Goal: Task Accomplishment & Management: Manage account settings

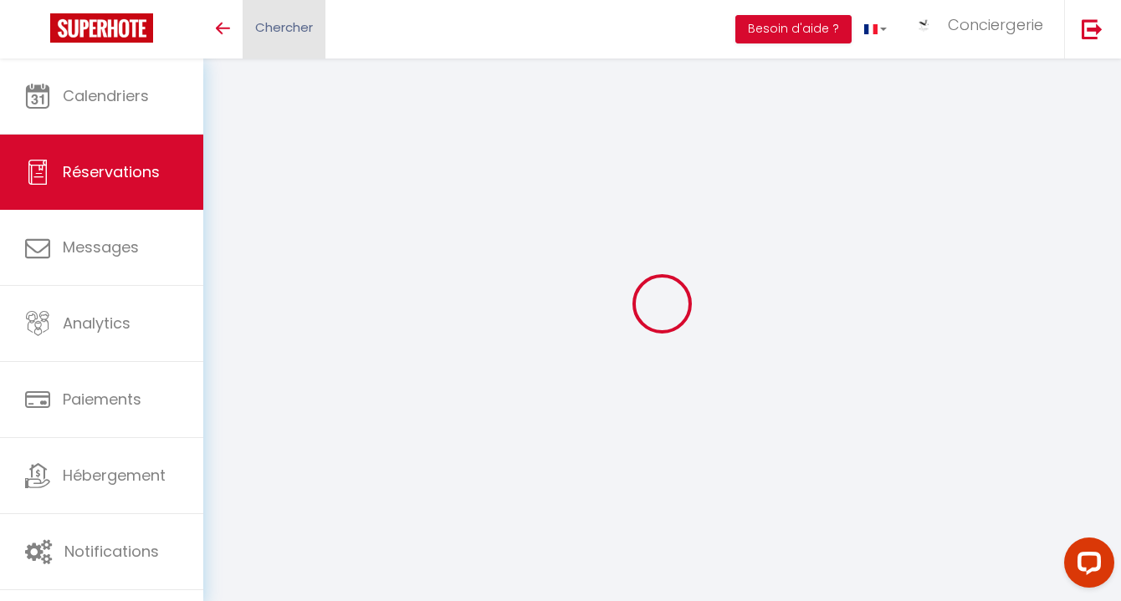
click at [292, 36] on span "Chercher" at bounding box center [284, 27] width 58 height 18
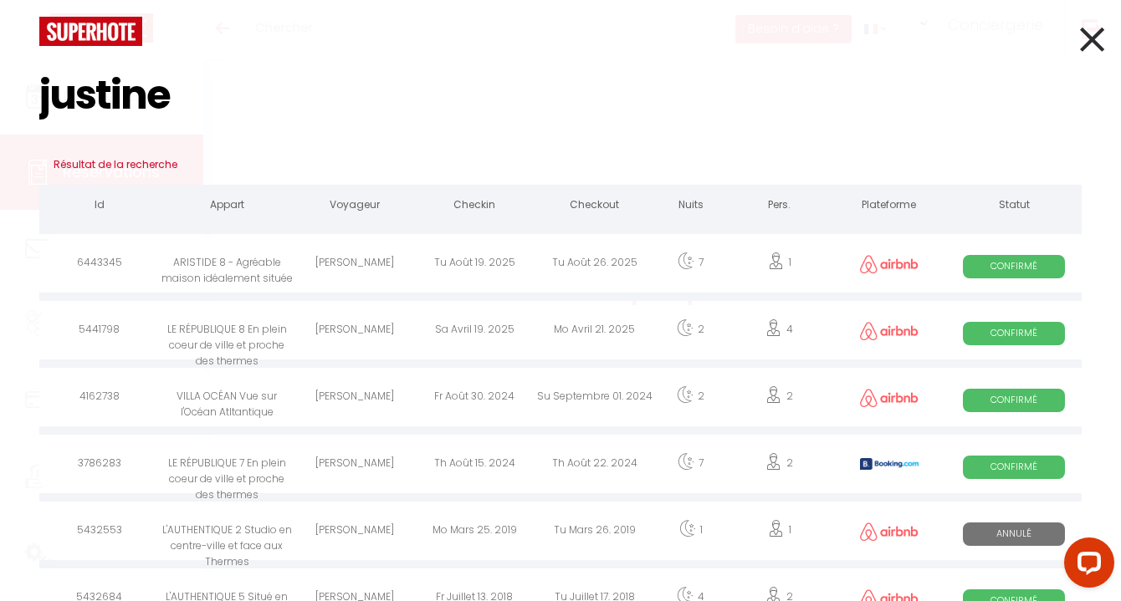
type input "justine"
click at [447, 260] on div "Tu Août 19. 2025" at bounding box center [475, 265] width 120 height 54
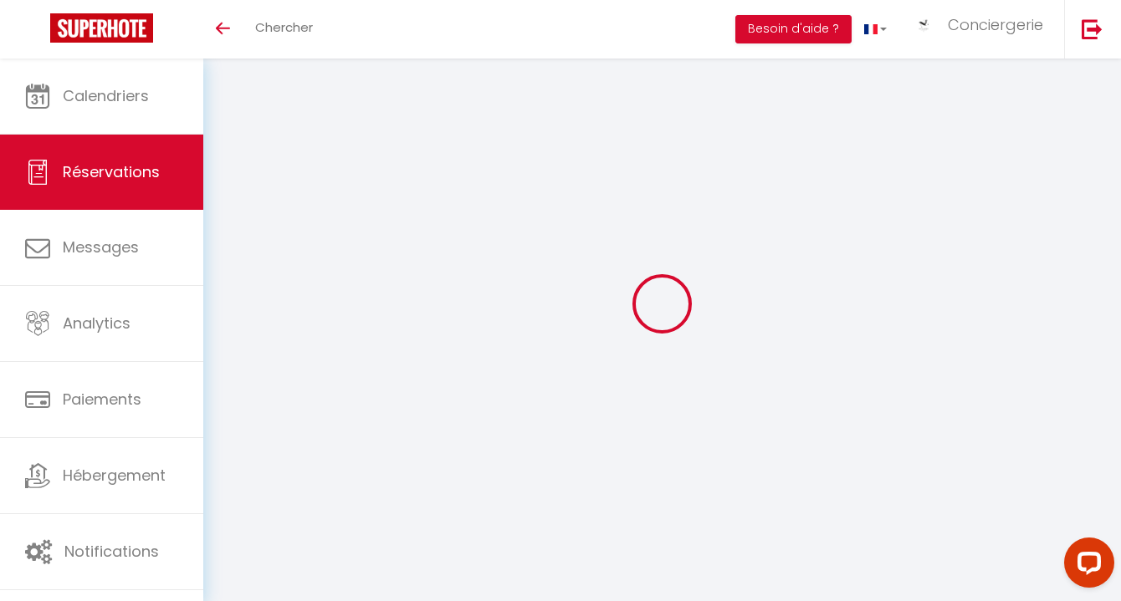
select select
checkbox input "false"
select select
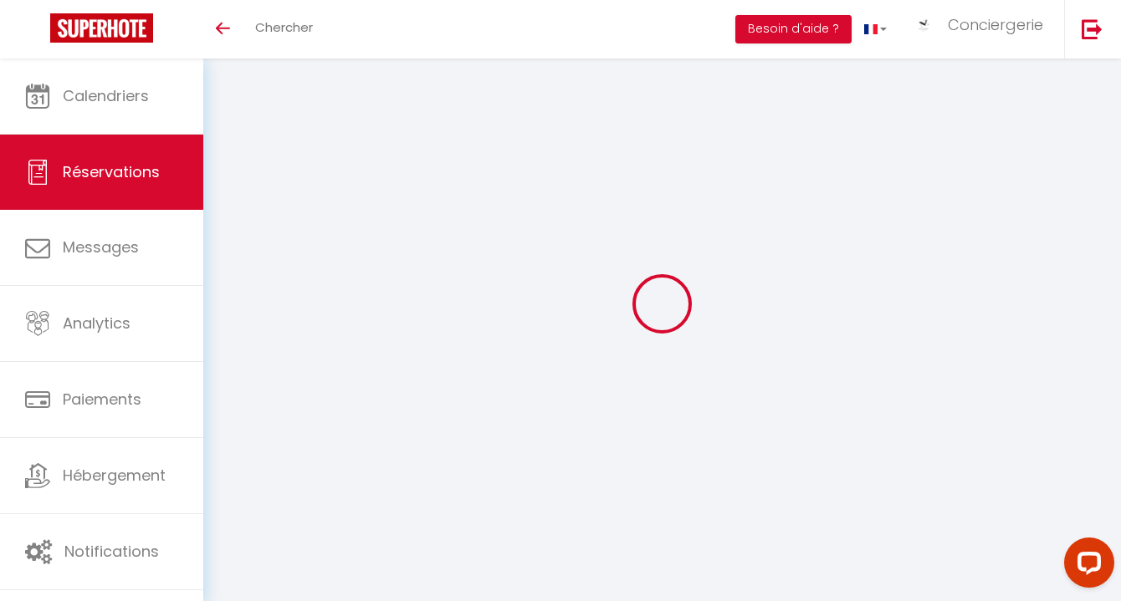
select select
checkbox input "false"
select select
checkbox input "false"
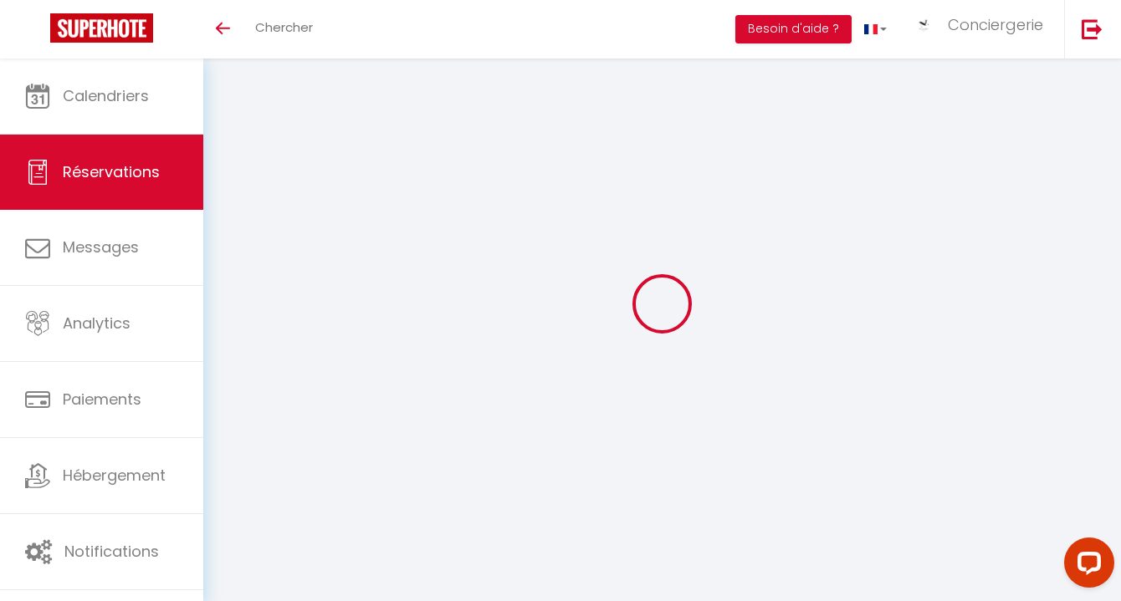
select select
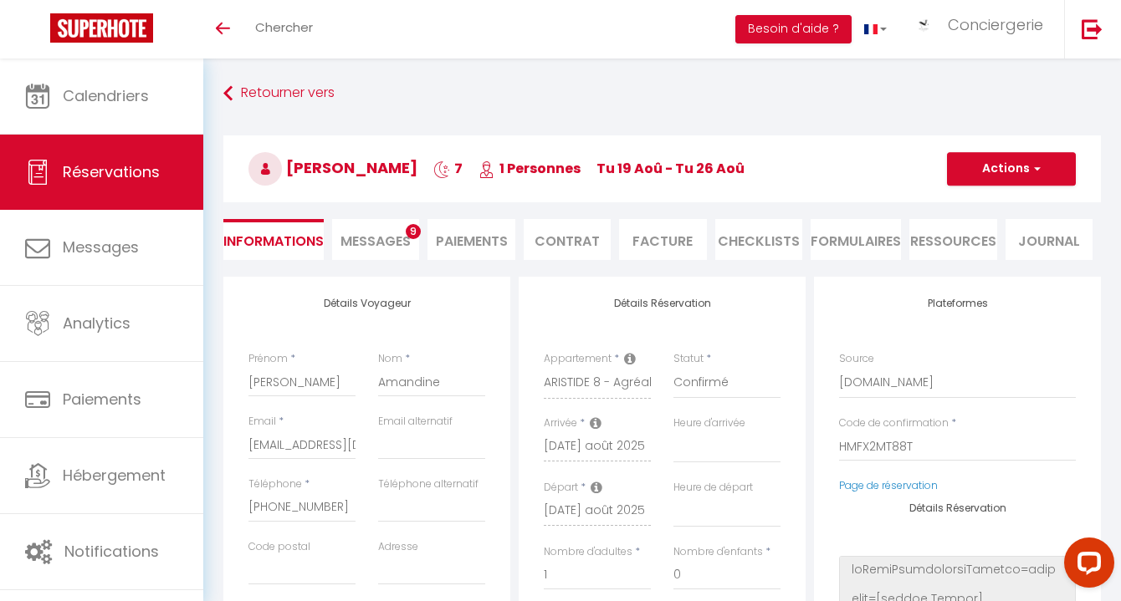
click at [459, 240] on li "Paiements" at bounding box center [470, 239] width 87 height 41
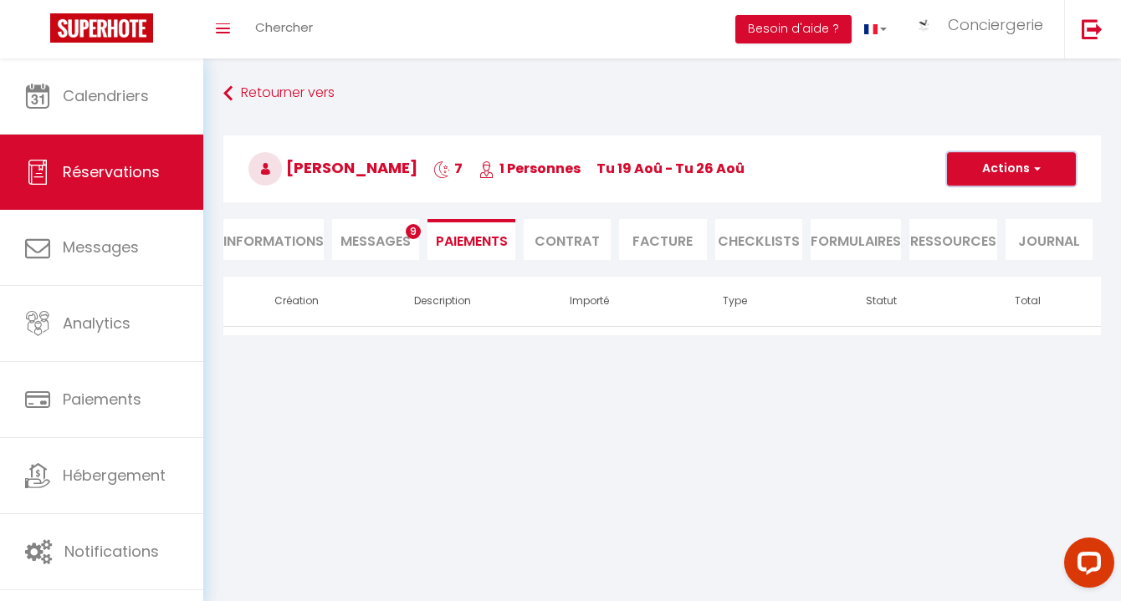
click at [991, 173] on button "Actions" at bounding box center [1011, 168] width 129 height 33
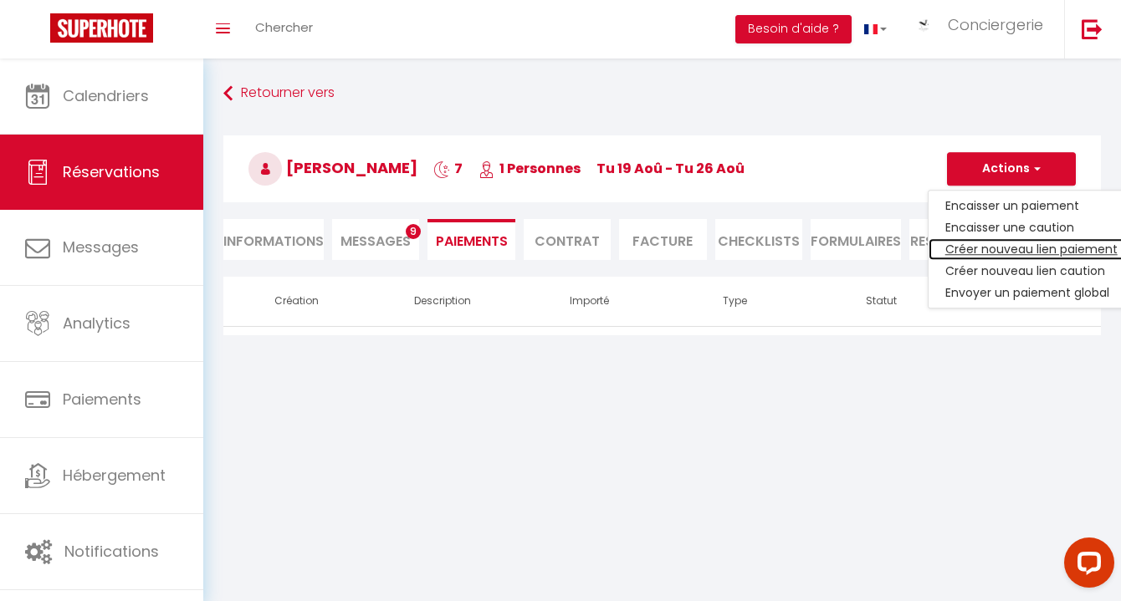
click at [984, 245] on link "Créer nouveau lien paiement" at bounding box center [1031, 249] width 206 height 22
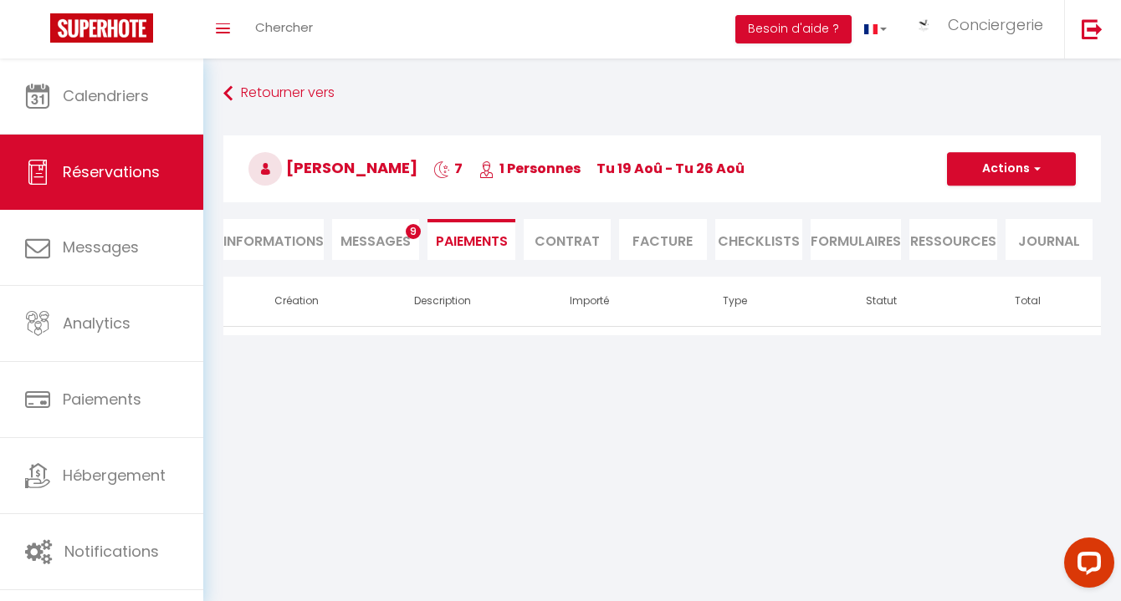
select select "nights"
type input "[EMAIL_ADDRESS][DOMAIN_NAME]"
select select "14988"
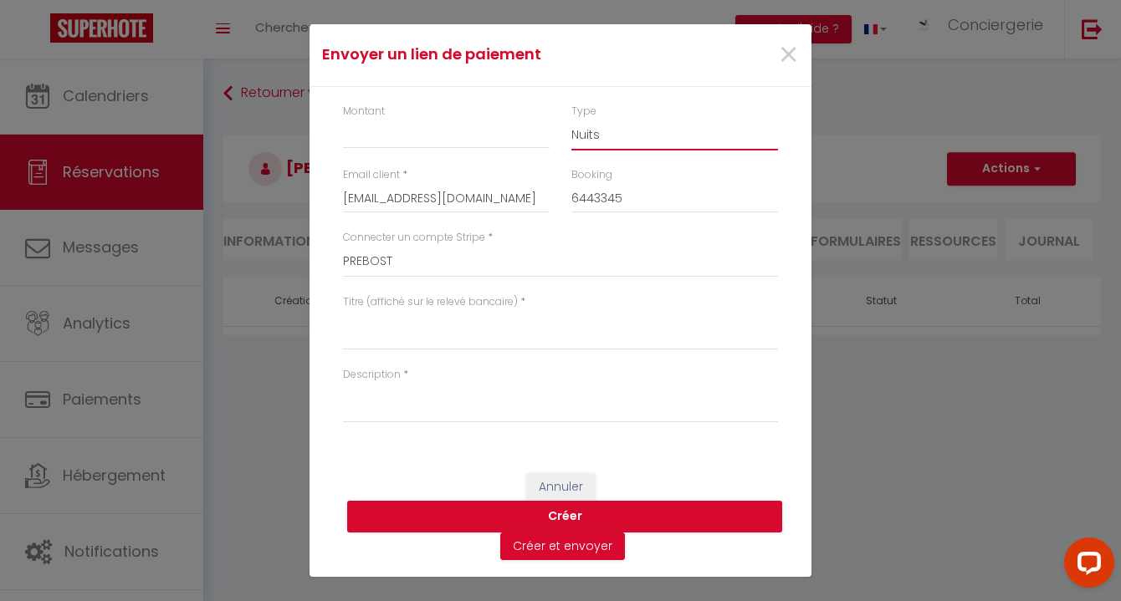
click at [626, 125] on select "Nuits Frais de ménage Taxe de séjour [GEOGRAPHIC_DATA]" at bounding box center [674, 135] width 207 height 32
select select "other"
click at [528, 141] on input "Montant" at bounding box center [446, 134] width 207 height 30
type input "25"
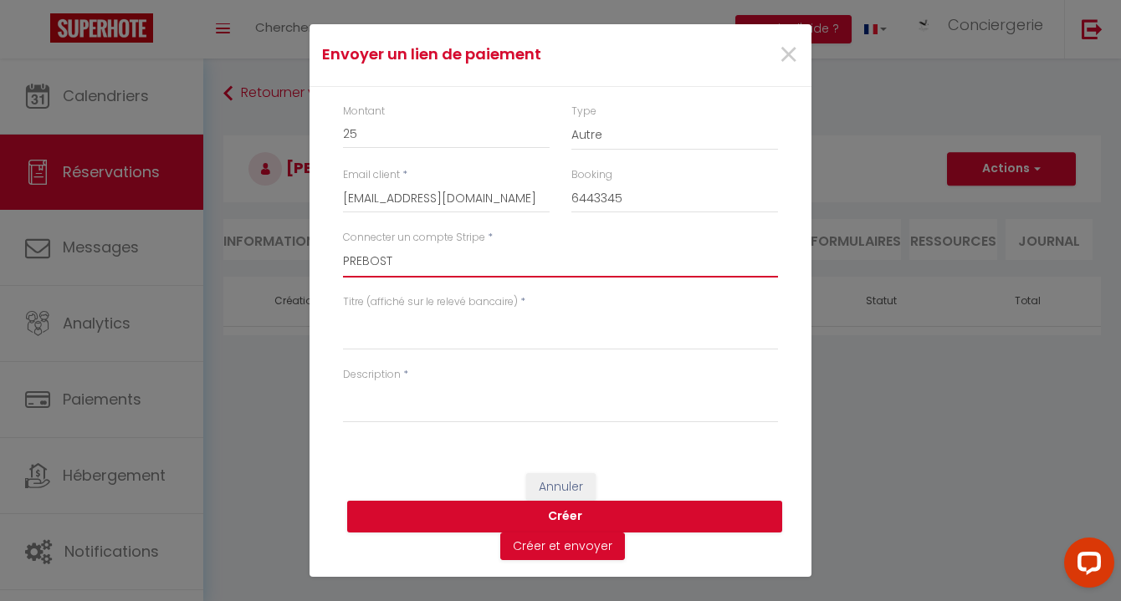
click at [494, 270] on select "Aazebre Mme Caute Mme [PERSON_NAME] DUTERNE Mme Guilloteau Mme GRUEL [PERSON_NA…" at bounding box center [560, 262] width 435 height 32
select select "7825"
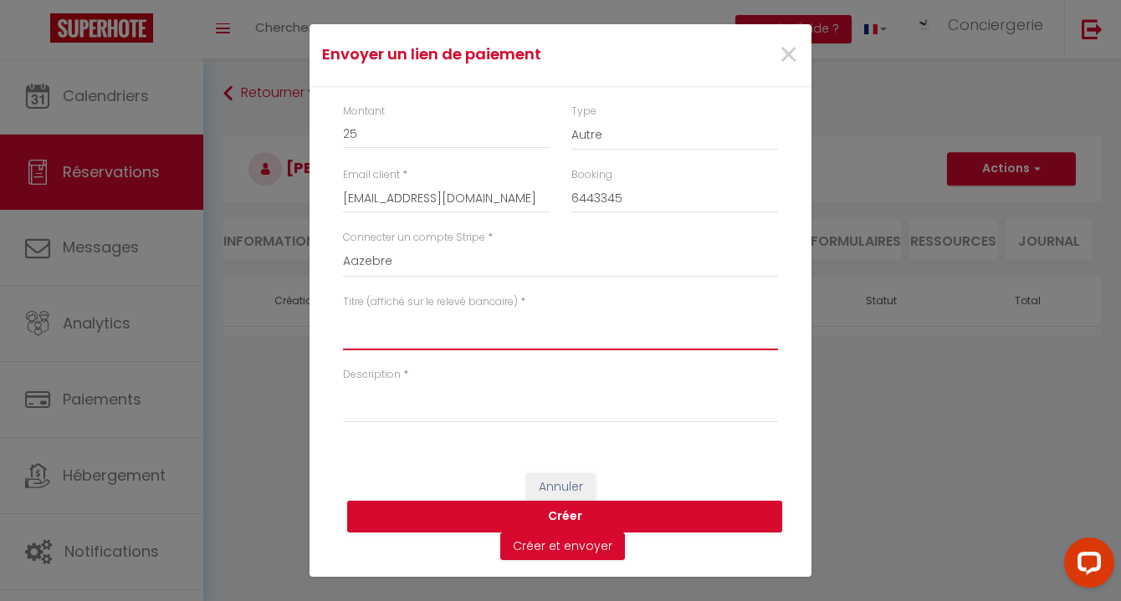
click at [468, 324] on textarea "Titre (affiché sur le relevé bancaire)" at bounding box center [560, 330] width 435 height 40
drag, startPoint x: 344, startPoint y: 320, endPoint x: 724, endPoint y: 317, distance: 380.6
click at [727, 319] on textarea "FLB PREBOST 8, [PERSON_NAME] - Animal de compagnie" at bounding box center [560, 330] width 435 height 40
type textarea "FLB PREBOST 8, [PERSON_NAME] - Animal de compagnie"
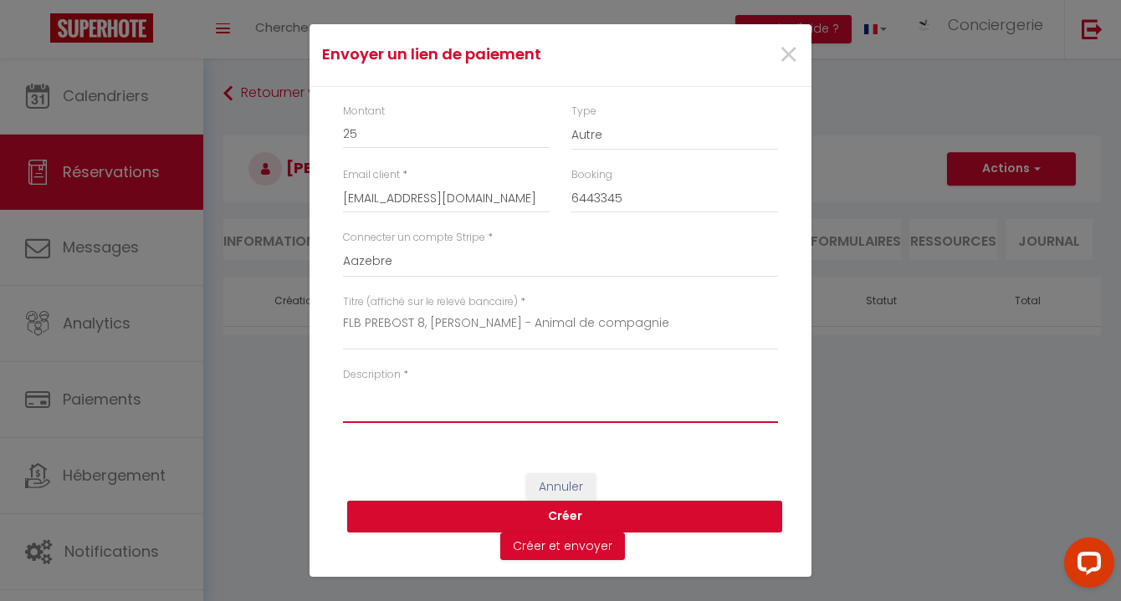
click at [599, 400] on textarea "Description" at bounding box center [560, 403] width 435 height 40
paste textarea "FLB PREBOST 8, [PERSON_NAME] - Animal de compagnie"
type textarea "FLB PREBOST 8, [PERSON_NAME] - Animal de compagnie"
click at [634, 517] on button "Créer" at bounding box center [564, 517] width 435 height 32
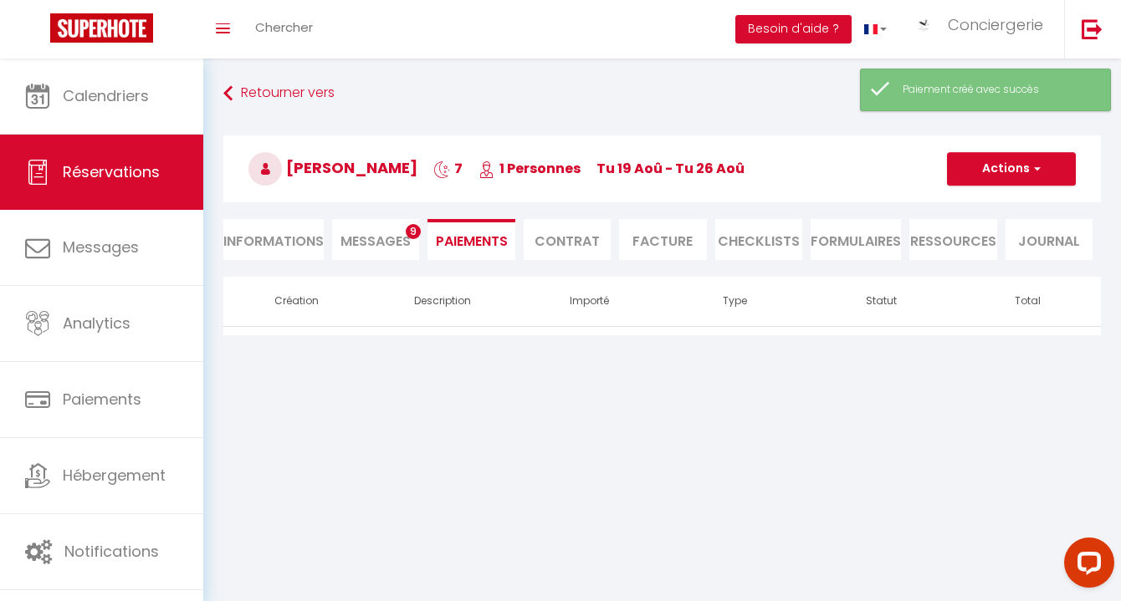
select select "0"
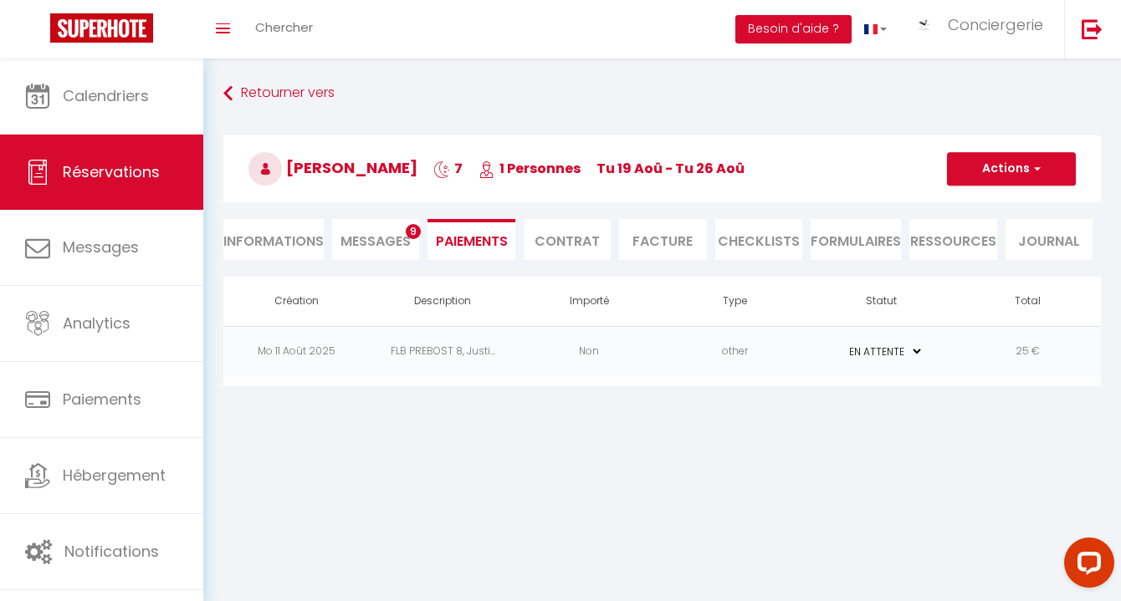
click at [678, 362] on td "other" at bounding box center [735, 351] width 146 height 51
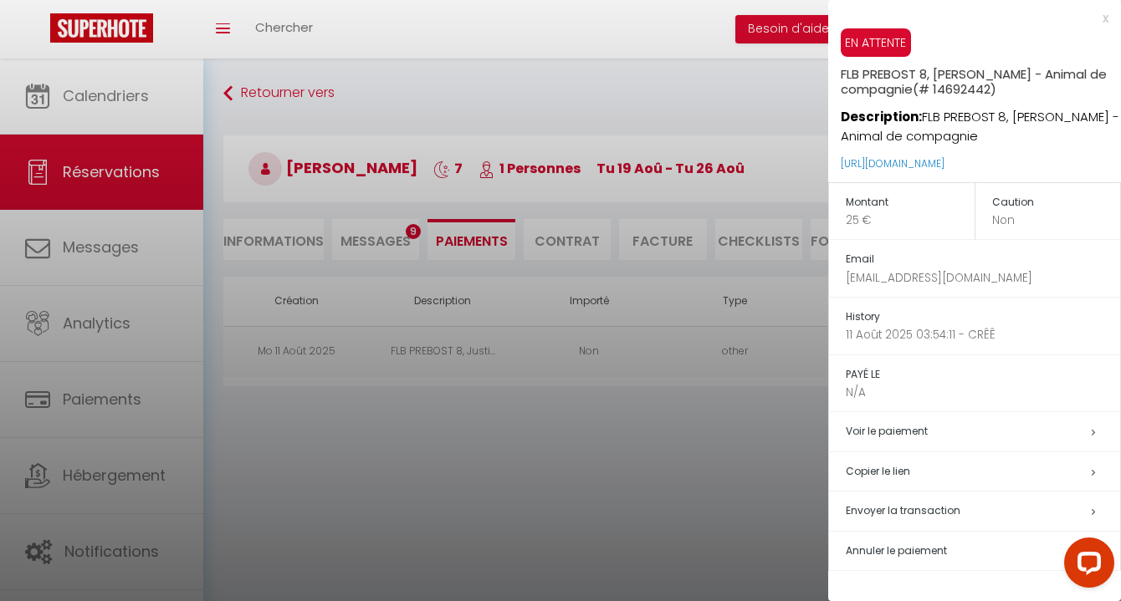
click at [901, 473] on h5 "Copier le lien" at bounding box center [983, 472] width 274 height 19
click at [386, 203] on div at bounding box center [560, 300] width 1121 height 601
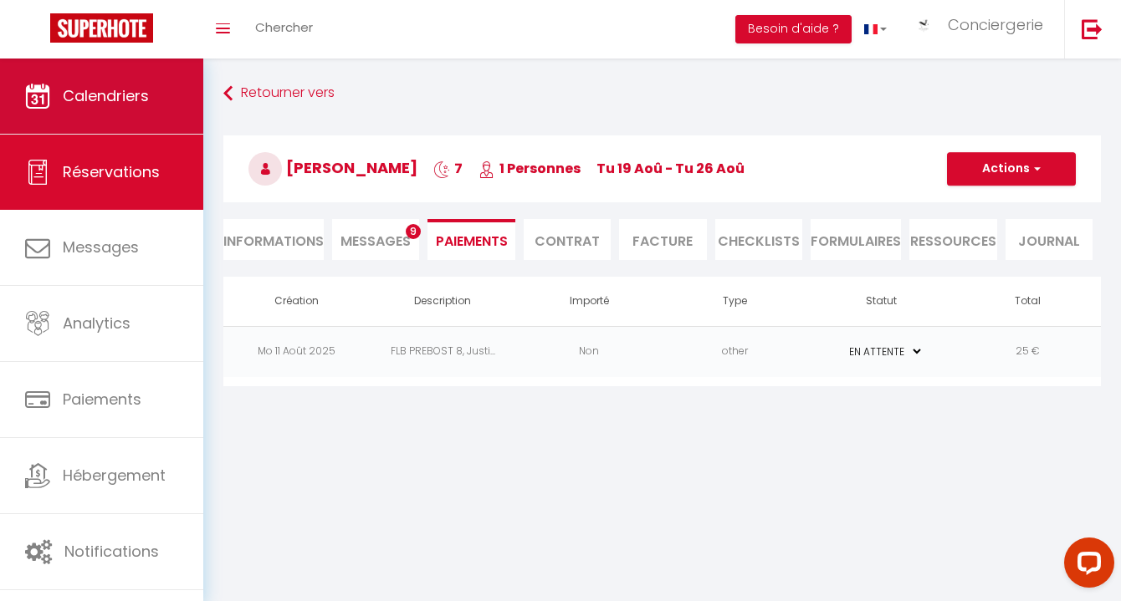
click at [179, 94] on link "Calendriers" at bounding box center [101, 96] width 203 height 75
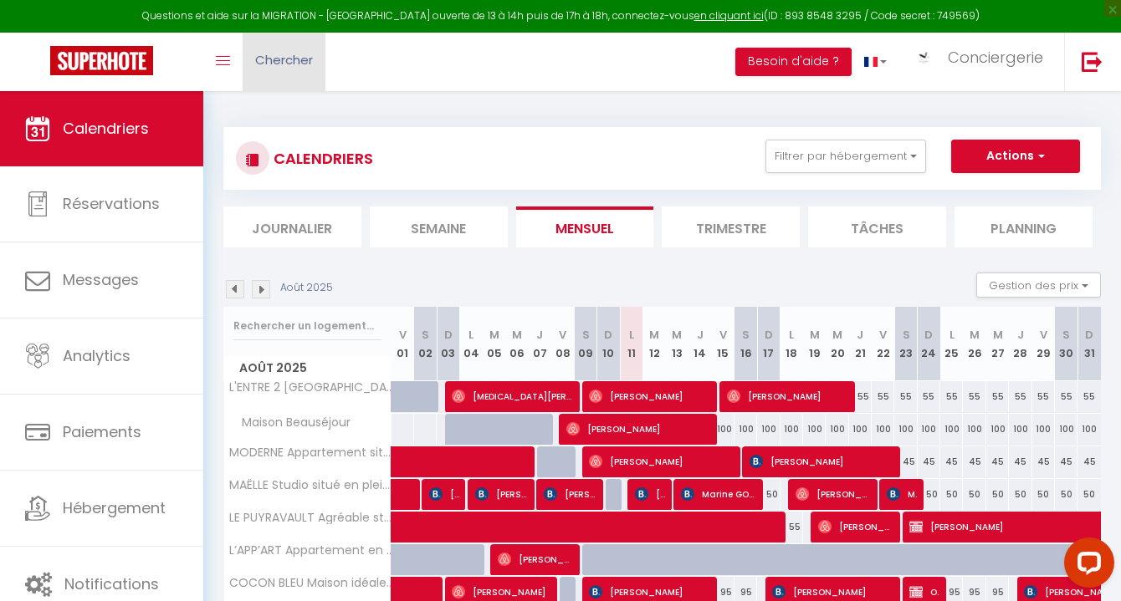
click at [324, 64] on link "Chercher" at bounding box center [284, 62] width 83 height 59
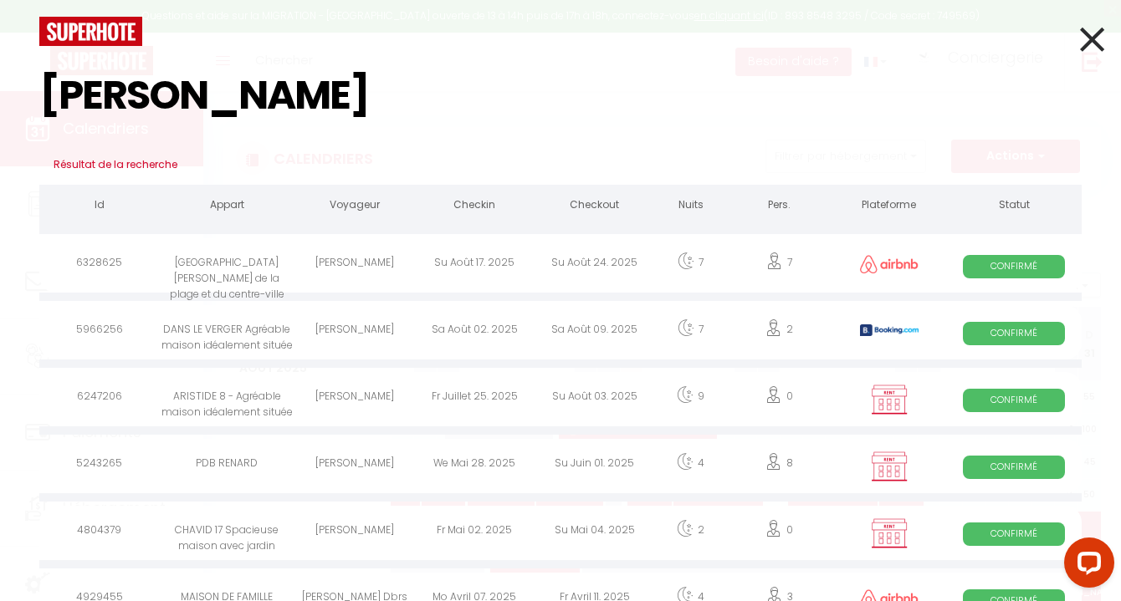
type input "[PERSON_NAME]"
click at [370, 314] on div "[PERSON_NAME]" at bounding box center [354, 332] width 120 height 54
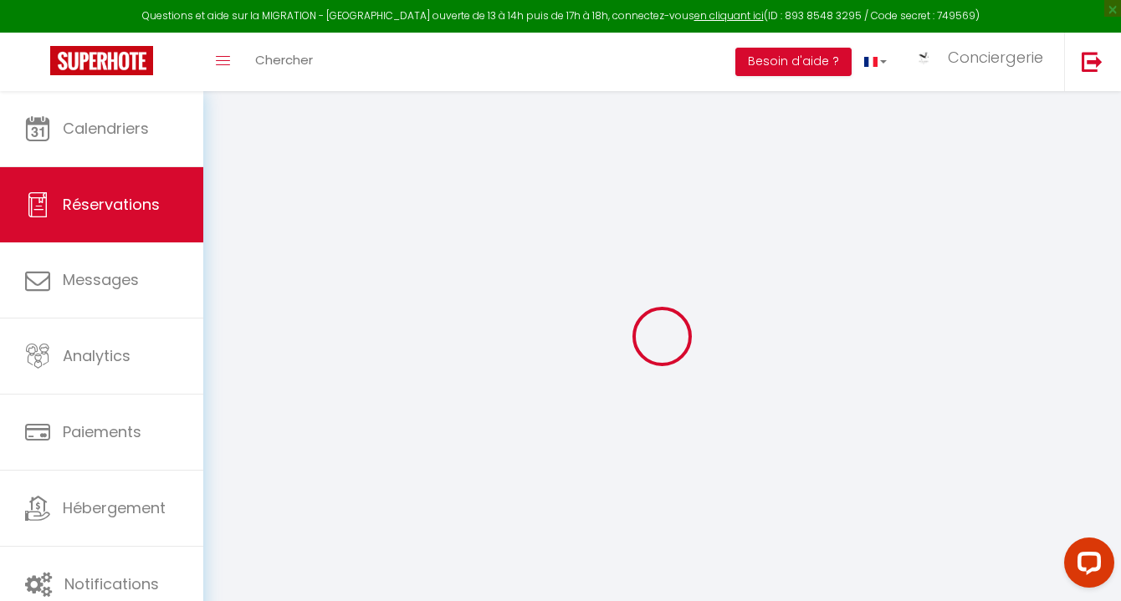
select select "cleaning"
select select "taxes"
select select
checkbox input "false"
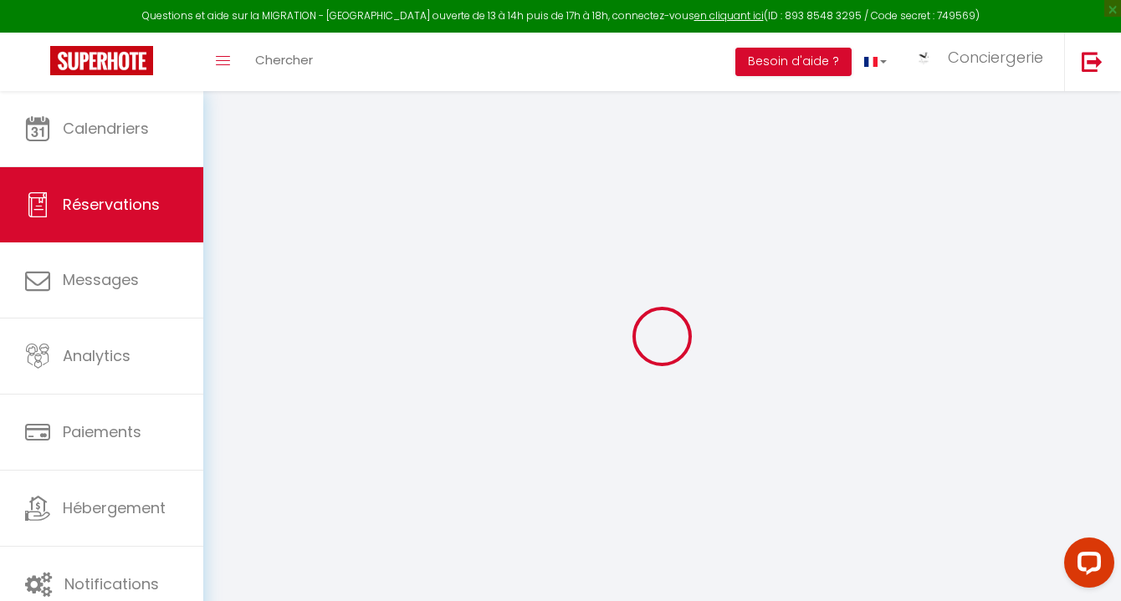
type textarea "** THIS RESERVATION HAS BEEN PRE-PAID ** Reservation has a cancellation grace p…"
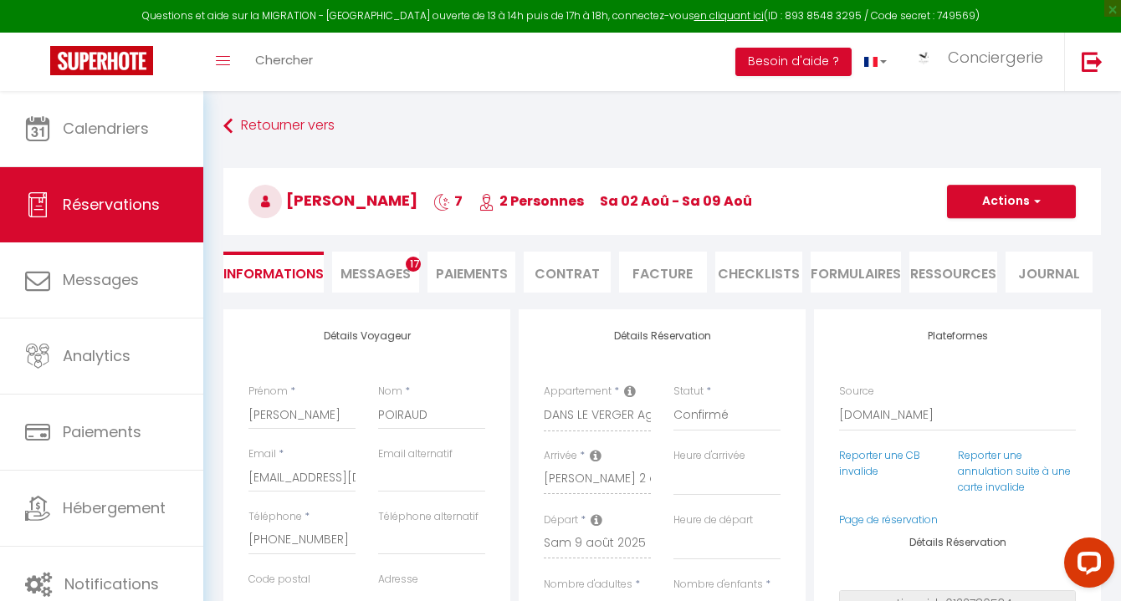
type input "110"
type input "33.26"
select select
checkbox input "false"
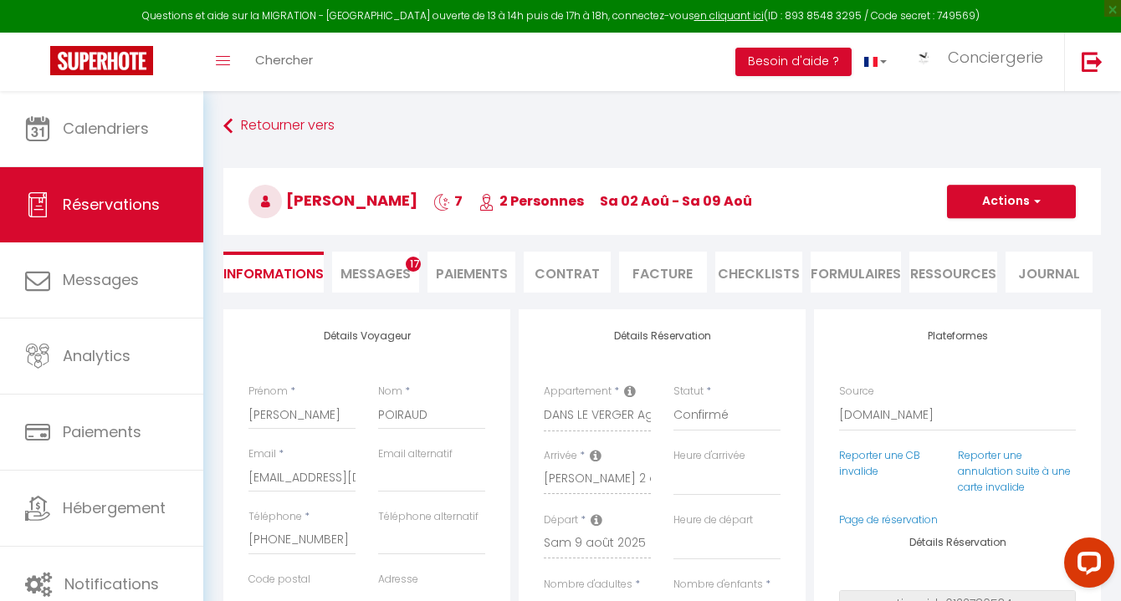
select select
click at [661, 284] on li "Facture" at bounding box center [662, 272] width 87 height 41
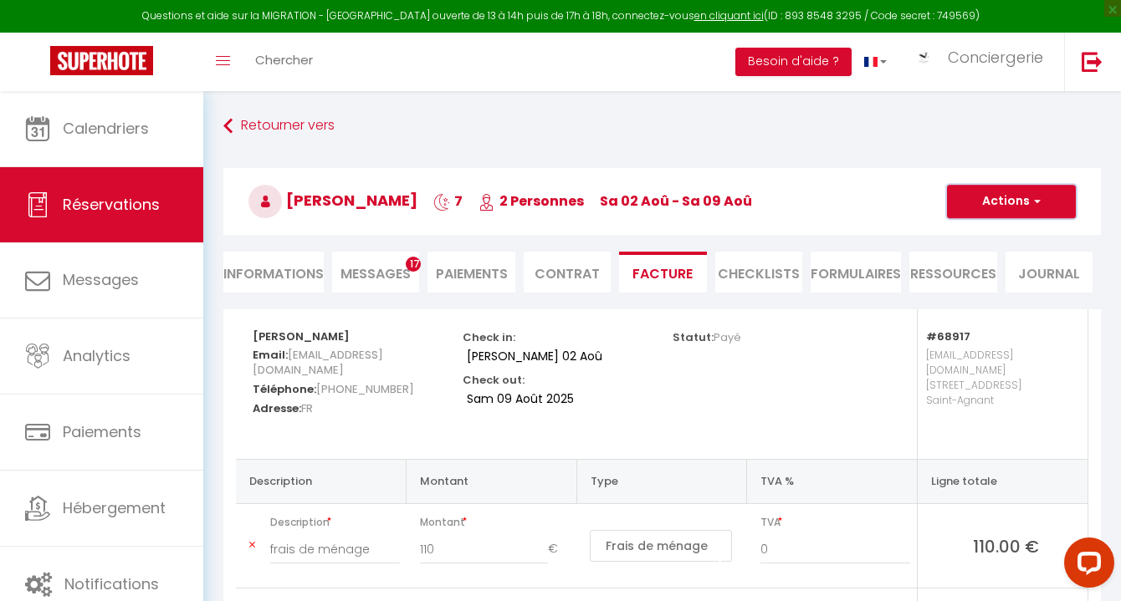
click at [1030, 195] on span "button" at bounding box center [1035, 201] width 10 height 15
click at [1006, 261] on link "Aperçu et éditer" at bounding box center [998, 260] width 141 height 22
click at [1013, 209] on button "Actions" at bounding box center [1011, 201] width 129 height 33
click at [1015, 279] on link "Envoyer la facture" at bounding box center [998, 282] width 141 height 22
type input "[EMAIL_ADDRESS][DOMAIN_NAME]"
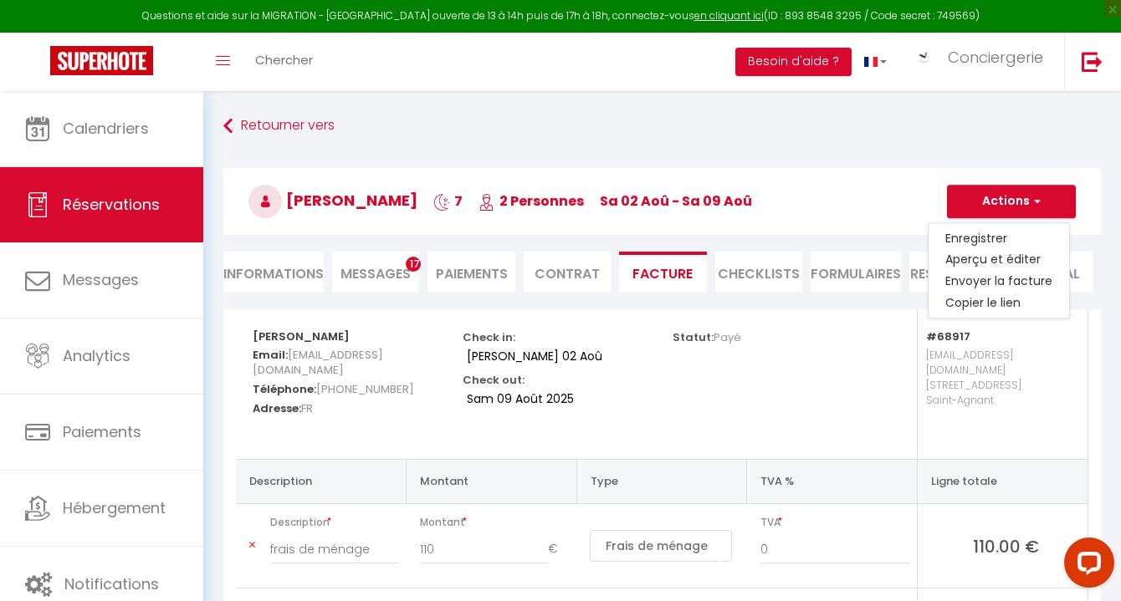
select select "fr"
type input "Votre facture 5966256 - DANS LE VERGER Agréable maison idéalement située"
type textarea "Bonjour [PERSON_NAME], Nous vous remercions pour le règlement de votre location…"
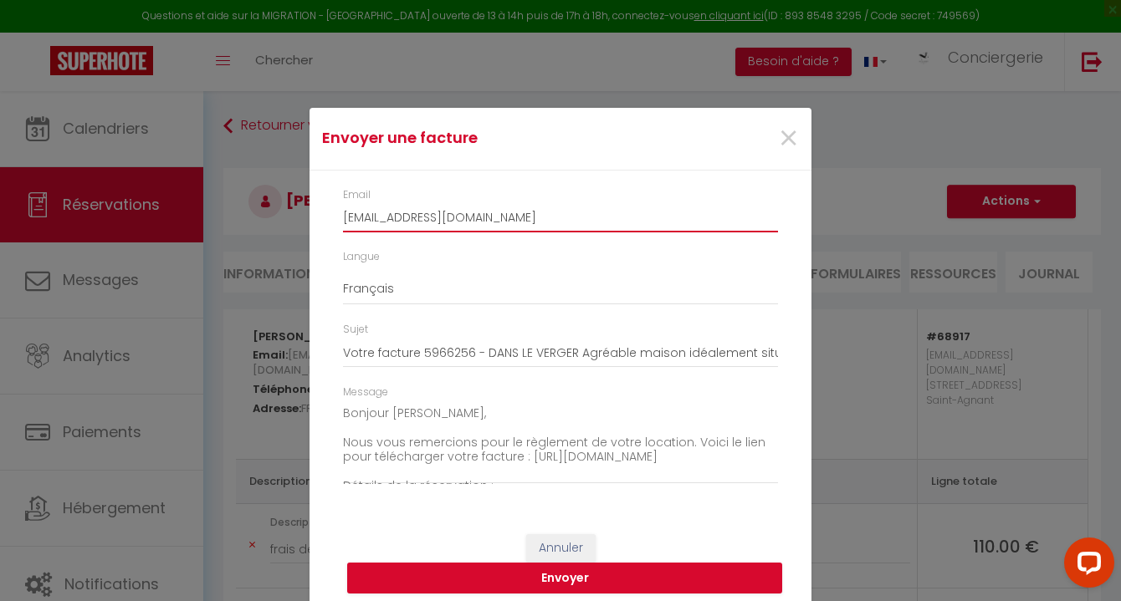
drag, startPoint x: 548, startPoint y: 221, endPoint x: 319, endPoint y: 222, distance: 229.2
click at [316, 220] on div "Email [EMAIL_ADDRESS][DOMAIN_NAME] Langue Anglais Français Espagnol Portugais S…" at bounding box center [560, 345] width 502 height 348
paste input "[PERSON_NAME][EMAIL_ADDRESS][DOMAIN_NAME]"
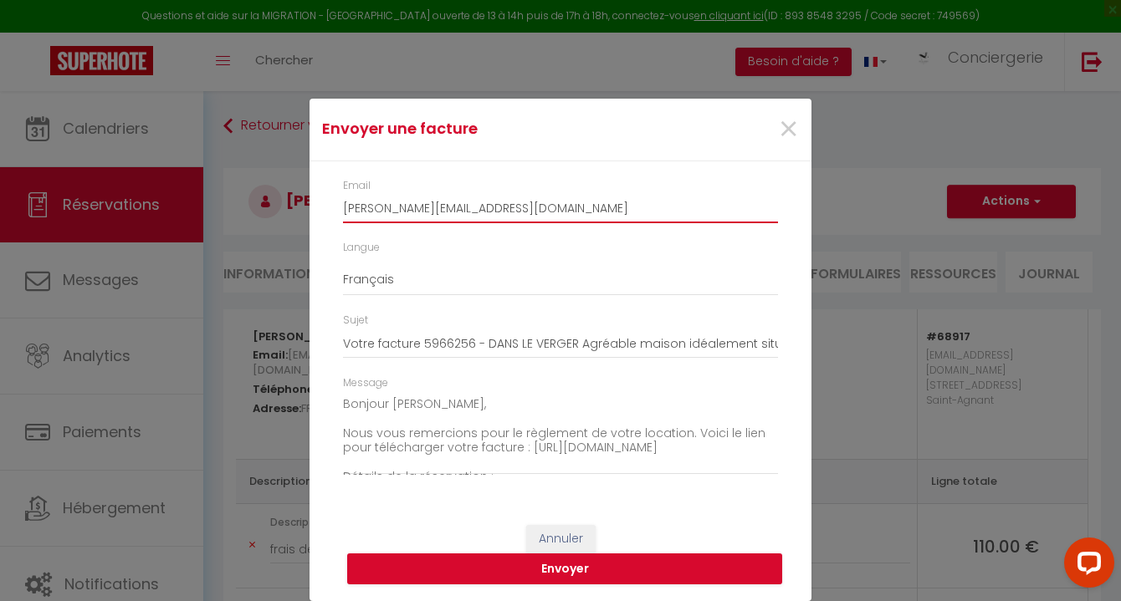
type input "[PERSON_NAME][EMAIL_ADDRESS][DOMAIN_NAME]"
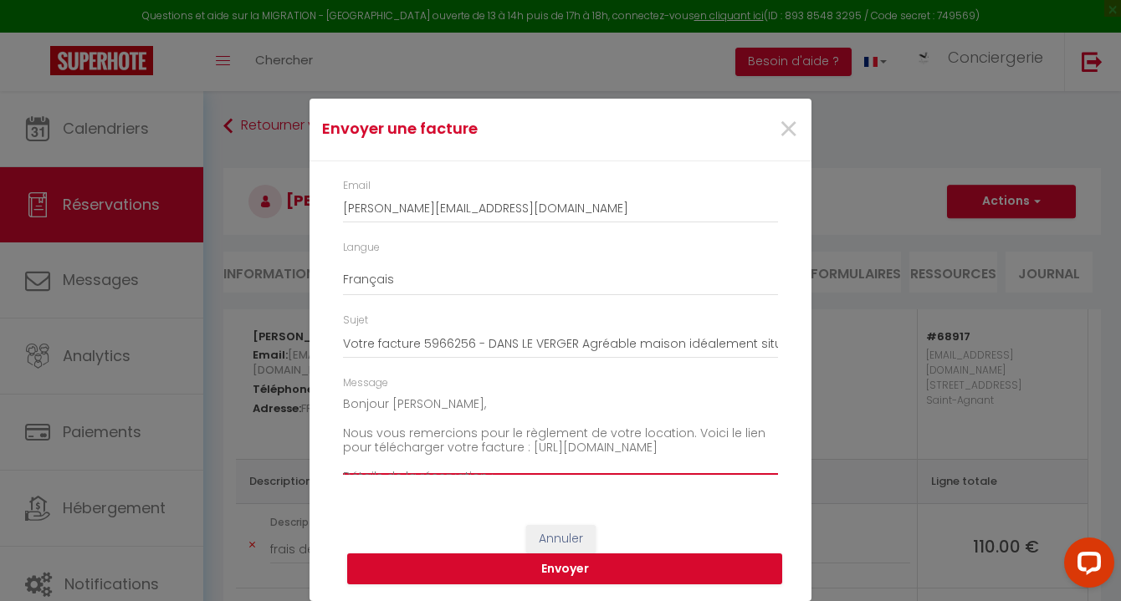
drag, startPoint x: 343, startPoint y: 406, endPoint x: 417, endPoint y: 415, distance: 75.0
click at [419, 415] on textarea "Bonjour [PERSON_NAME], Nous vous remercions pour le règlement de votre location…" at bounding box center [560, 433] width 435 height 84
click at [417, 415] on textarea "Bonjour [PERSON_NAME], Nous vous remercions pour le règlement de votre location…" at bounding box center [560, 433] width 435 height 84
drag, startPoint x: 345, startPoint y: 433, endPoint x: 480, endPoint y: 431, distance: 135.5
click at [481, 432] on textarea "Bonjour [PERSON_NAME], Nous vous remercions pour le règlement de votre location…" at bounding box center [560, 433] width 435 height 84
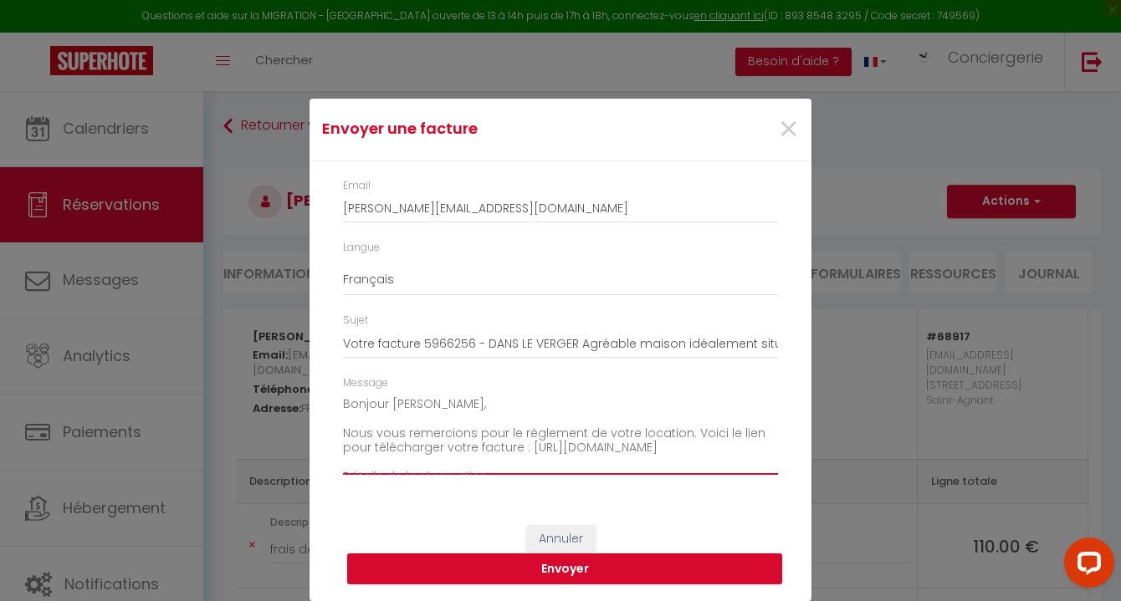
click at [480, 431] on textarea "Bonjour [PERSON_NAME], Nous vous remercions pour le règlement de votre location…" at bounding box center [560, 433] width 435 height 84
click at [667, 467] on textarea "Bonjour [PERSON_NAME], Nous vous remercions pour le règlement de votre location…" at bounding box center [560, 433] width 435 height 84
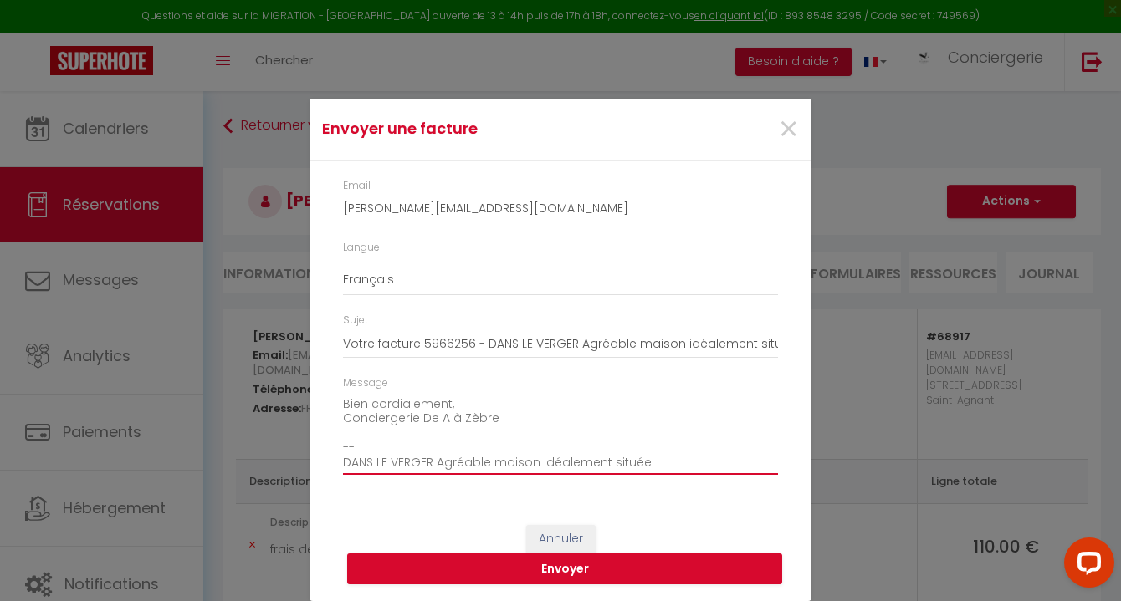
scroll to position [278, 0]
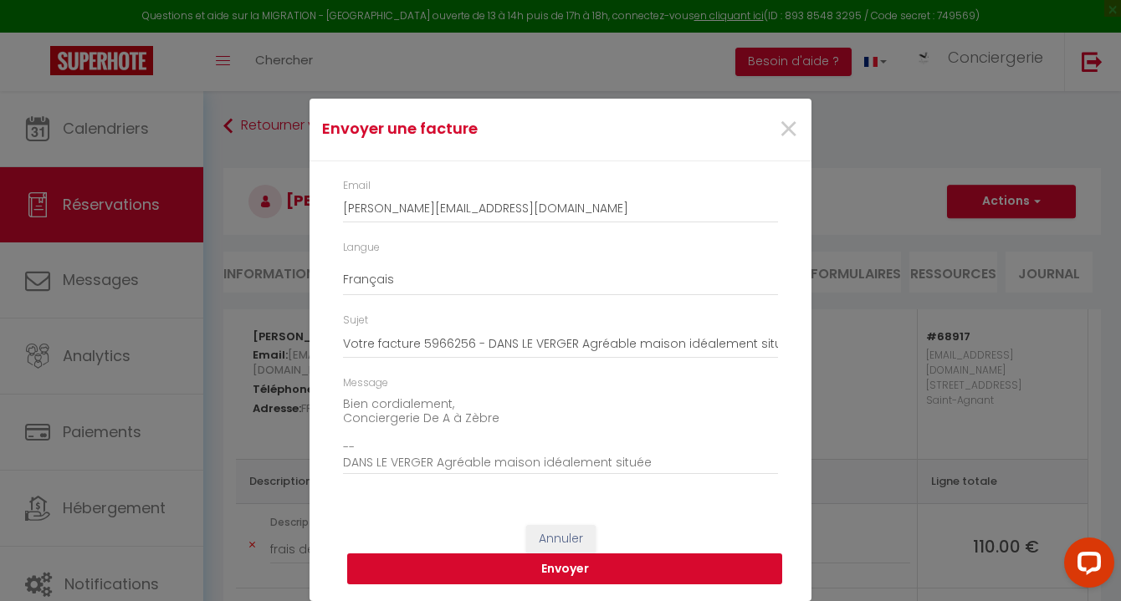
click at [644, 570] on button "Envoyer" at bounding box center [564, 570] width 435 height 32
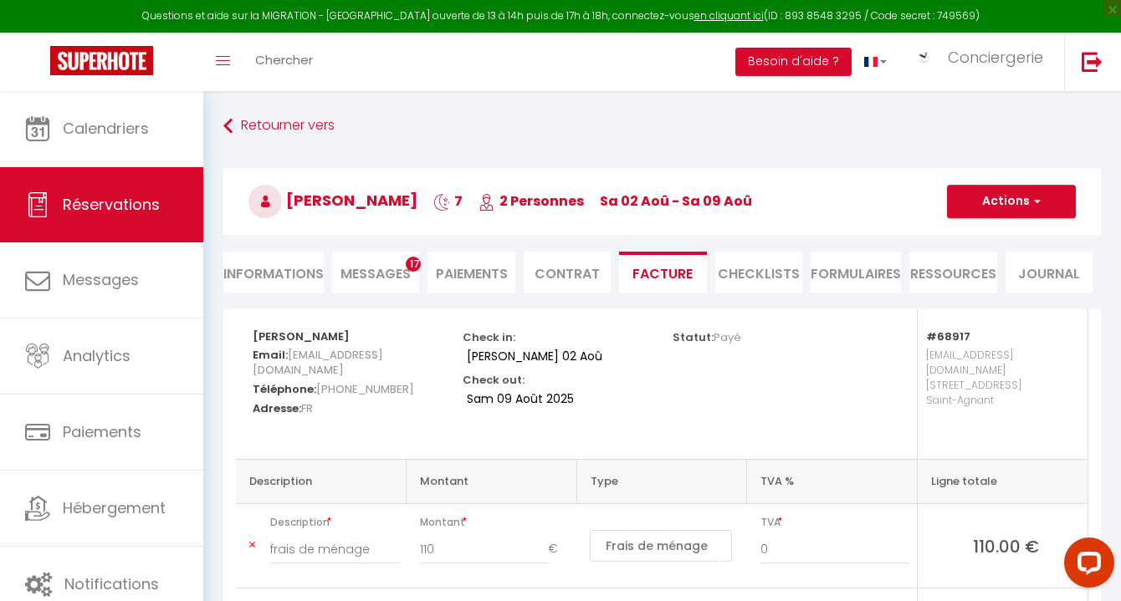
click at [345, 69] on div "Toggle menubar Chercher BUTTON Besoin d'aide ? Conciergerie Paramètres Équipe" at bounding box center [614, 62] width 987 height 59
click at [311, 43] on link "Chercher" at bounding box center [284, 62] width 83 height 59
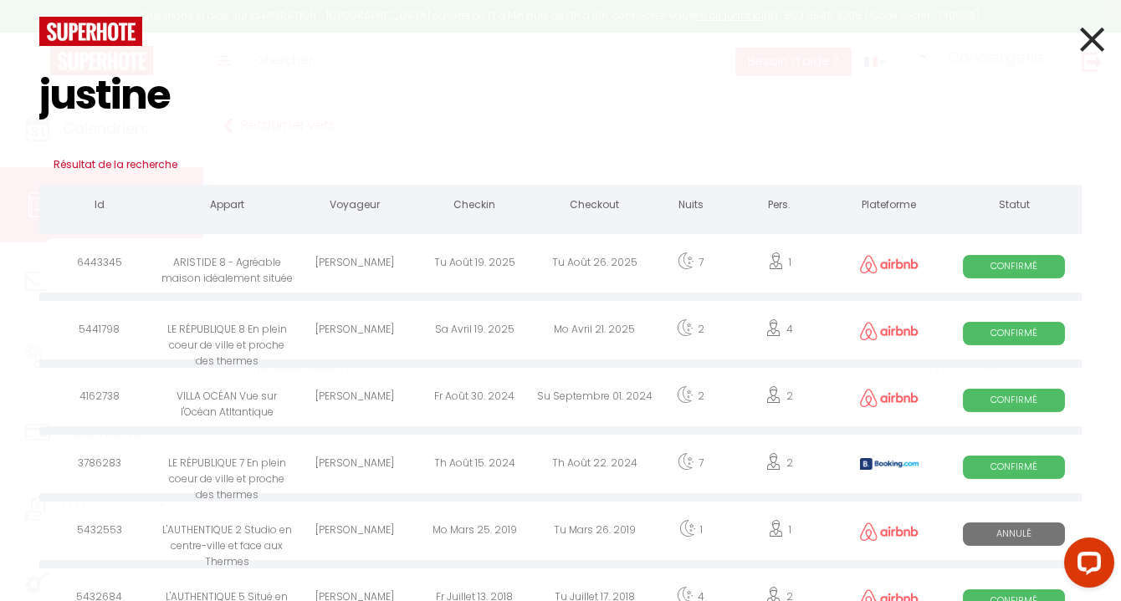
type input "justine"
click at [381, 254] on div "[PERSON_NAME]" at bounding box center [354, 265] width 120 height 54
select select
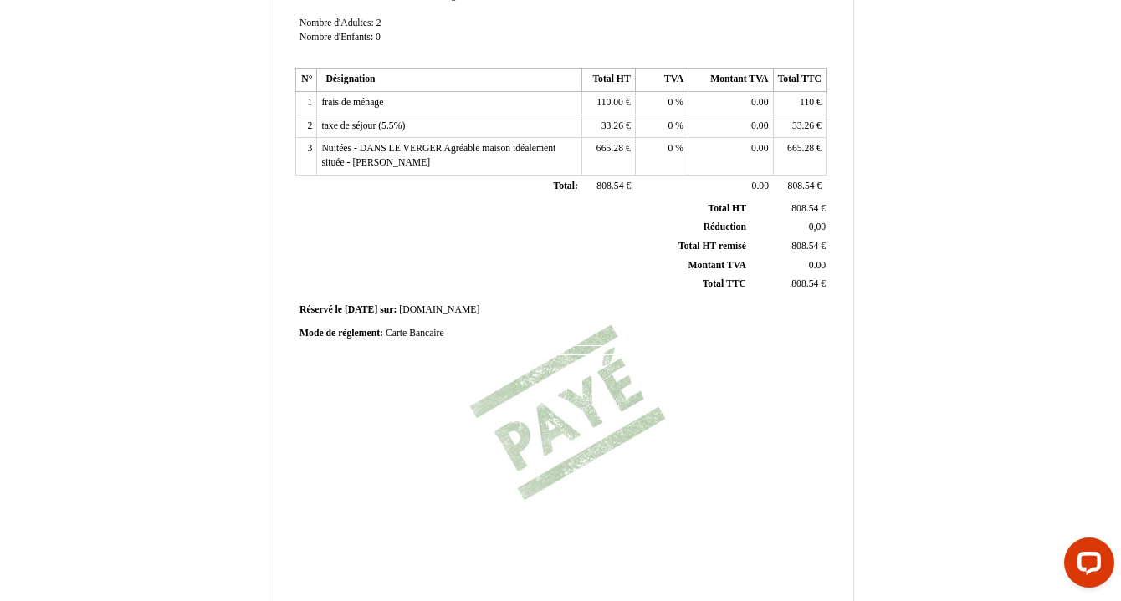
scroll to position [408, 0]
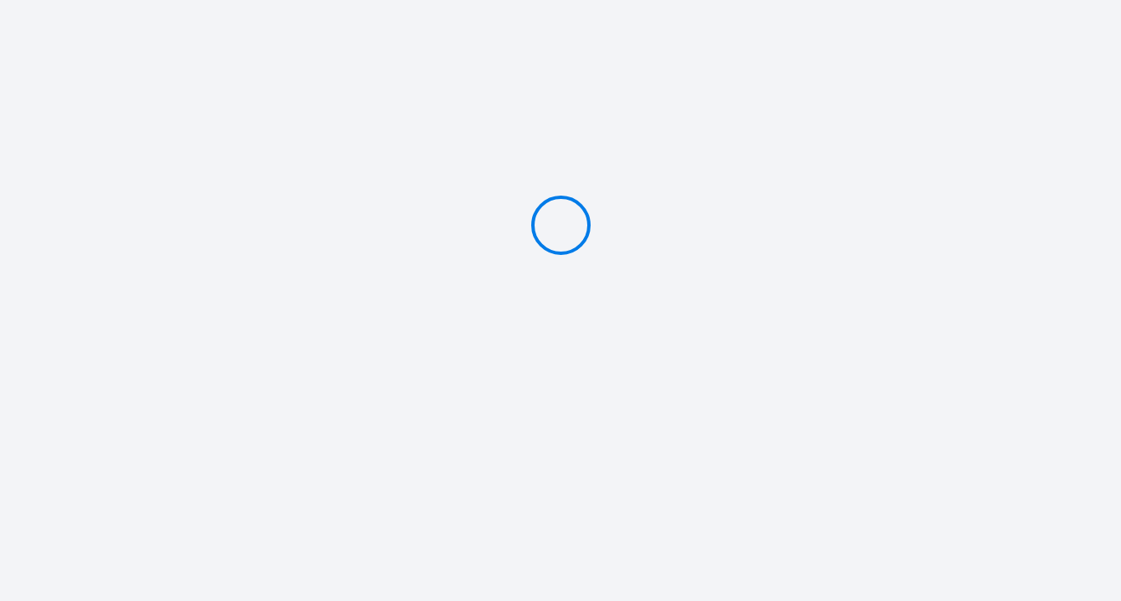
type input "PAYER 25 €"
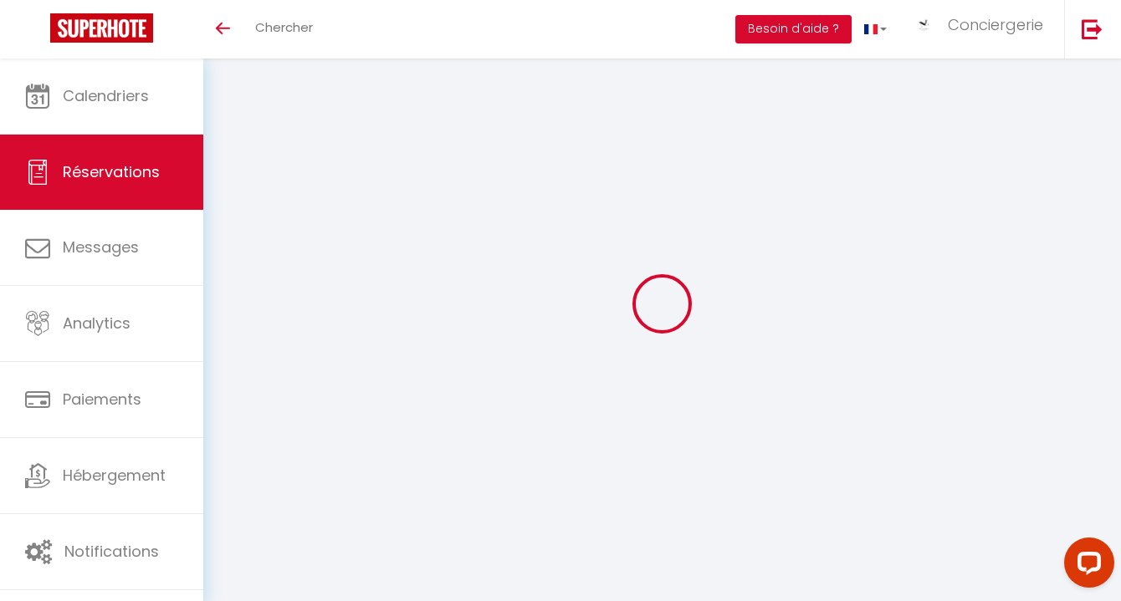
select select
checkbox input "false"
select select
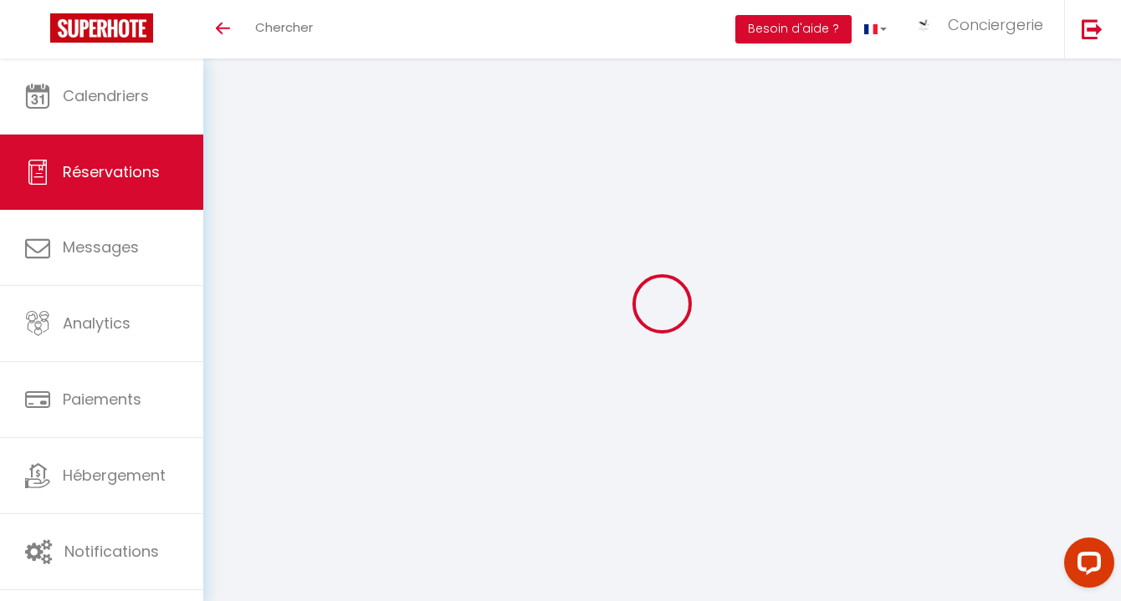
select select
checkbox input "false"
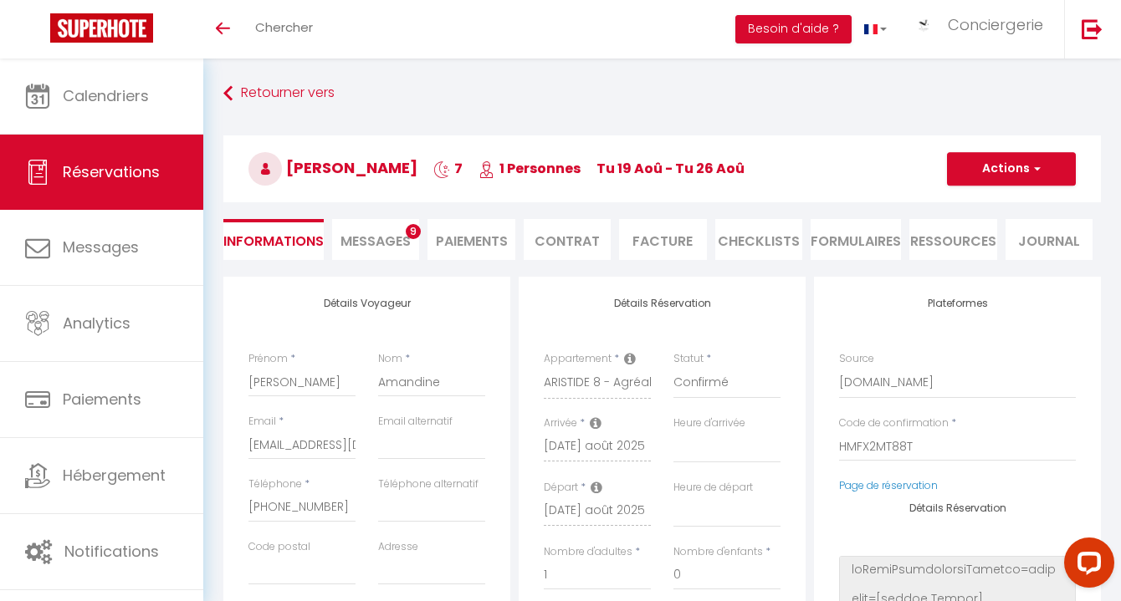
select select
checkbox input "false"
select select
click at [455, 242] on li "Paiements" at bounding box center [470, 239] width 87 height 41
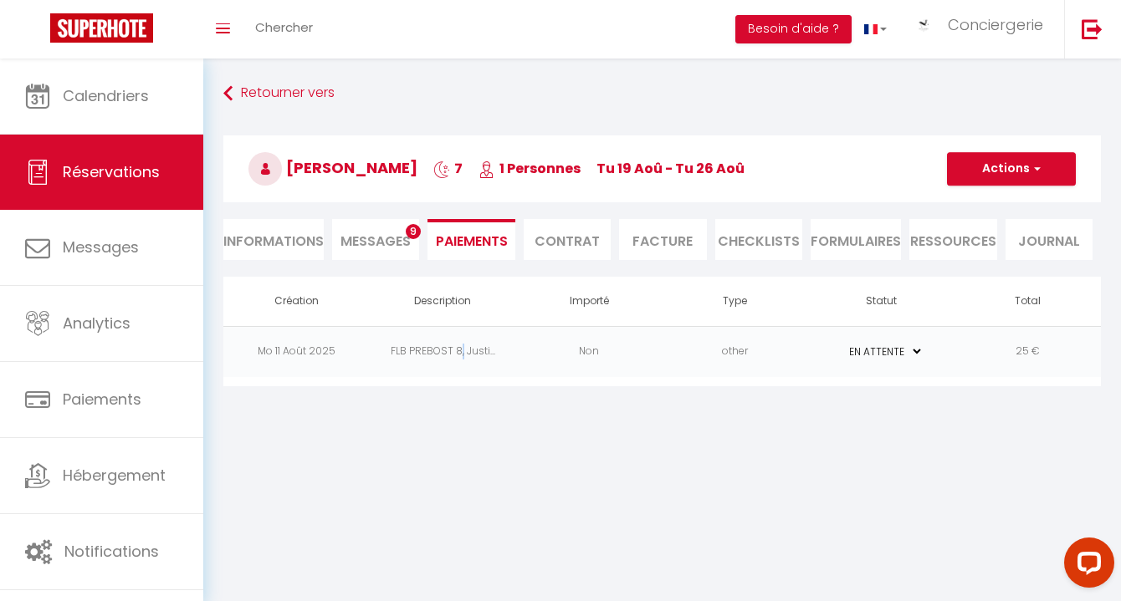
click at [461, 354] on td "FLB PREBOST 8, Justi..." at bounding box center [443, 351] width 146 height 51
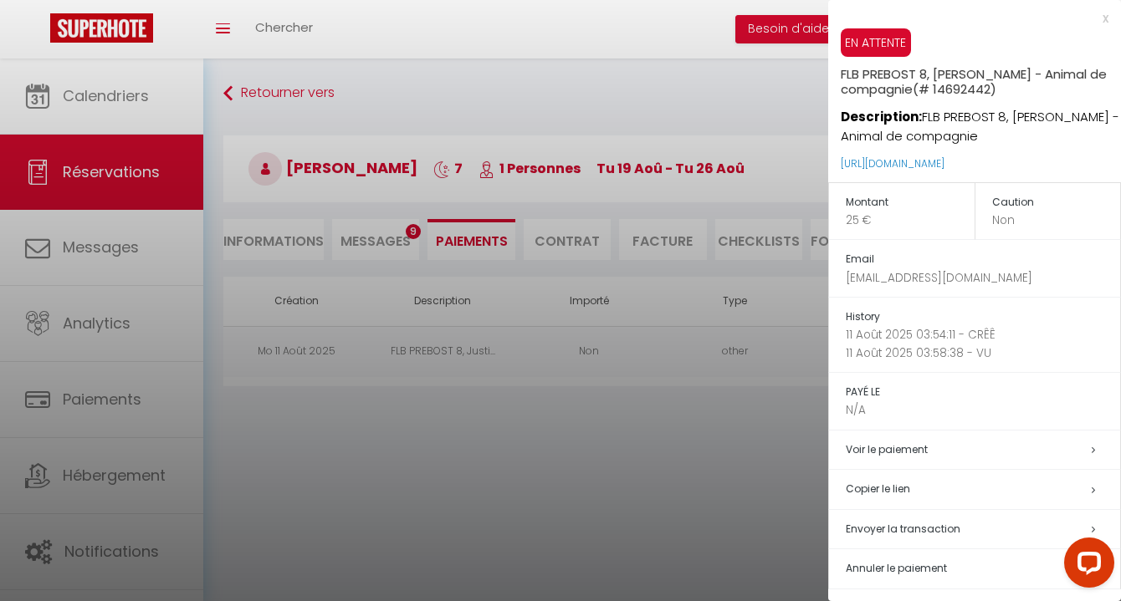
click at [878, 492] on h5 "Copier le lien" at bounding box center [983, 489] width 274 height 19
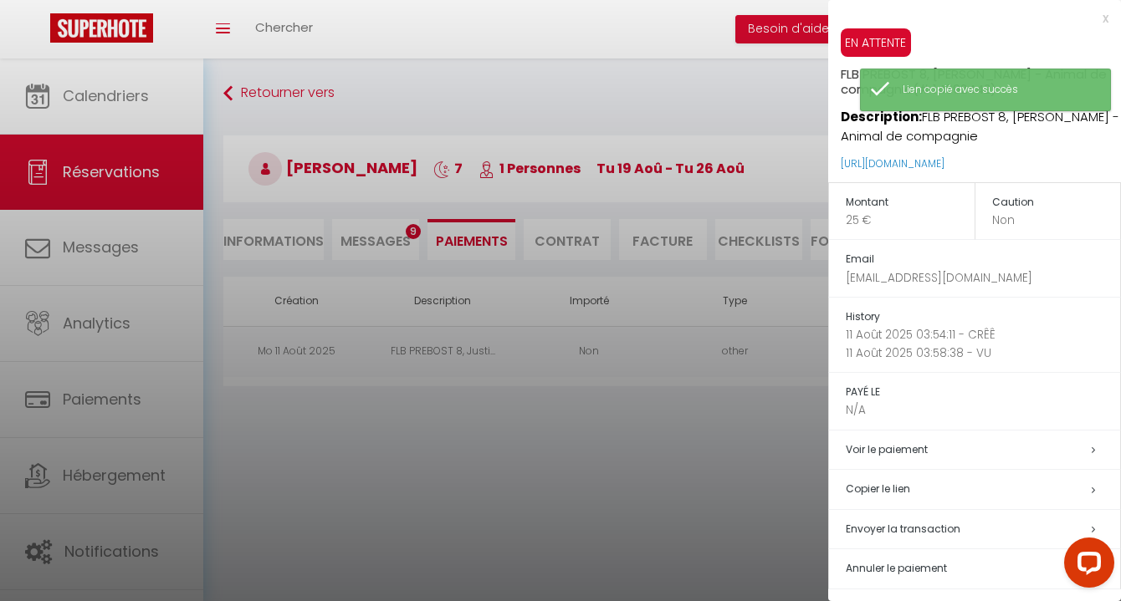
click at [707, 466] on div at bounding box center [560, 300] width 1121 height 601
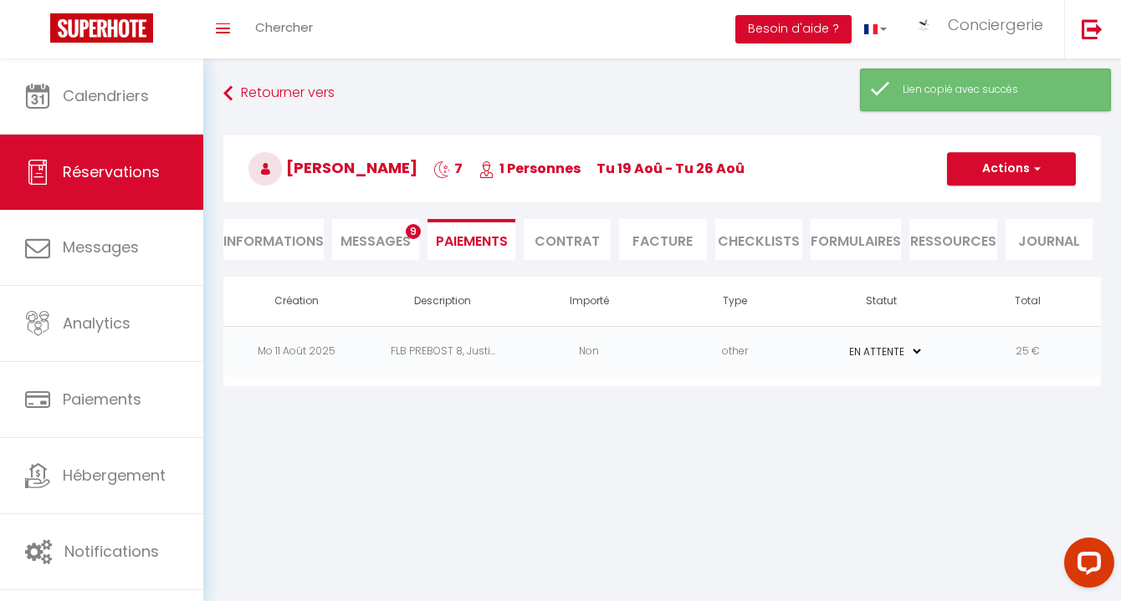
click at [585, 351] on td "Non" at bounding box center [589, 351] width 146 height 51
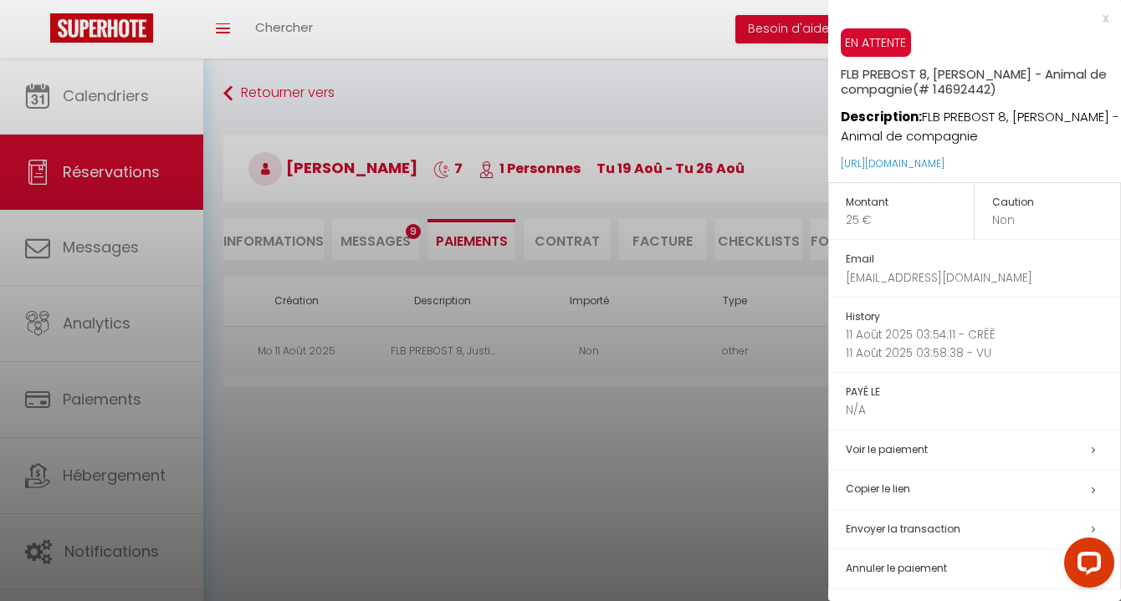
click at [343, 194] on div at bounding box center [560, 300] width 1121 height 601
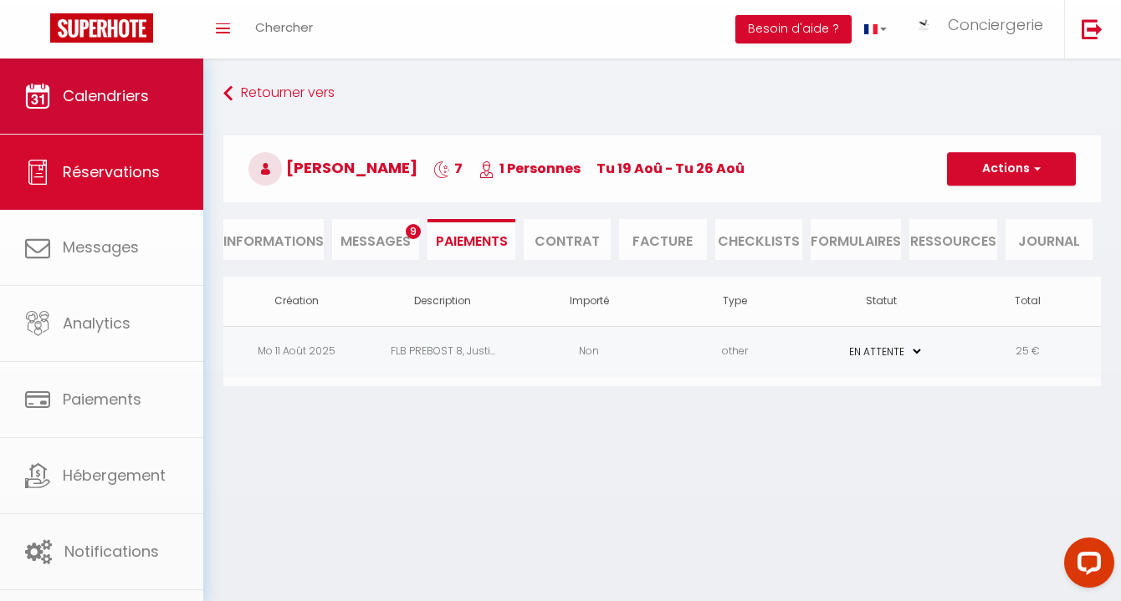
click at [192, 120] on link "Calendriers" at bounding box center [101, 96] width 203 height 75
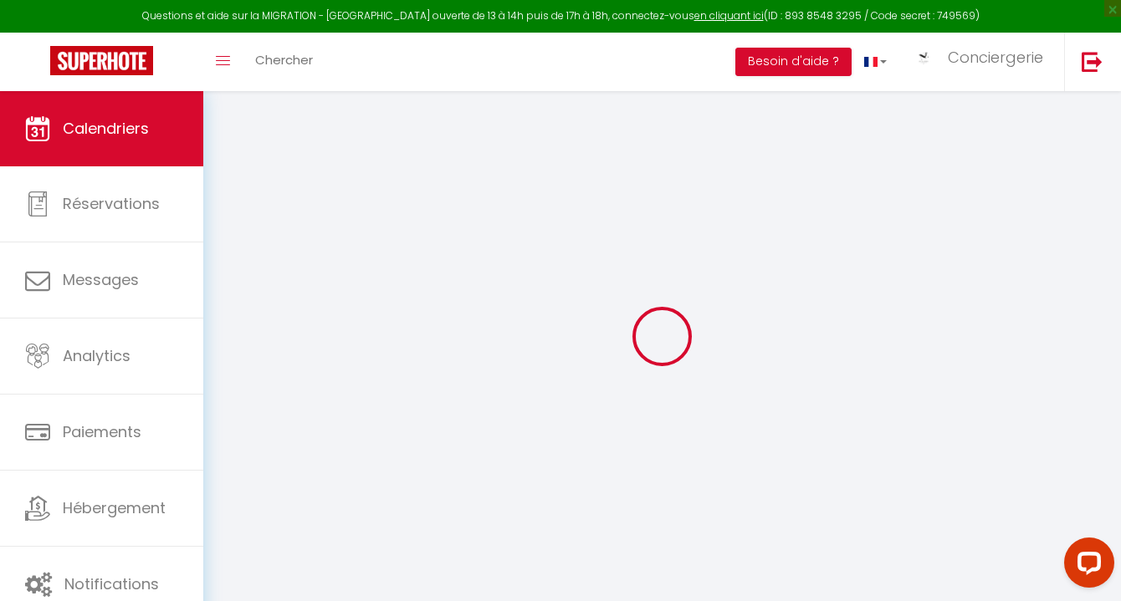
select select
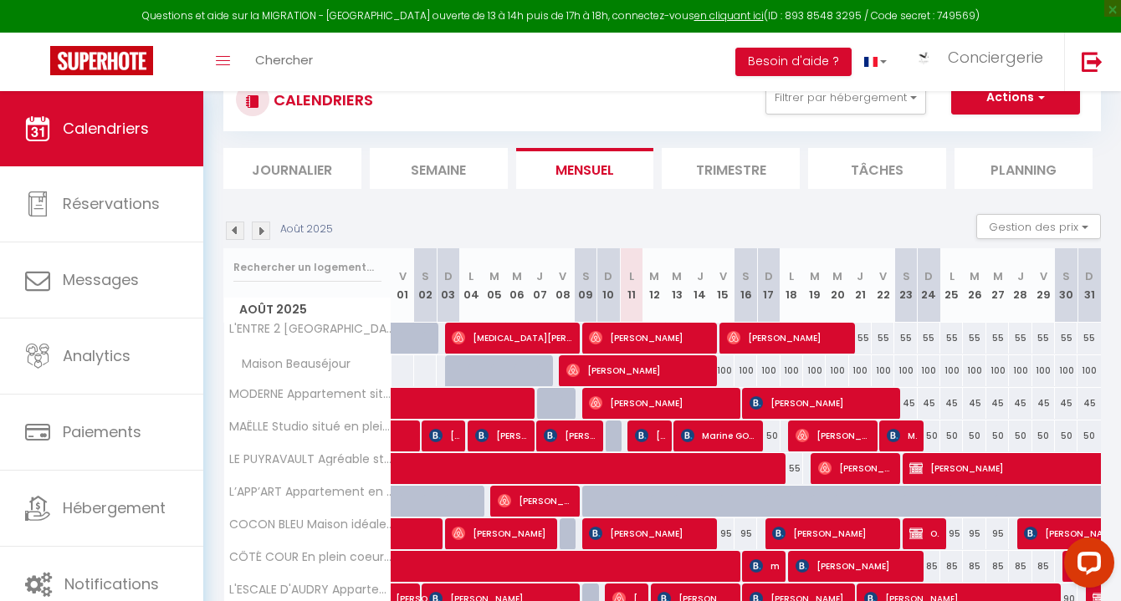
scroll to position [64, 0]
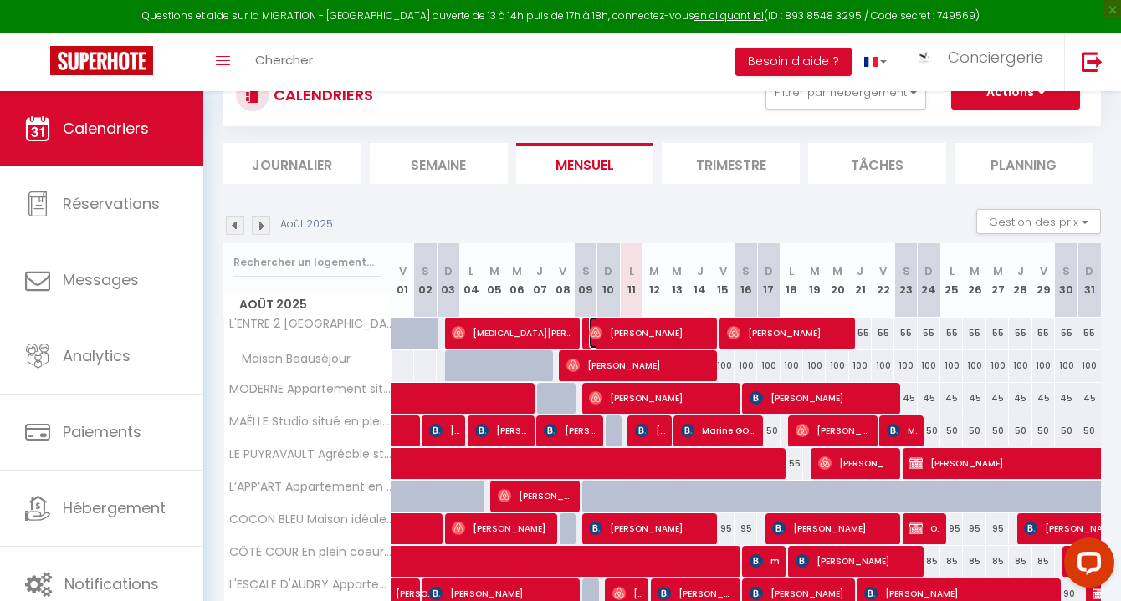
click at [617, 327] on span "[PERSON_NAME]" at bounding box center [649, 333] width 120 height 32
select select "OK"
select select "0"
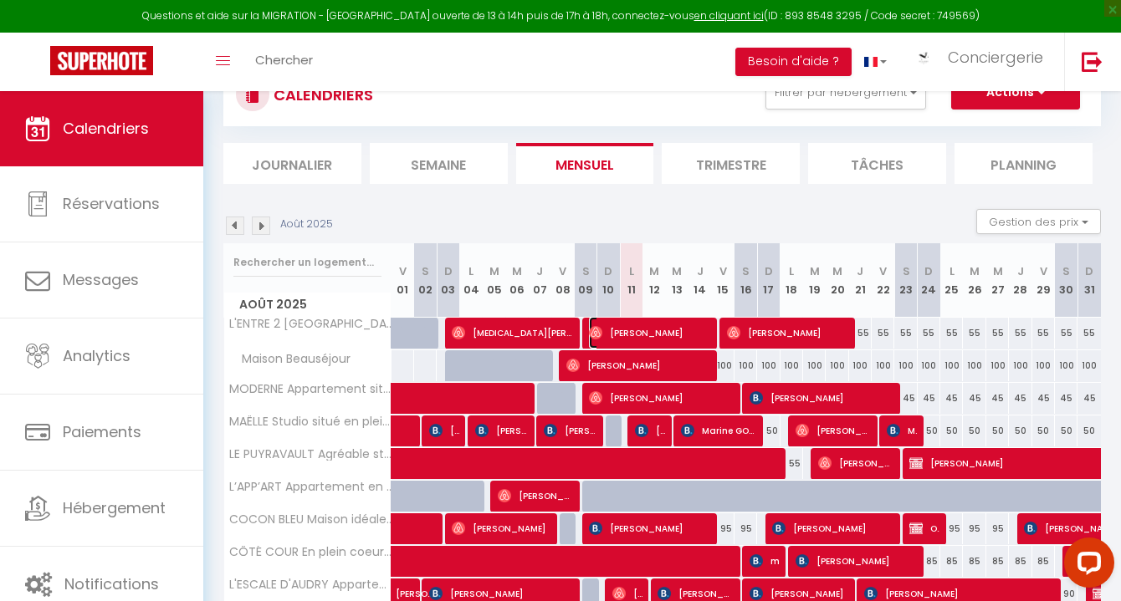
select select "1"
select select
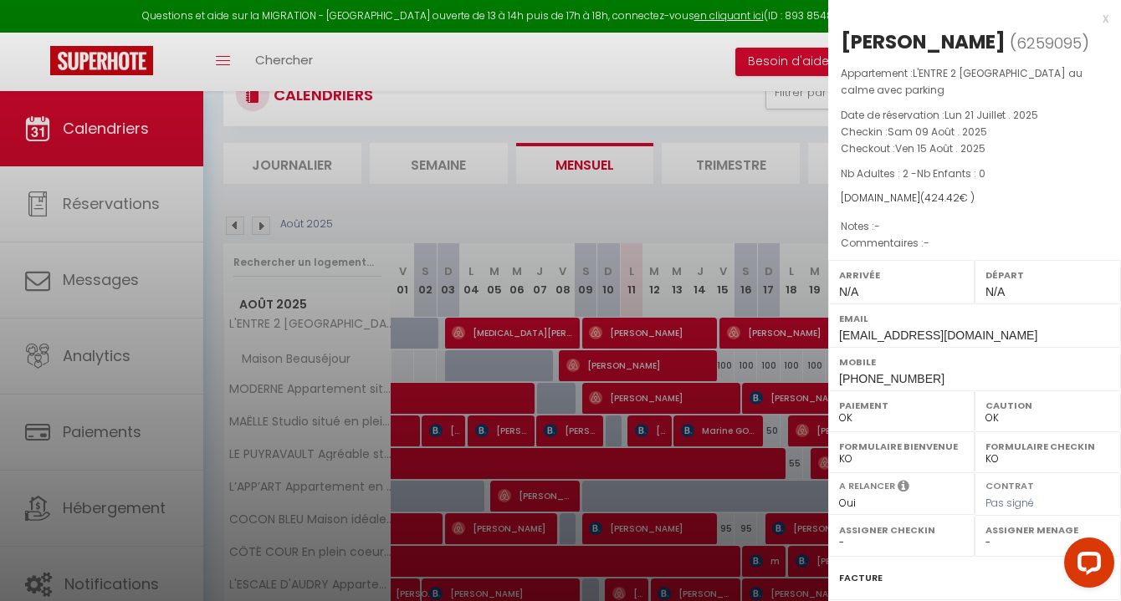
click at [617, 327] on div at bounding box center [560, 300] width 1121 height 601
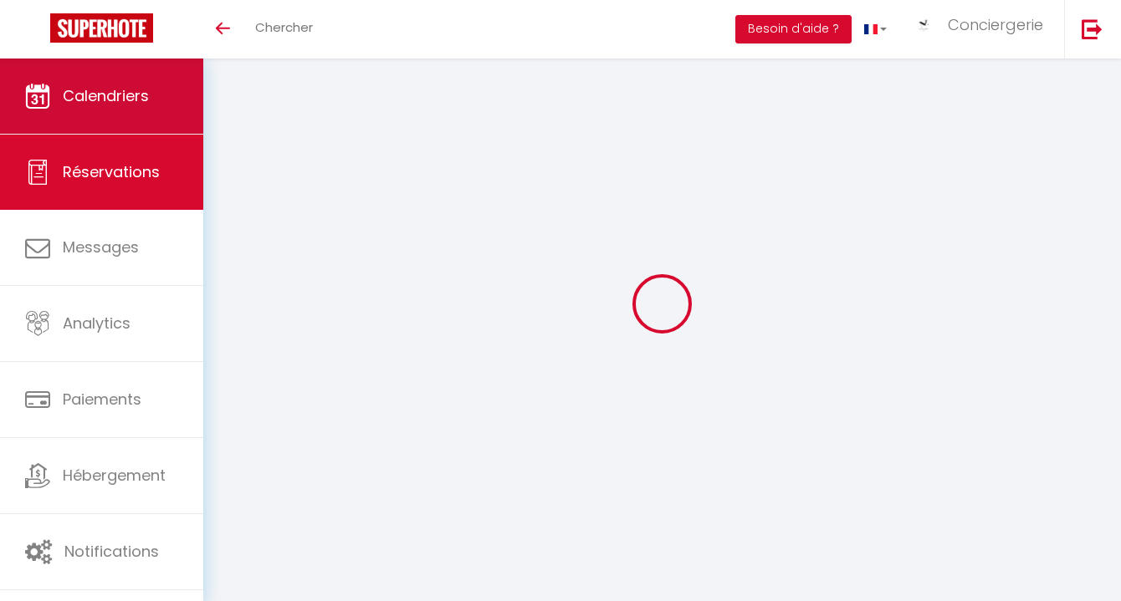
click at [160, 114] on link "Calendriers" at bounding box center [101, 96] width 203 height 75
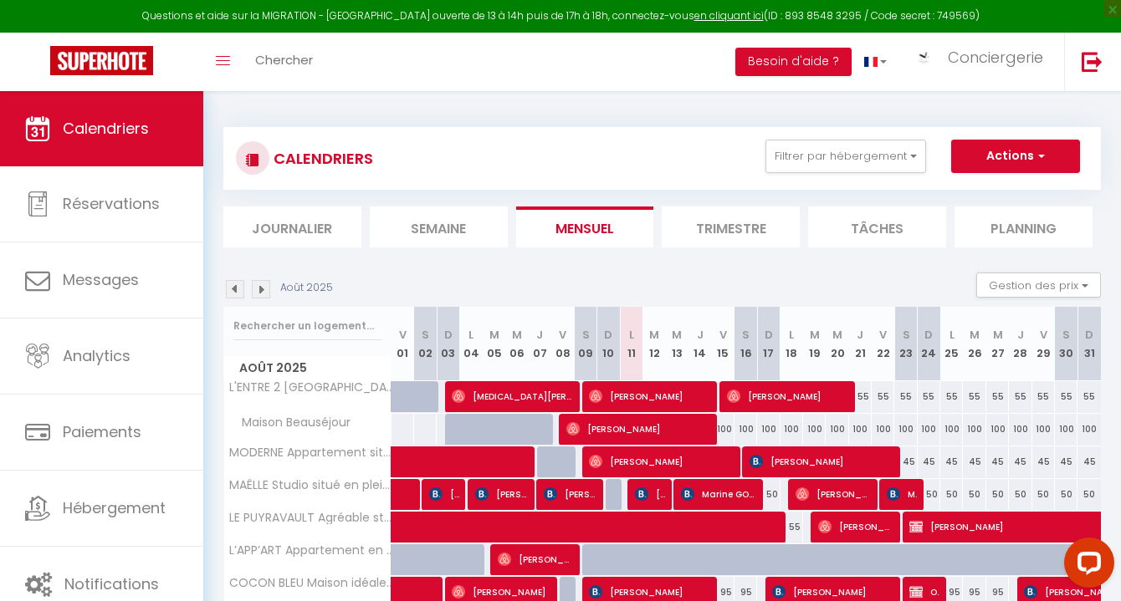
click at [259, 288] on img at bounding box center [261, 289] width 18 height 18
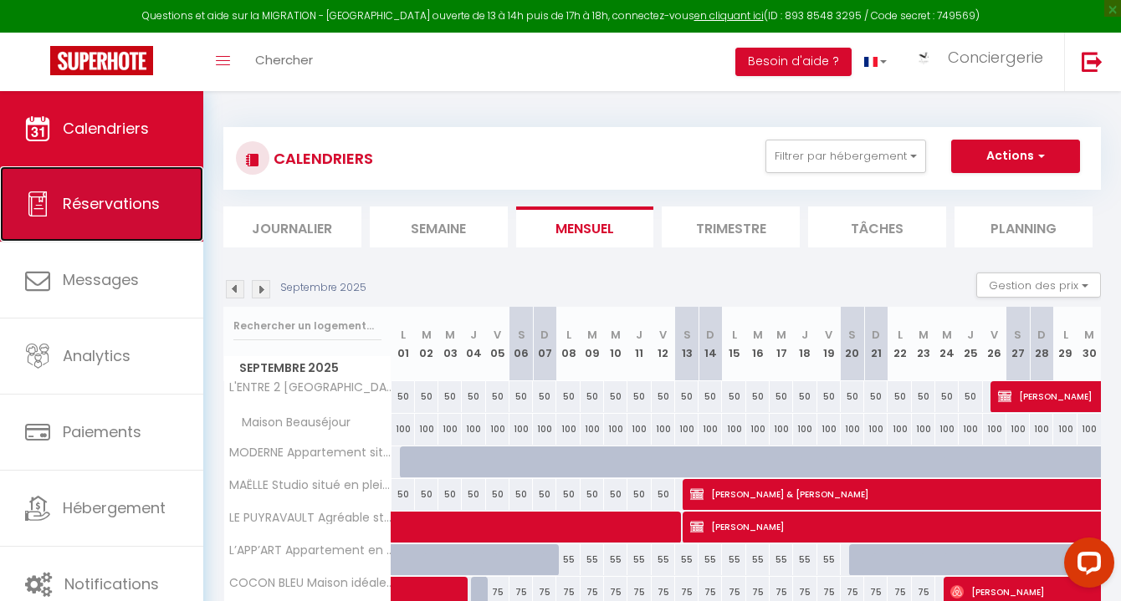
click at [141, 214] on link "Réservations" at bounding box center [101, 203] width 203 height 75
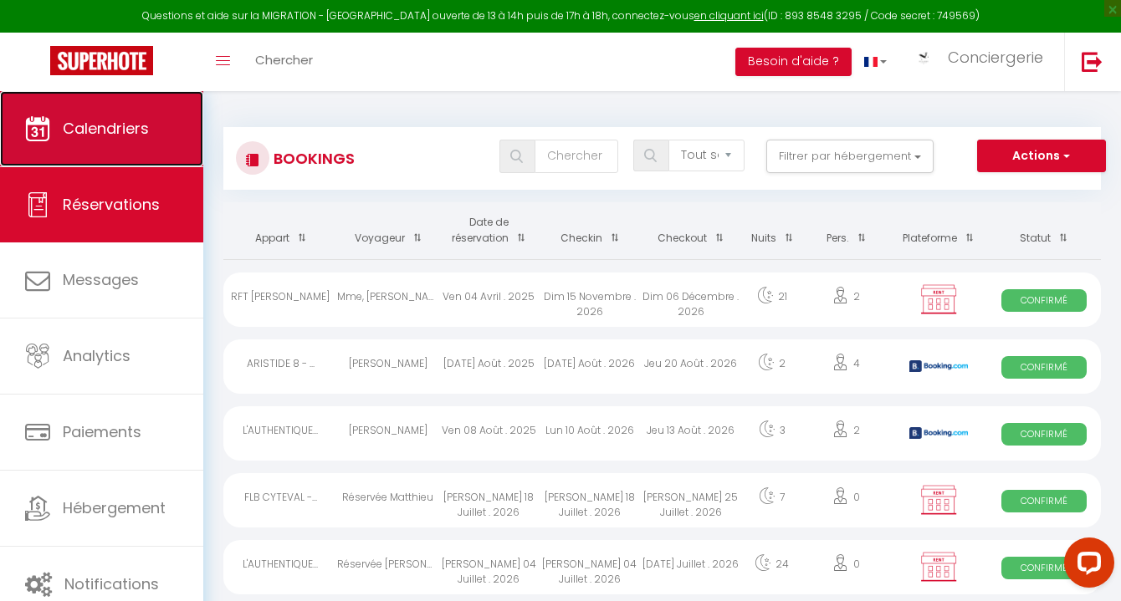
click at [158, 161] on link "Calendriers" at bounding box center [101, 128] width 203 height 75
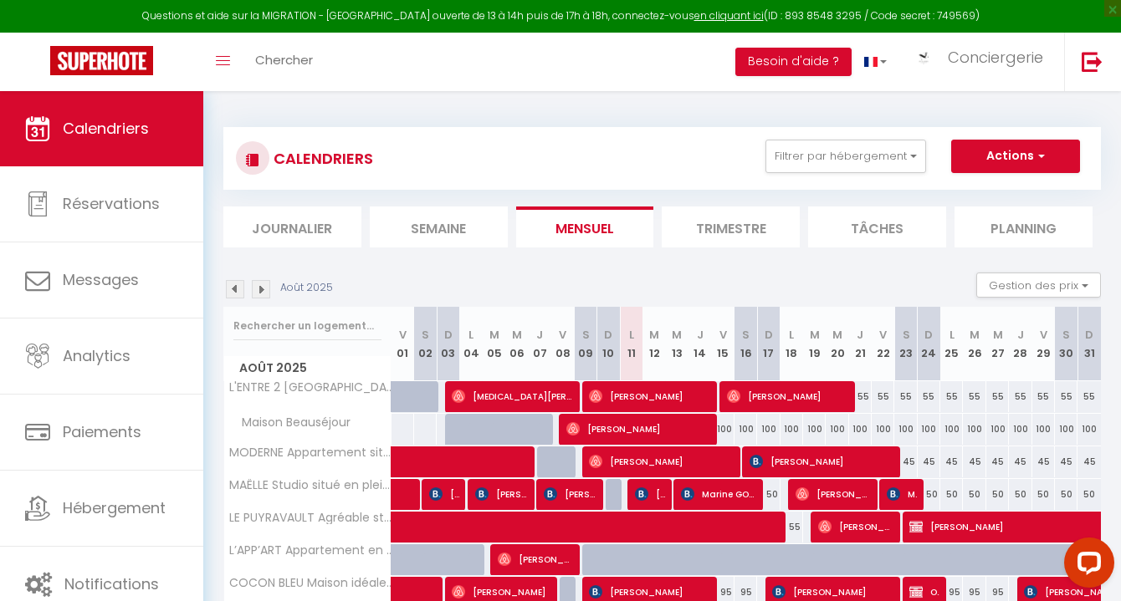
click at [473, 231] on li "Semaine" at bounding box center [439, 227] width 138 height 41
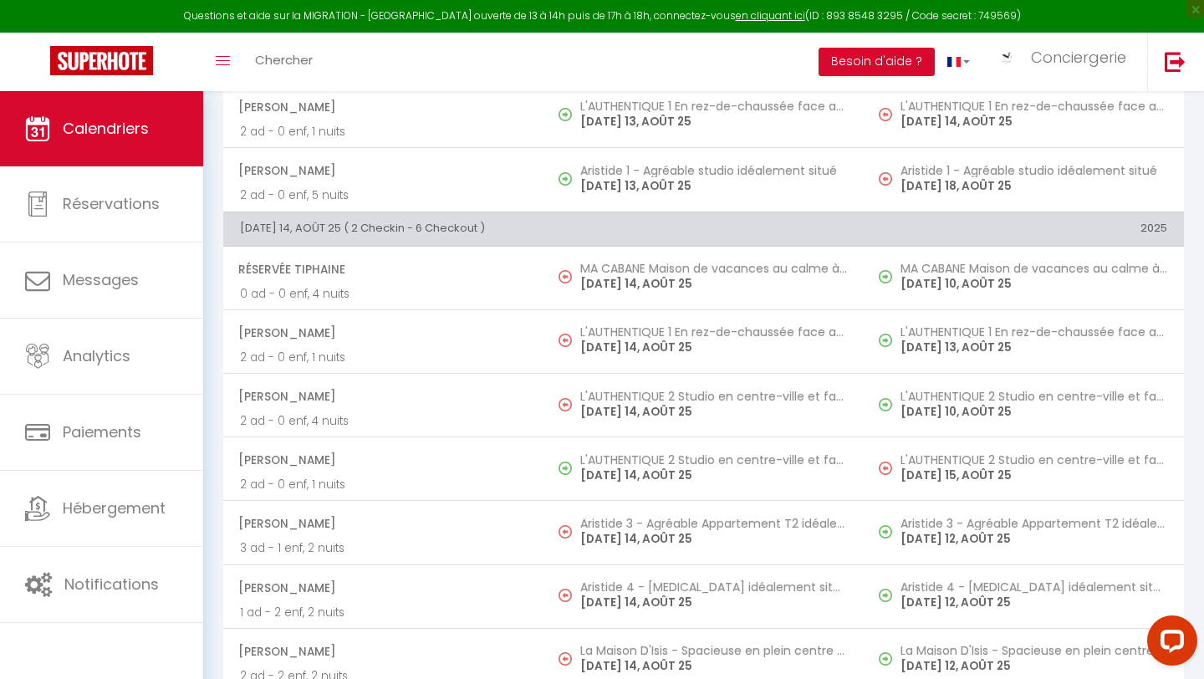
scroll to position [2205, 0]
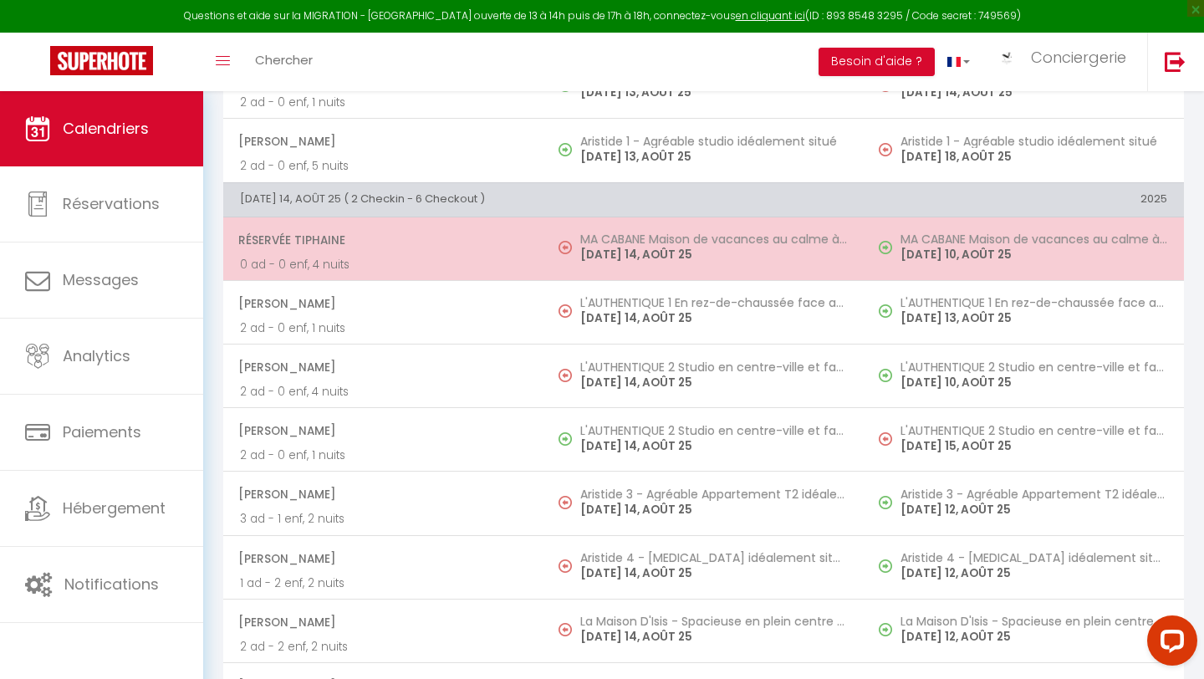
click at [392, 259] on p "0 ad - 0 enf, 4 nuits" at bounding box center [383, 265] width 287 height 18
select select "OK"
select select "KO"
select select "0"
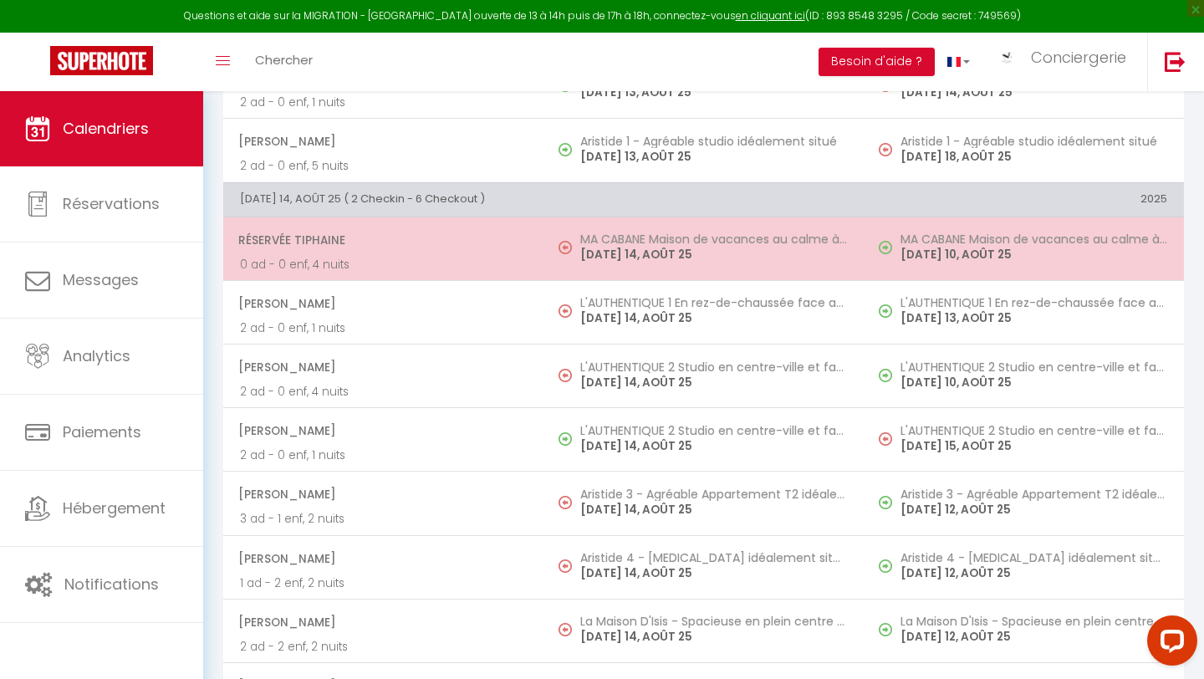
select select "1"
select select
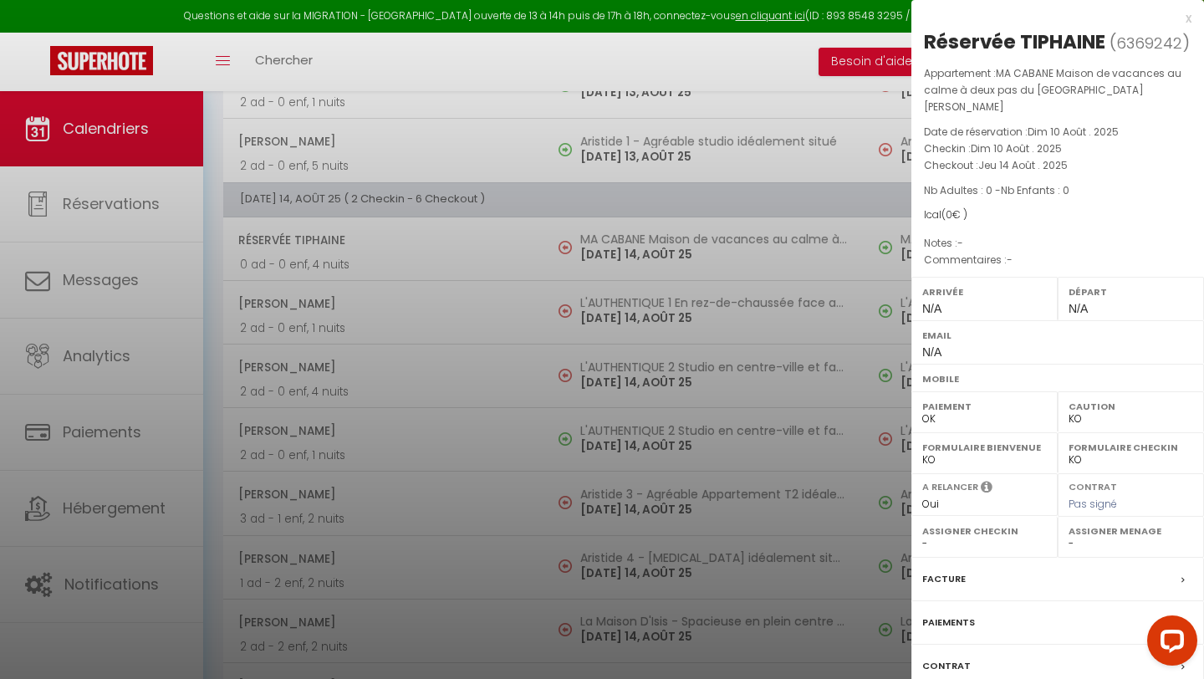
click at [1120, 16] on div "x" at bounding box center [1052, 18] width 280 height 20
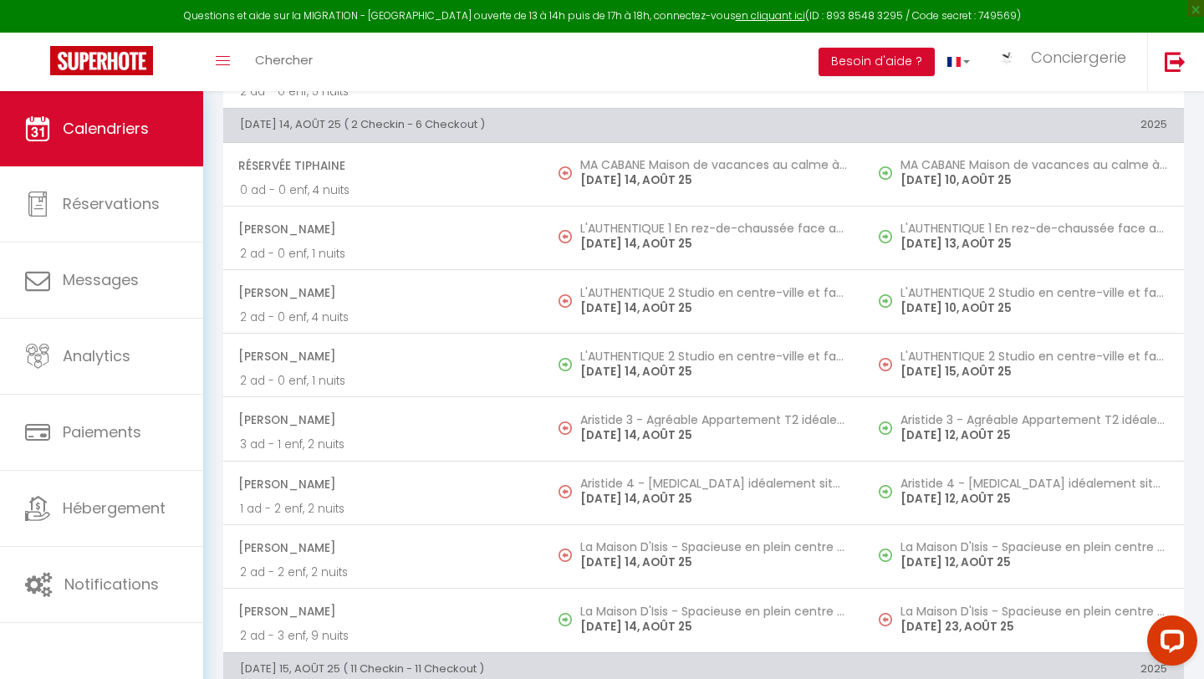
scroll to position [2354, 0]
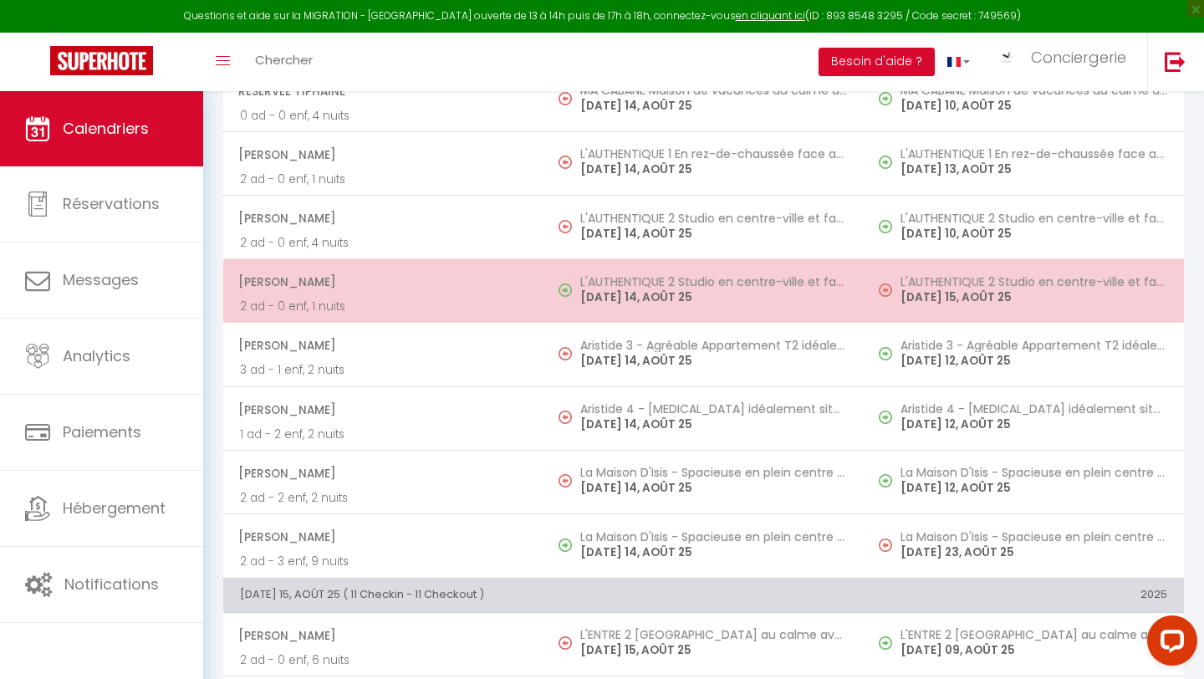
click at [577, 284] on span at bounding box center [570, 291] width 22 height 32
select select "43381"
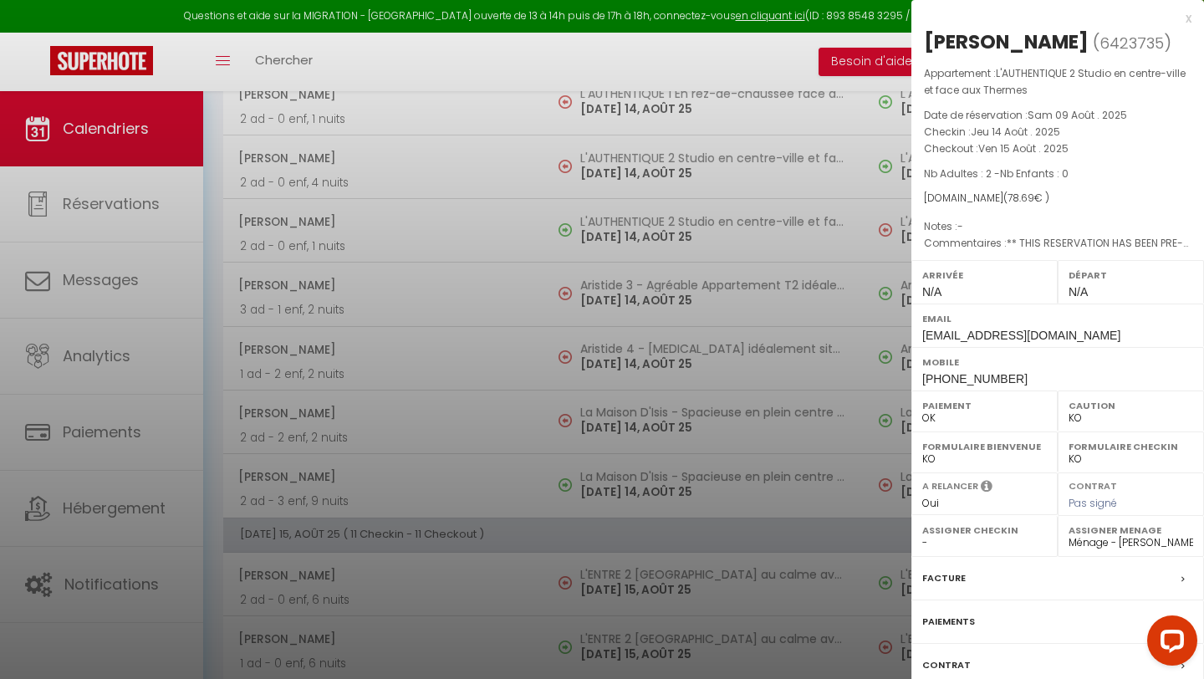
scroll to position [2391, 0]
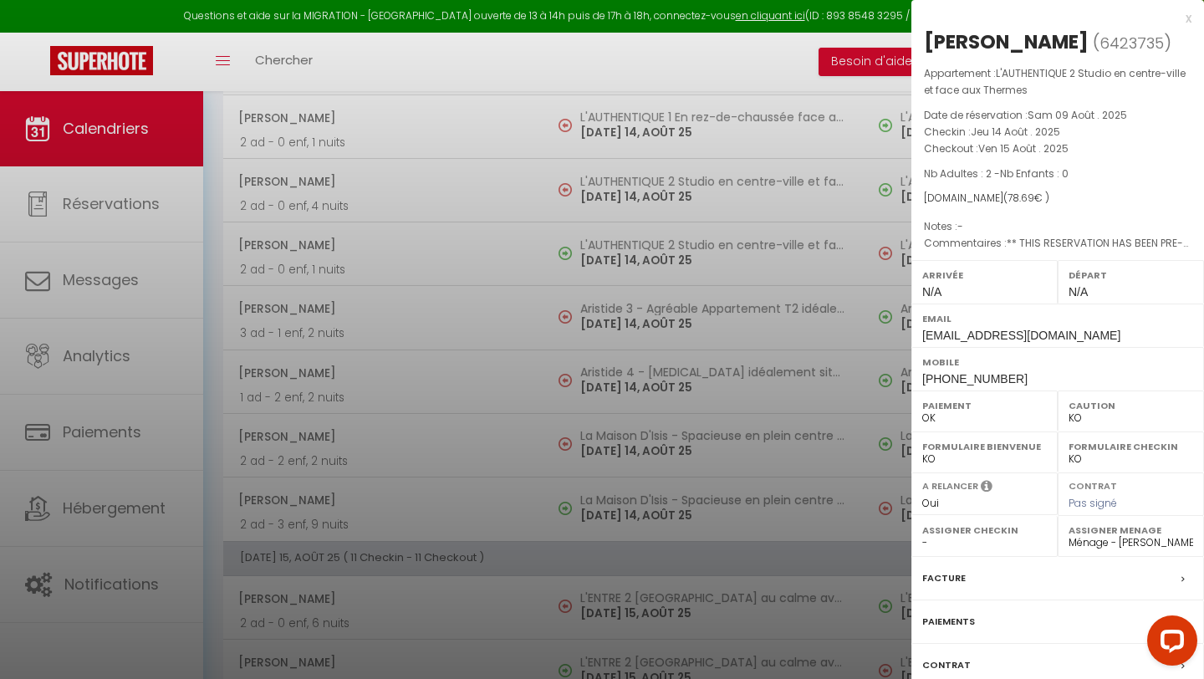
click at [957, 587] on label "Facture" at bounding box center [944, 579] width 43 height 18
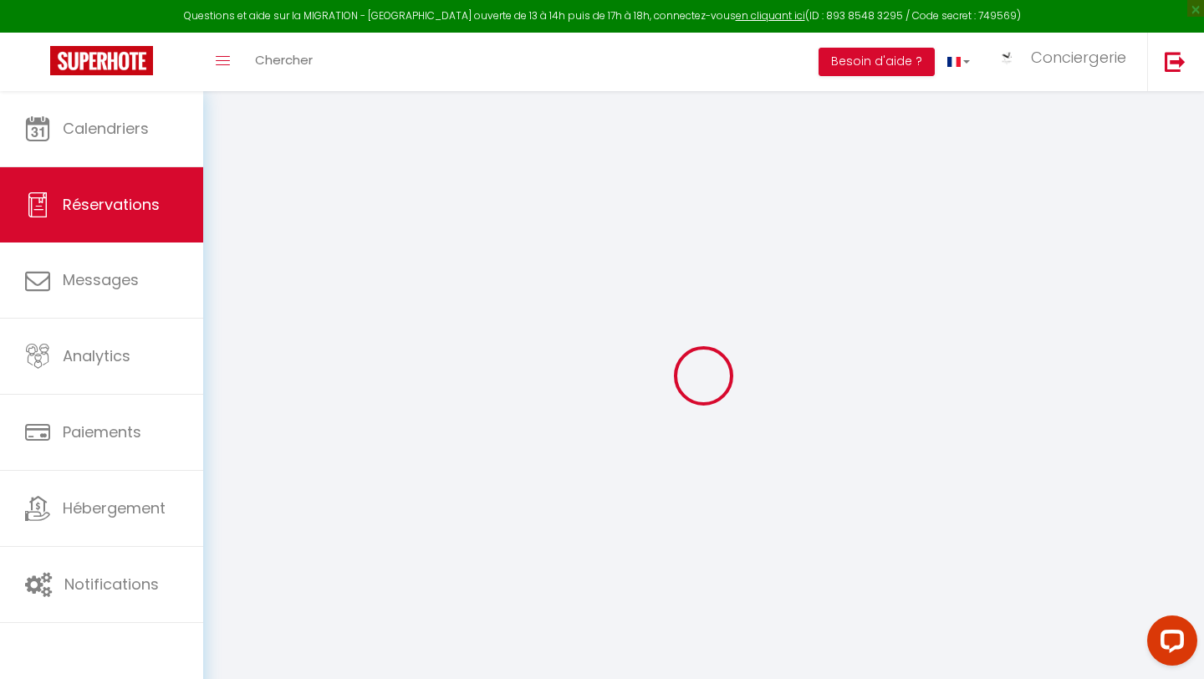
select select "cleaning"
select select "taxes"
select select
checkbox input "false"
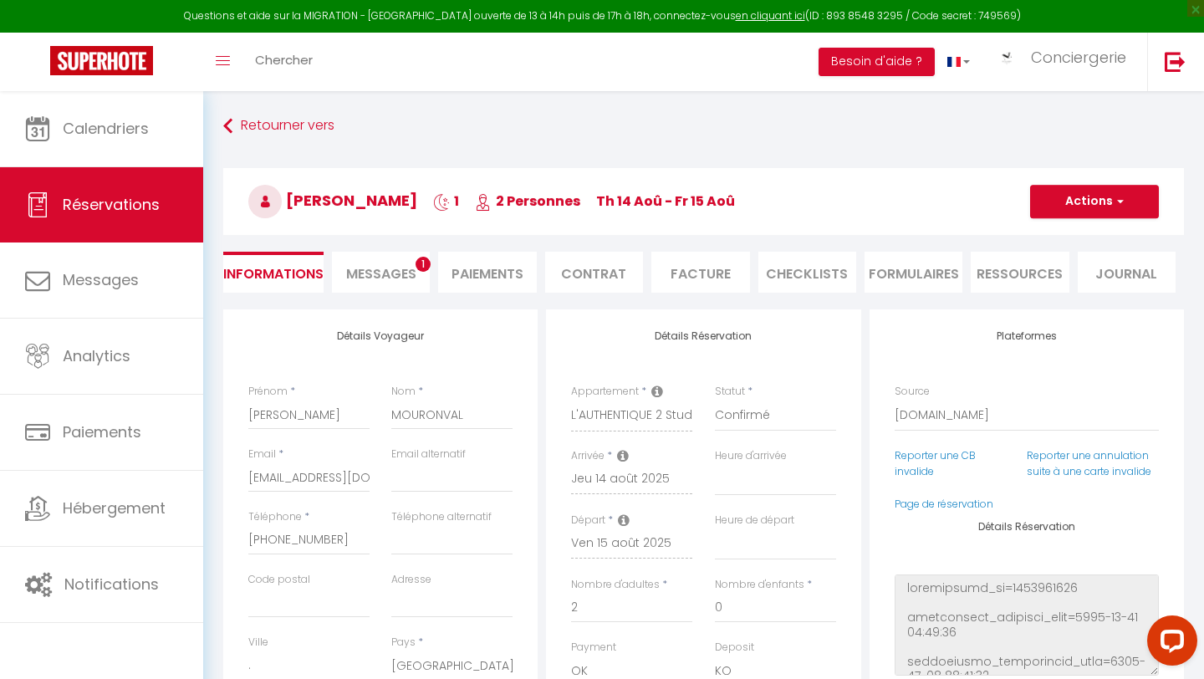
select select
checkbox input "false"
type textarea "** THIS RESERVATION HAS BEEN PRE-PAID ** BOOKING NOTE : Payment charge is EUR 1…"
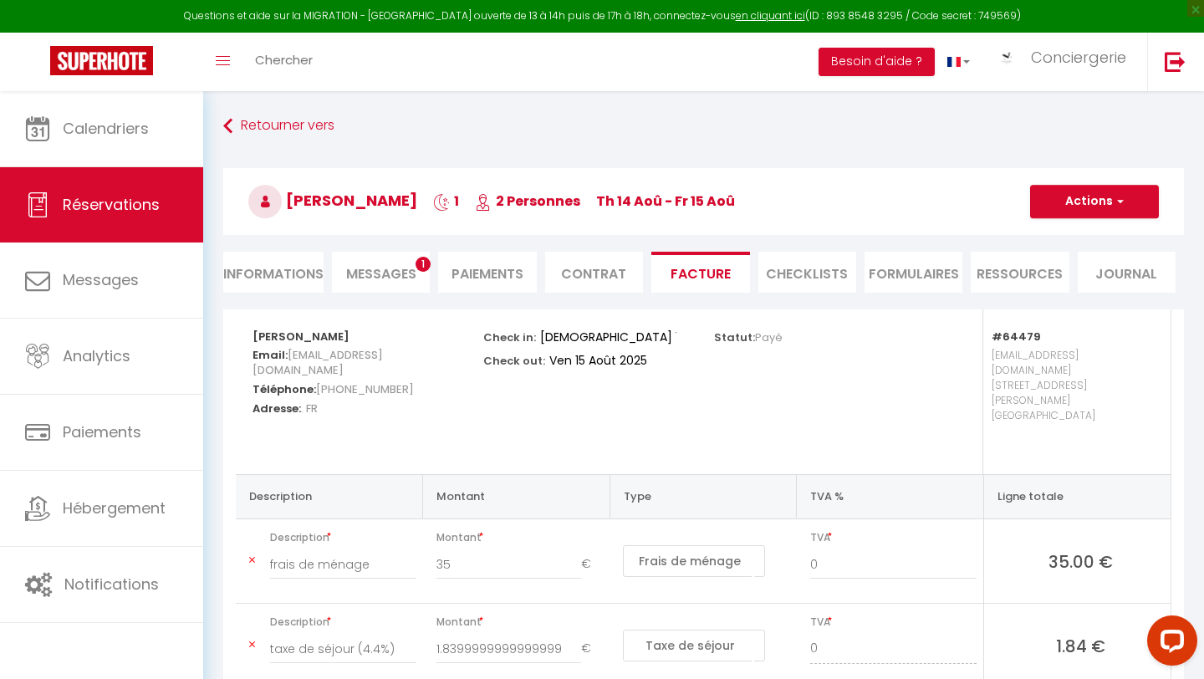
click at [386, 274] on span "Messages" at bounding box center [381, 273] width 70 height 19
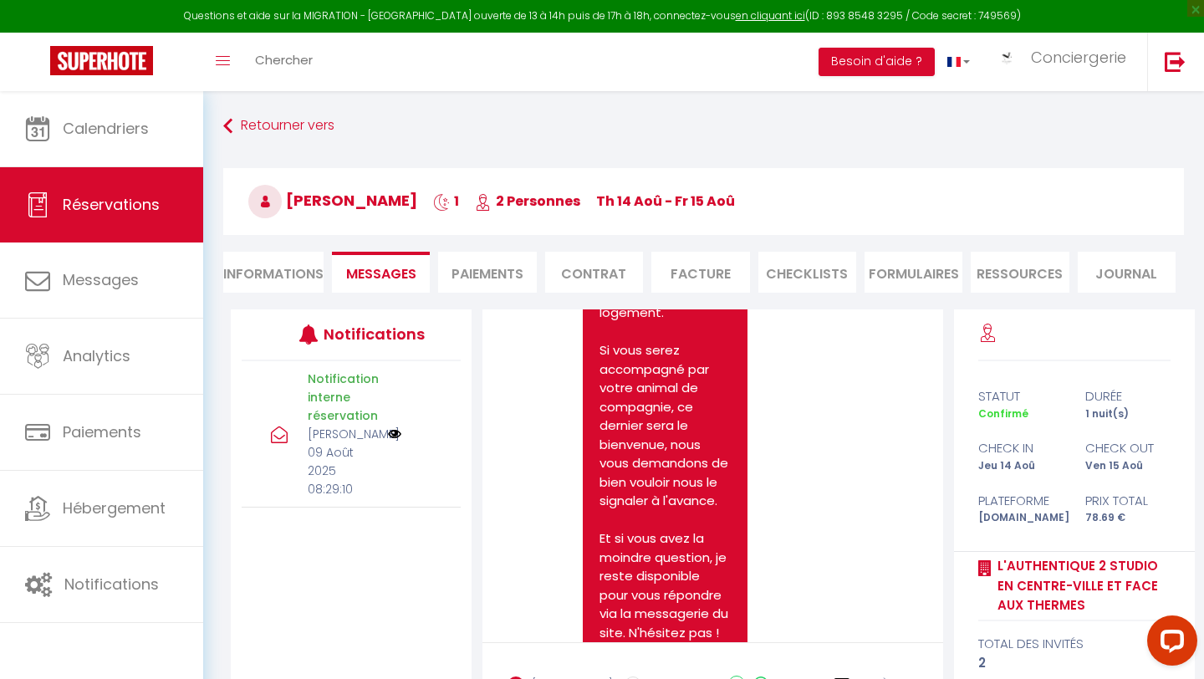
scroll to position [577, 0]
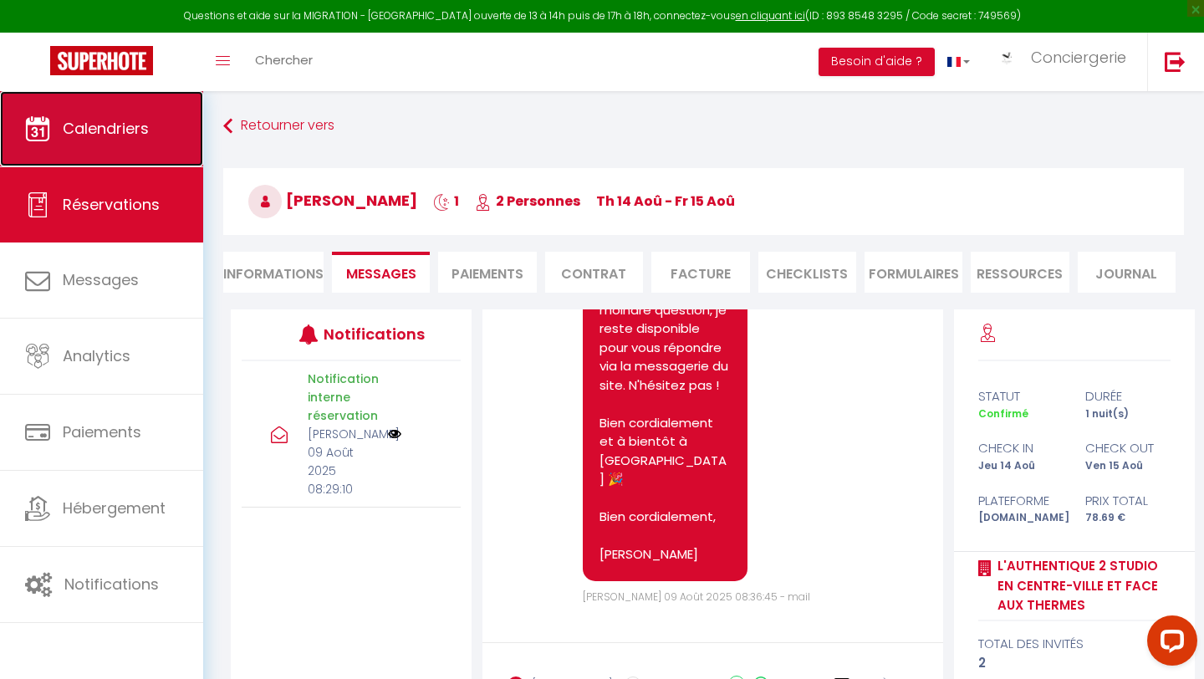
click at [157, 120] on link "Calendriers" at bounding box center [101, 128] width 203 height 75
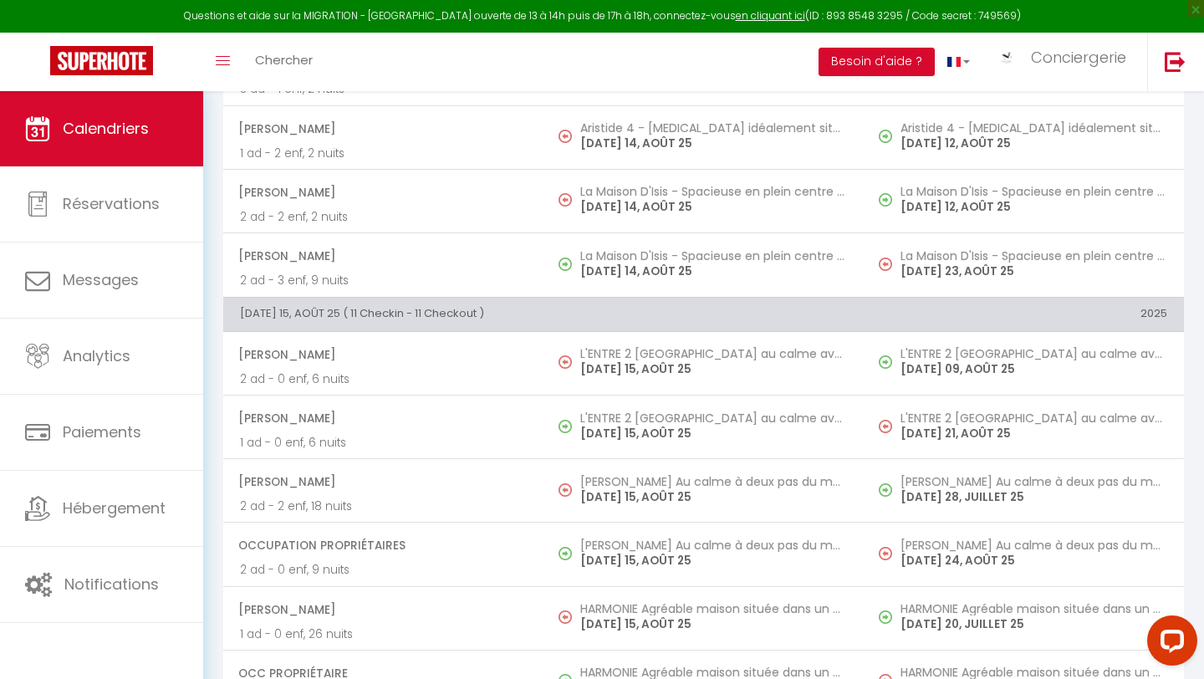
scroll to position [2642, 0]
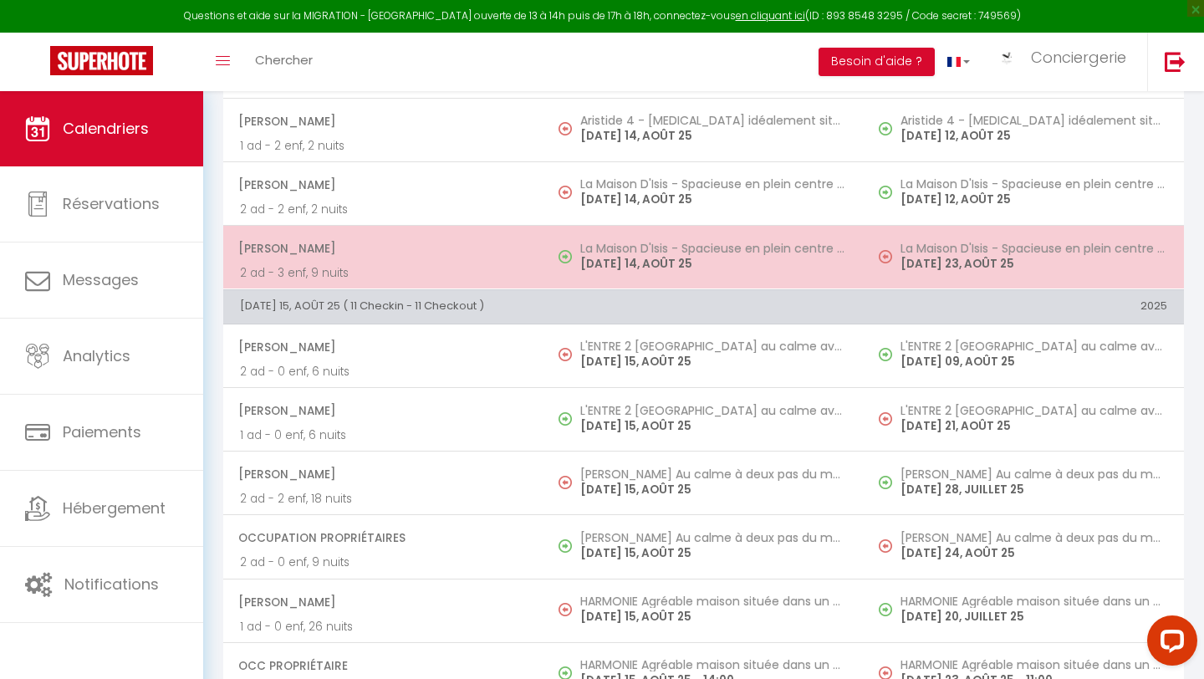
click at [452, 257] on span "Dominik Joosten" at bounding box center [382, 249] width 289 height 32
select select "OK"
select select "0"
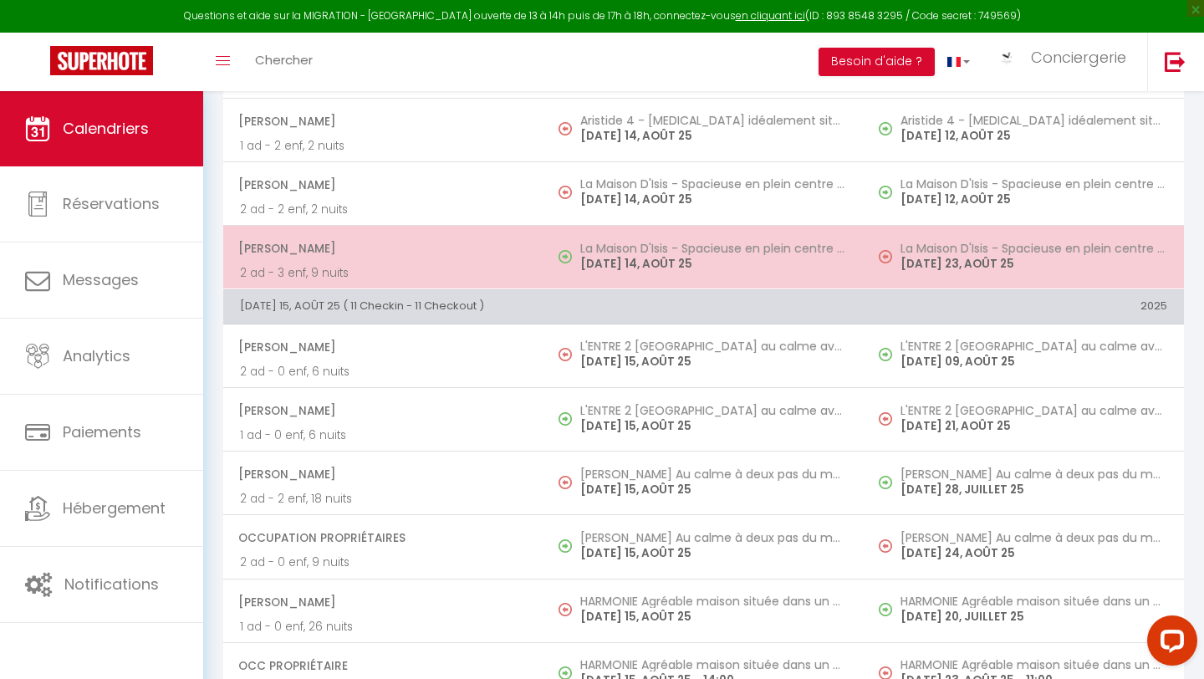
select select "1"
select select
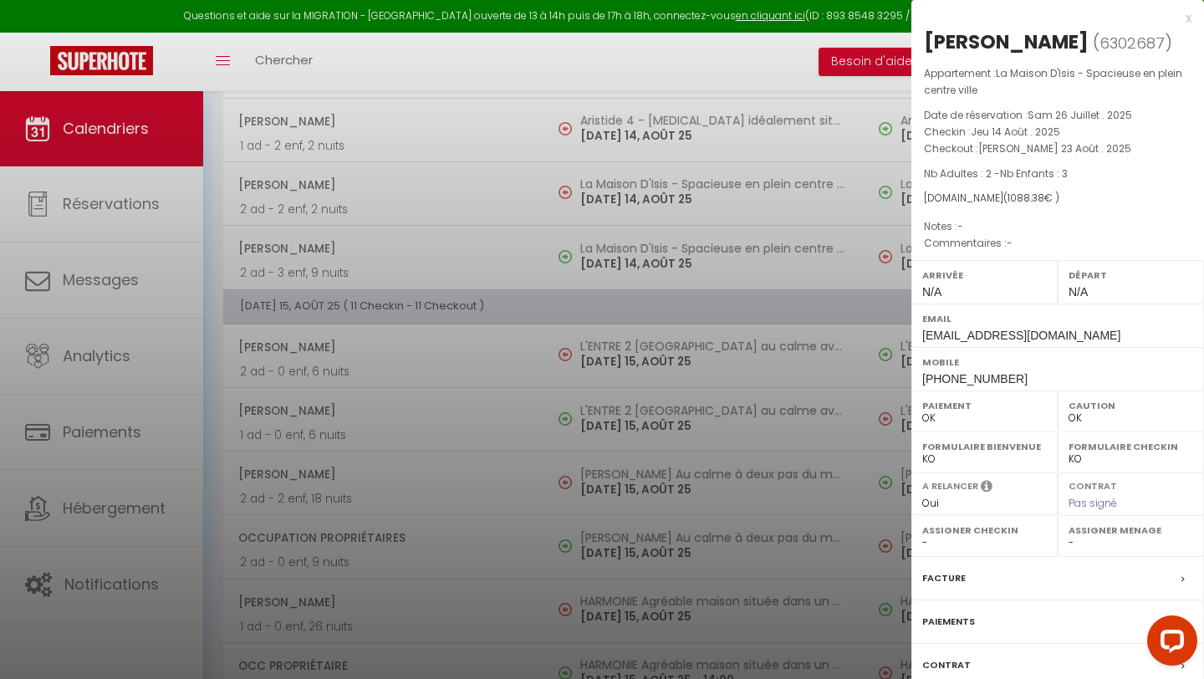
click at [950, 601] on label "Paiements" at bounding box center [949, 622] width 53 height 18
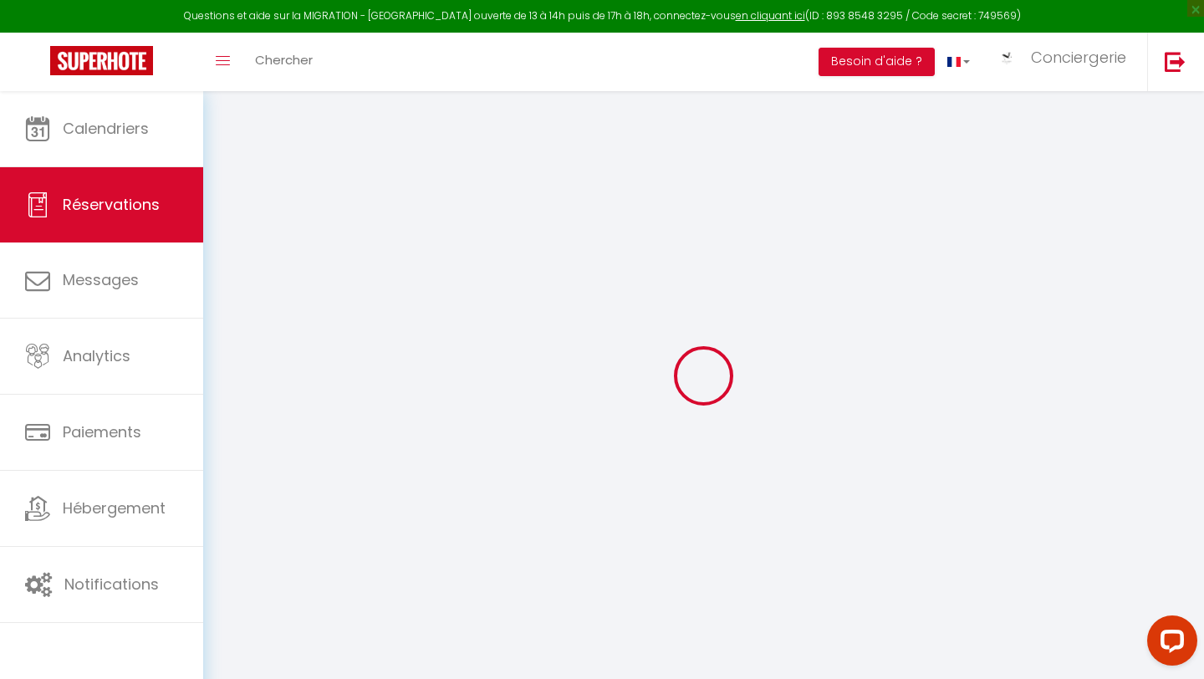
select select
checkbox input "false"
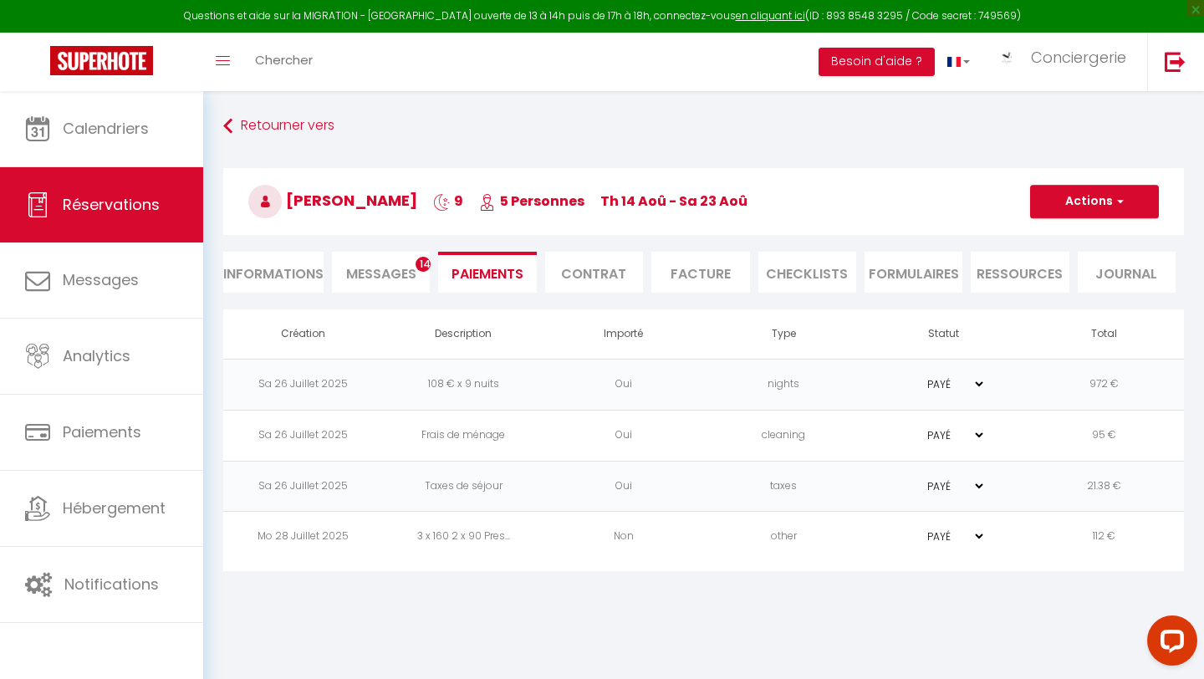
click at [401, 263] on li "Messages 14" at bounding box center [381, 272] width 98 height 41
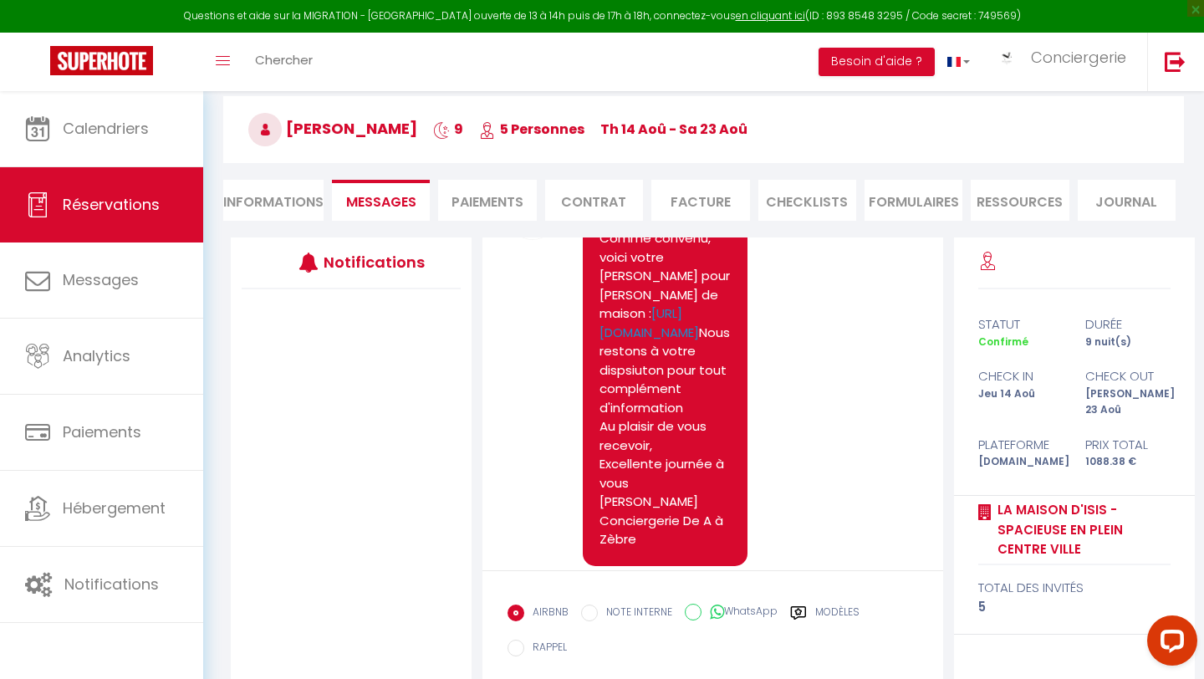
scroll to position [73, 0]
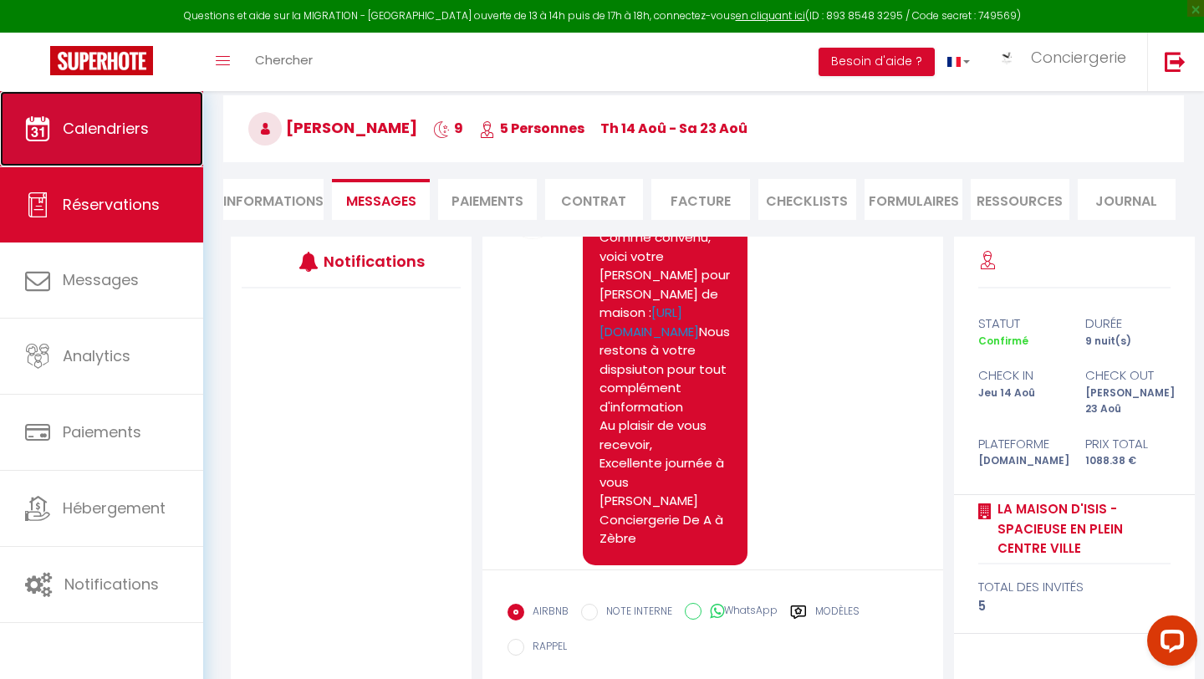
click at [123, 125] on span "Calendriers" at bounding box center [106, 128] width 86 height 21
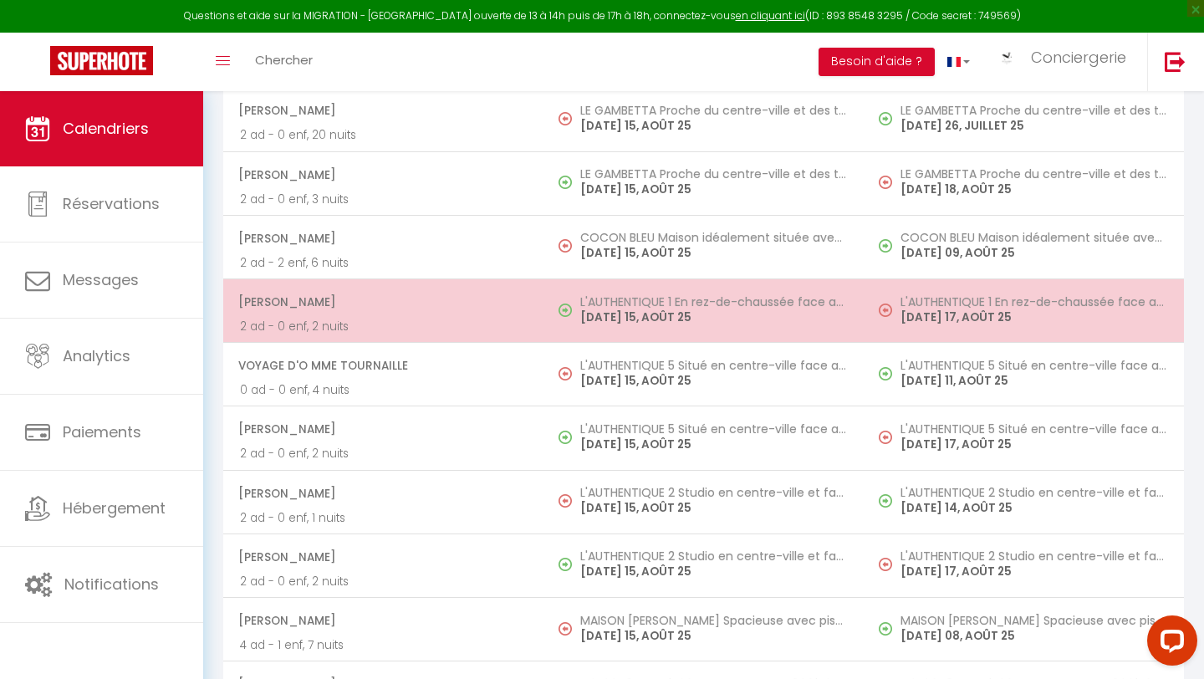
scroll to position [3389, 0]
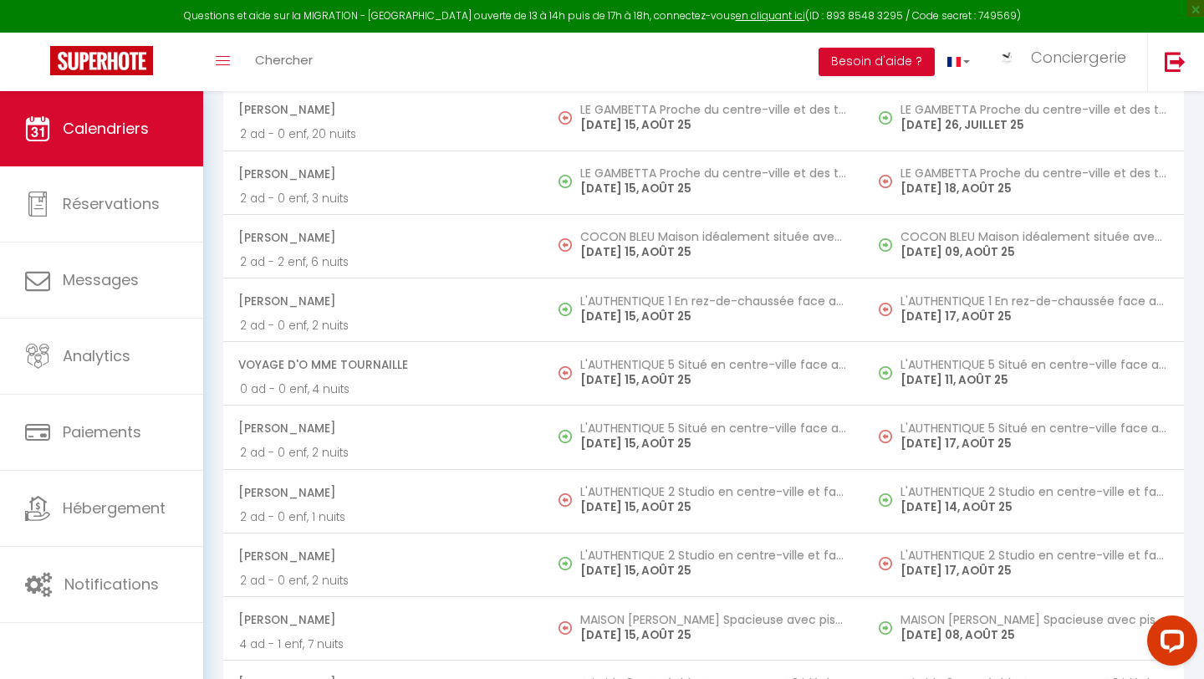
drag, startPoint x: 367, startPoint y: 173, endPoint x: 237, endPoint y: 160, distance: 131.2
click at [237, 161] on td "Jean-Philippe Mercier 2 ad - 0 enf, 3 nuits" at bounding box center [383, 183] width 320 height 64
select select "OK"
select select "KO"
select select "0"
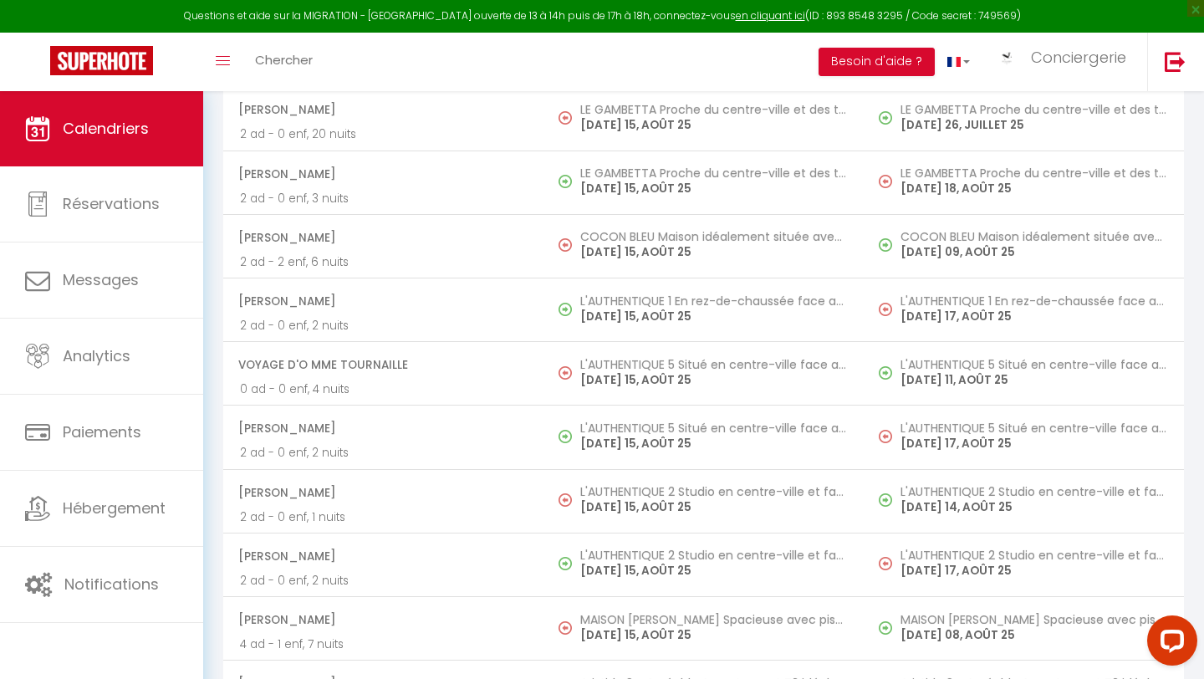
select select "0"
select select "1"
select select
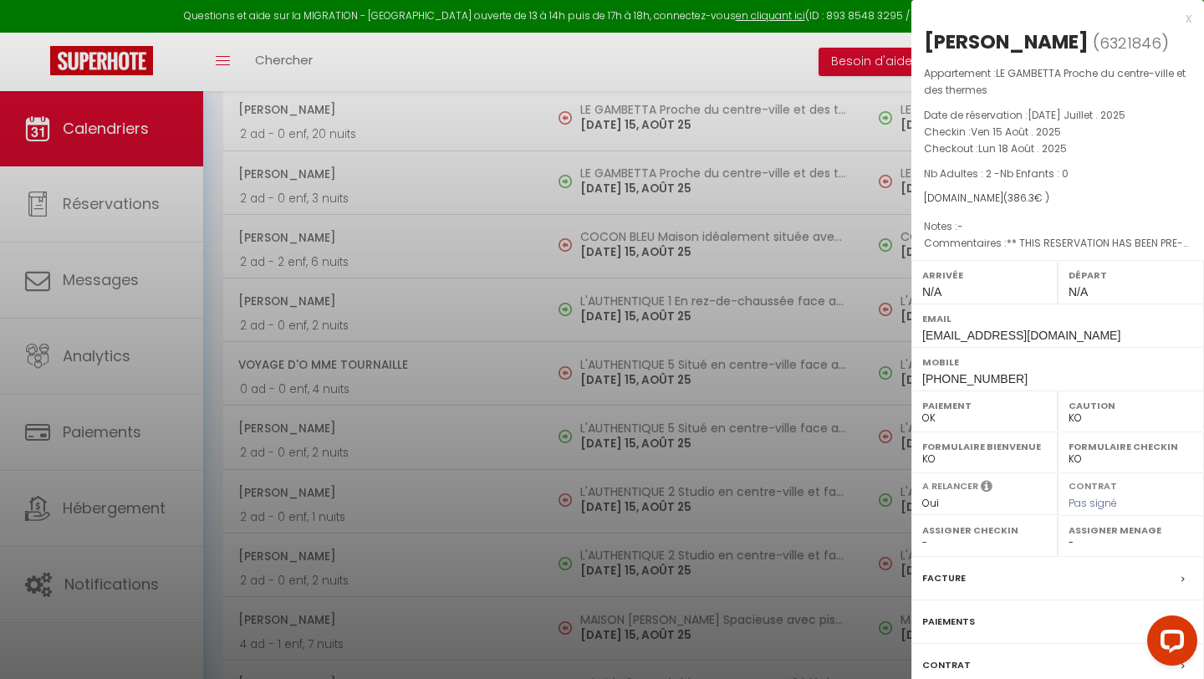
drag, startPoint x: 1143, startPoint y: 41, endPoint x: 926, endPoint y: 38, distance: 217.5
click at [926, 38] on div "Jean-Philippe Mercier" at bounding box center [1006, 41] width 165 height 27
copy div "Jean-Philippe Mercier"
click at [440, 487] on div at bounding box center [602, 339] width 1204 height 679
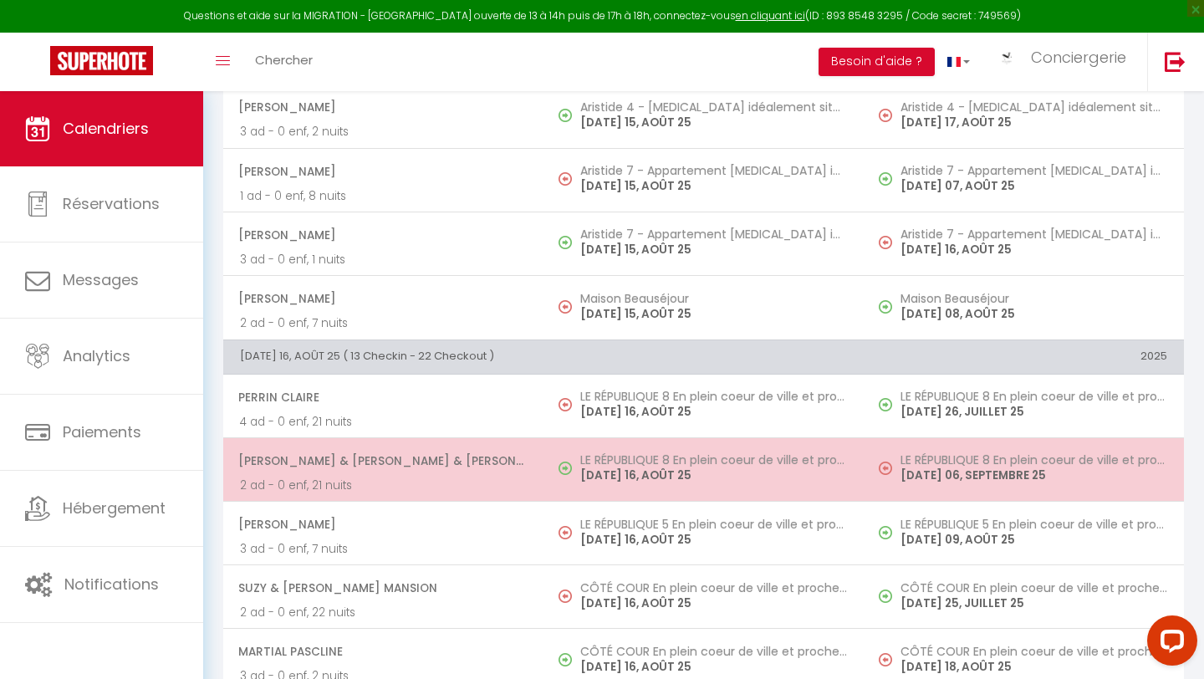
scroll to position [4037, 0]
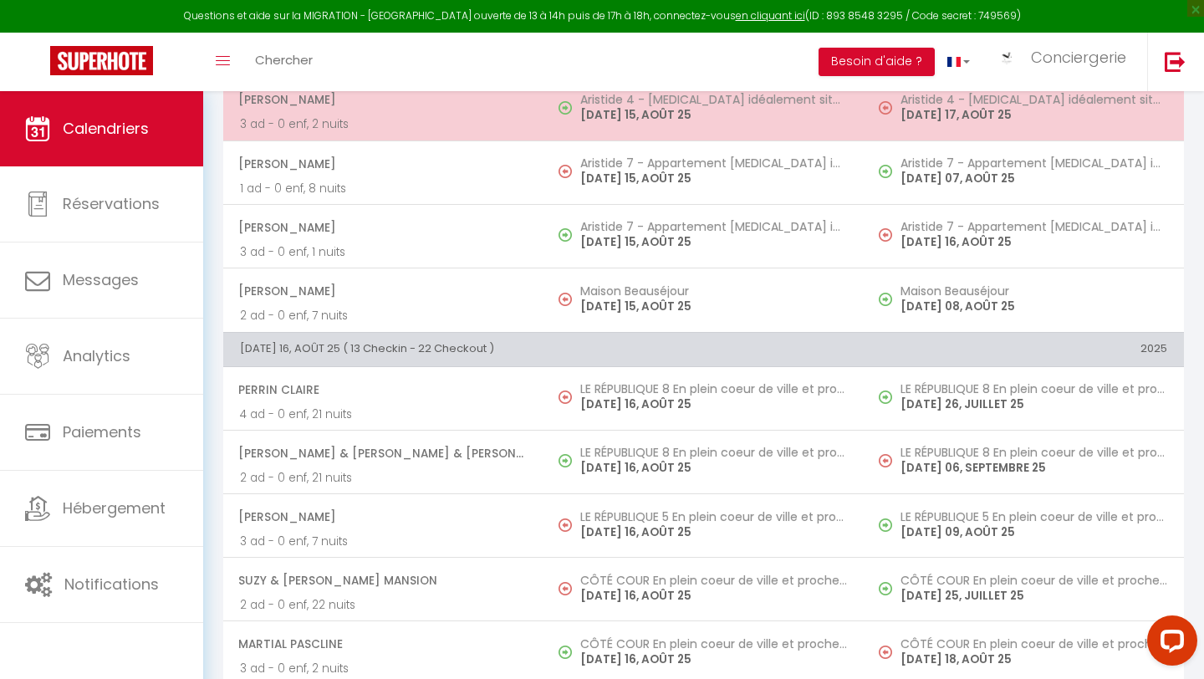
click at [328, 101] on span "Nelli Sarkisian" at bounding box center [382, 100] width 289 height 32
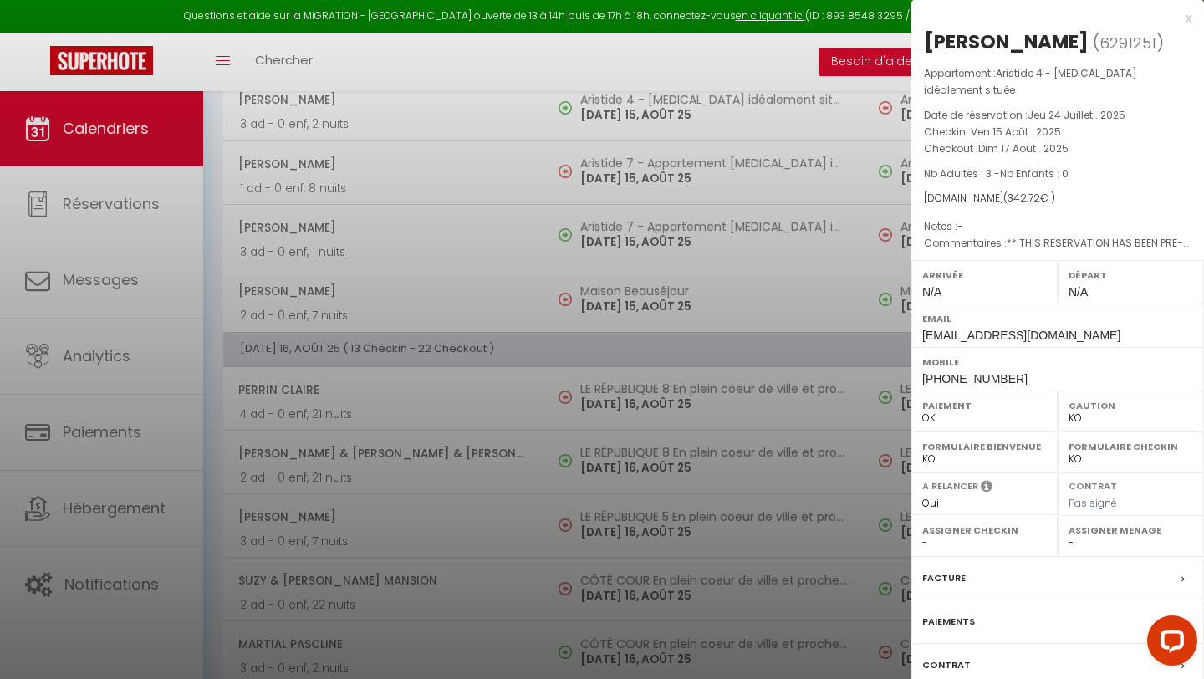
drag, startPoint x: 1065, startPoint y: 42, endPoint x: 912, endPoint y: 38, distance: 153.1
click at [912, 38] on div "Nelli Sarkisian ( 6291251 ) Appartement : Aristide 4 - T3 idéalement située Dat…" at bounding box center [1058, 399] width 293 height 743
copy div "Nelli Sarkisian"
click at [390, 497] on div at bounding box center [602, 339] width 1204 height 679
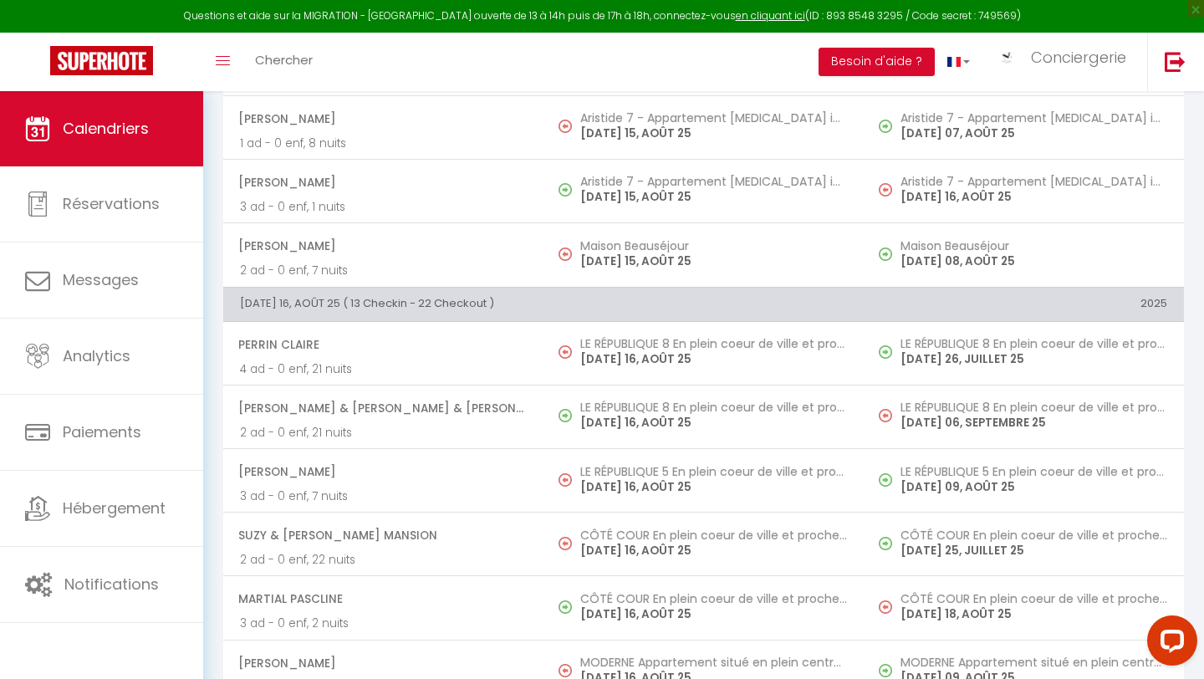
scroll to position [4083, 0]
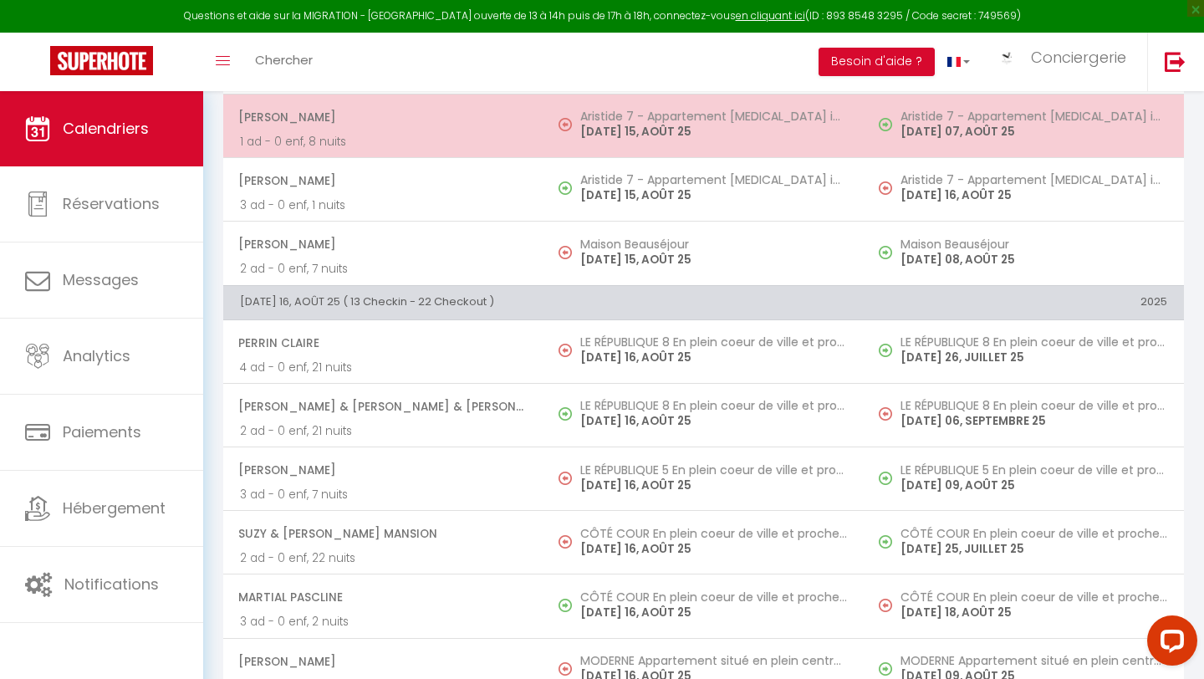
click at [475, 125] on span "Aude Desouhant" at bounding box center [382, 117] width 289 height 32
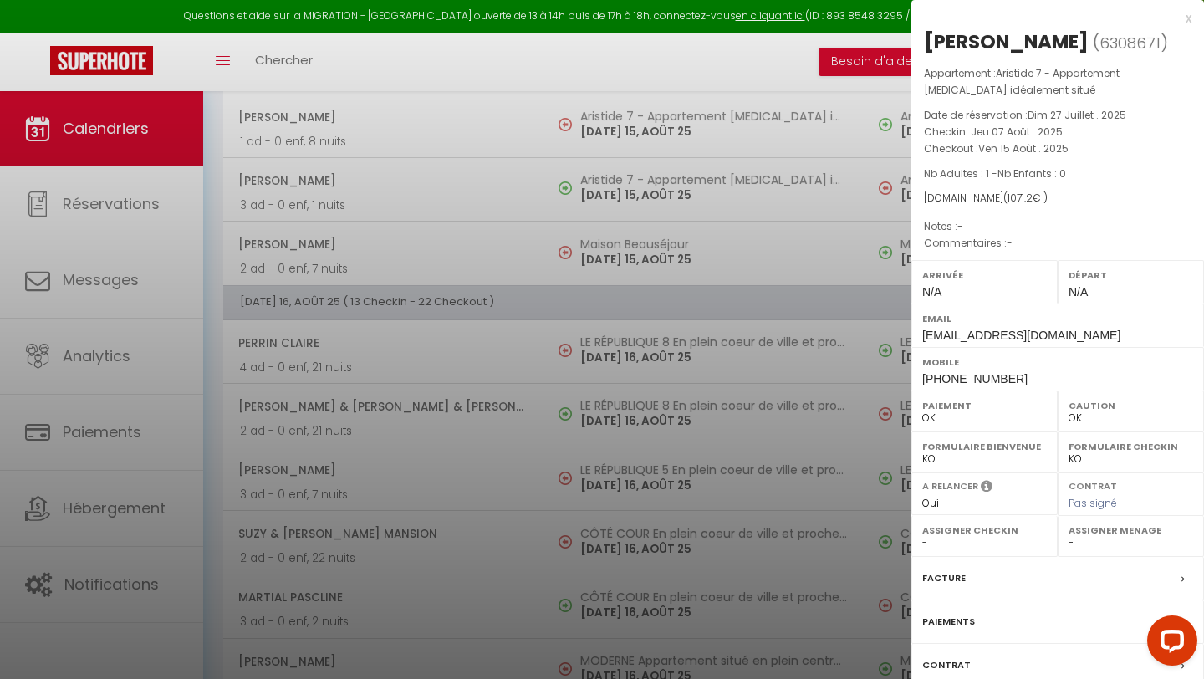
drag, startPoint x: 1088, startPoint y: 42, endPoint x: 918, endPoint y: 29, distance: 171.1
click at [918, 29] on div "Aude Desouhant ( 6308671 ) Appartement : Aristide 7 - Appartement T3 idéalement…" at bounding box center [1058, 399] width 293 height 743
copy div "Aude Desouhant"
click at [483, 179] on div at bounding box center [602, 339] width 1204 height 679
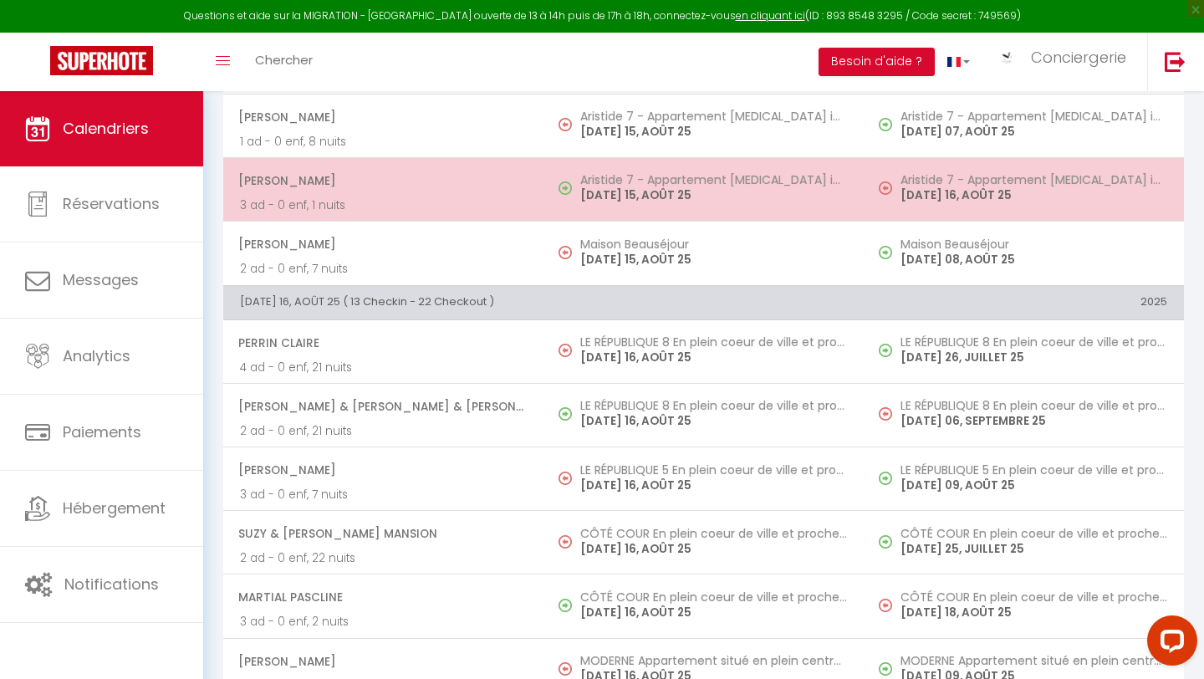
click at [453, 197] on p "3 ad - 0 enf, 1 nuits" at bounding box center [383, 206] width 287 height 18
select select "KO"
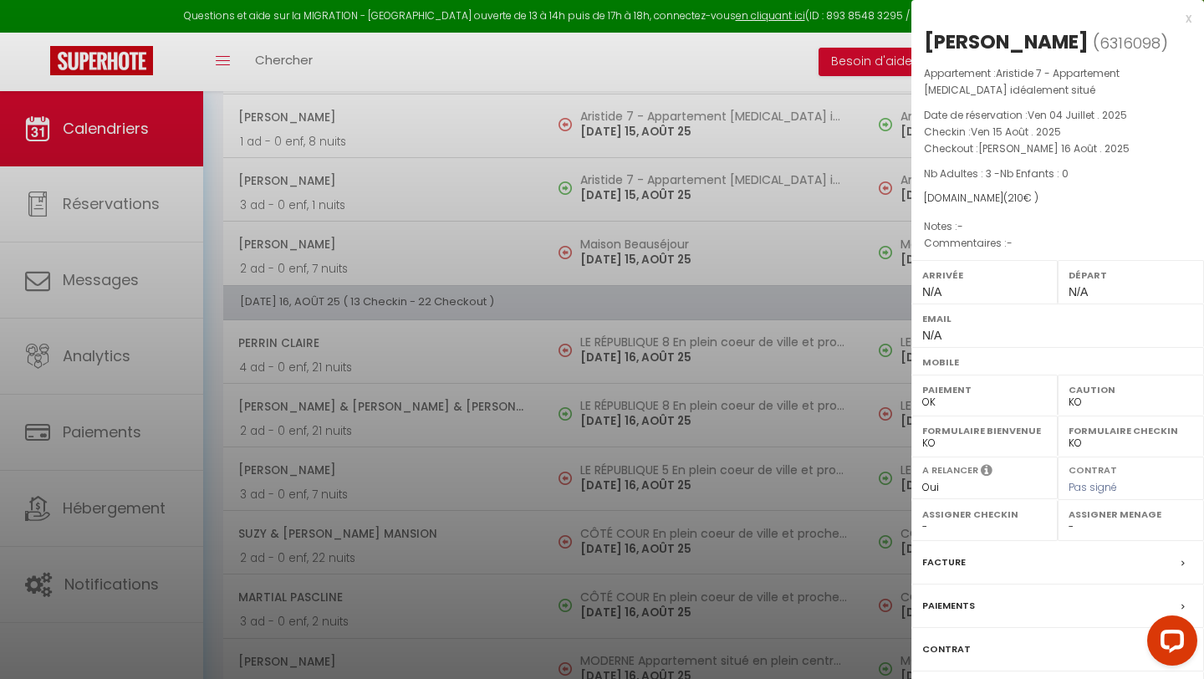
drag, startPoint x: 1065, startPoint y: 42, endPoint x: 919, endPoint y: 35, distance: 145.7
click at [919, 37] on div "Nicolas Dehail ( 6316098 ) Appartement : Aristide 7 - Appartement T3 idéalement…" at bounding box center [1058, 391] width 293 height 727
copy div "Nicolas Dehail"
click at [436, 476] on div at bounding box center [602, 339] width 1204 height 679
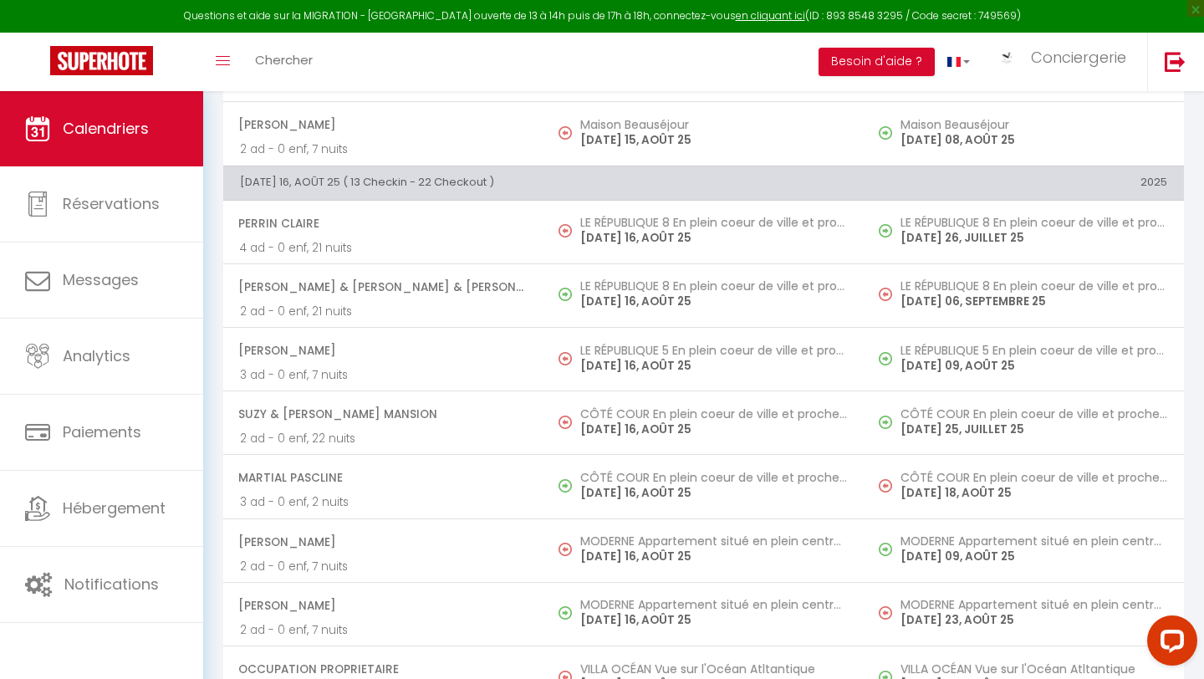
scroll to position [4210, 0]
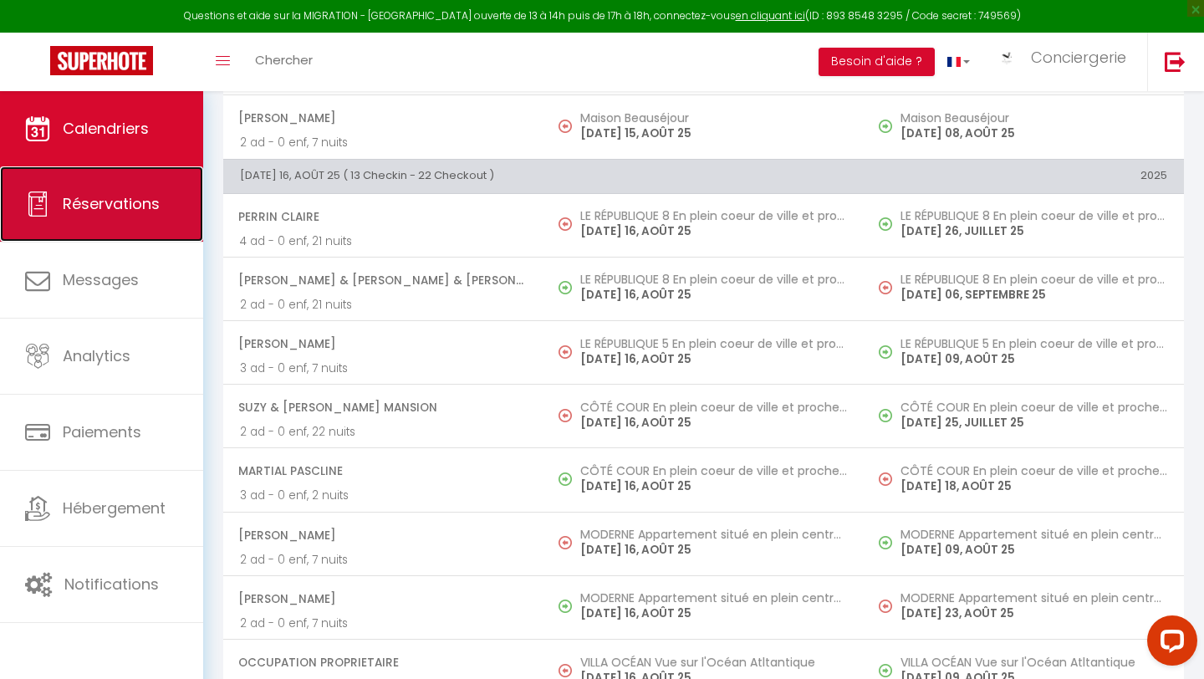
click at [140, 217] on link "Réservations" at bounding box center [101, 203] width 203 height 75
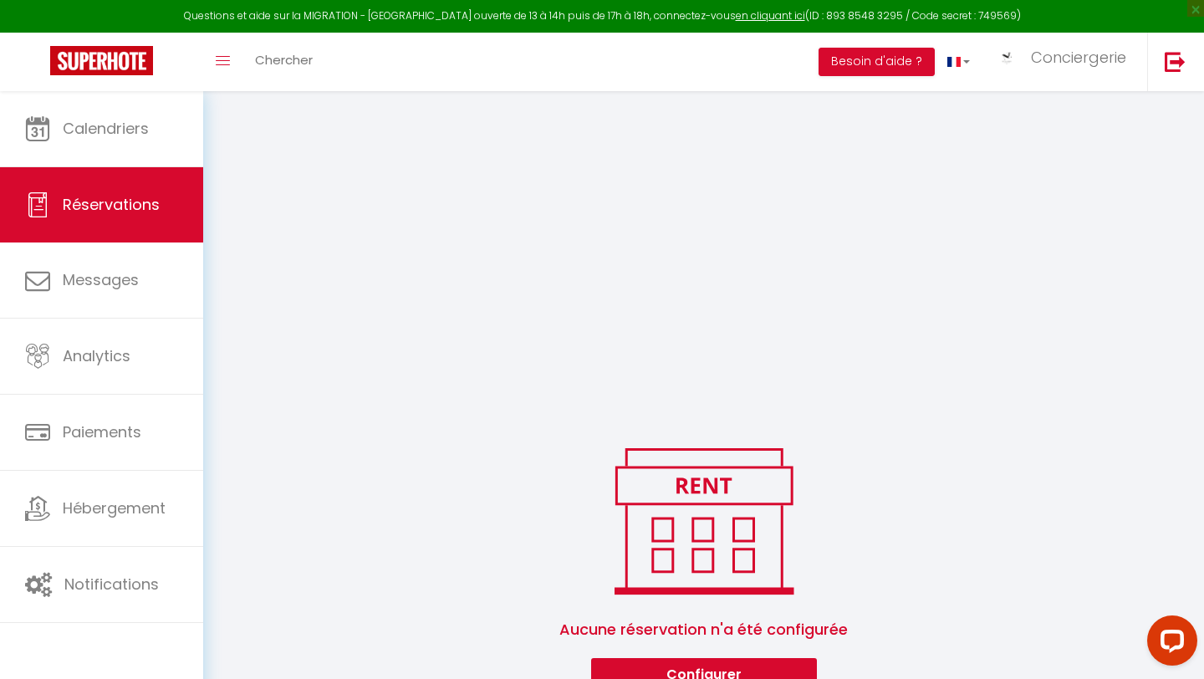
scroll to position [357, 0]
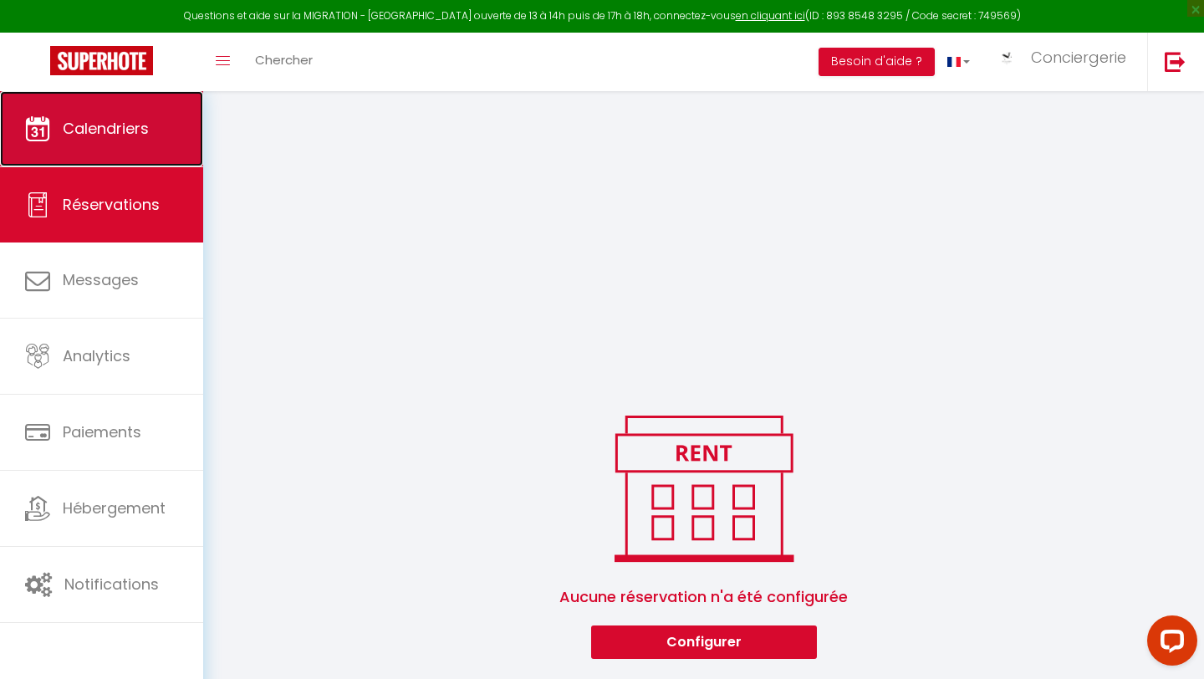
click at [158, 139] on link "Calendriers" at bounding box center [101, 128] width 203 height 75
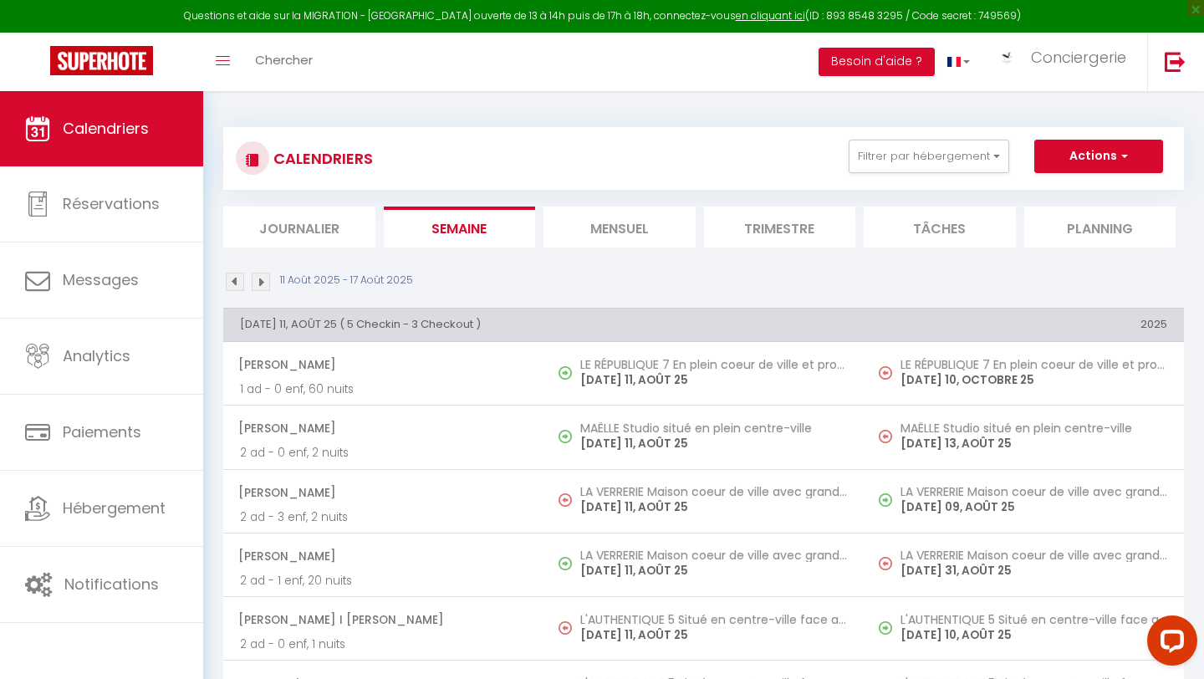
click at [330, 215] on li "Journalier" at bounding box center [299, 227] width 152 height 41
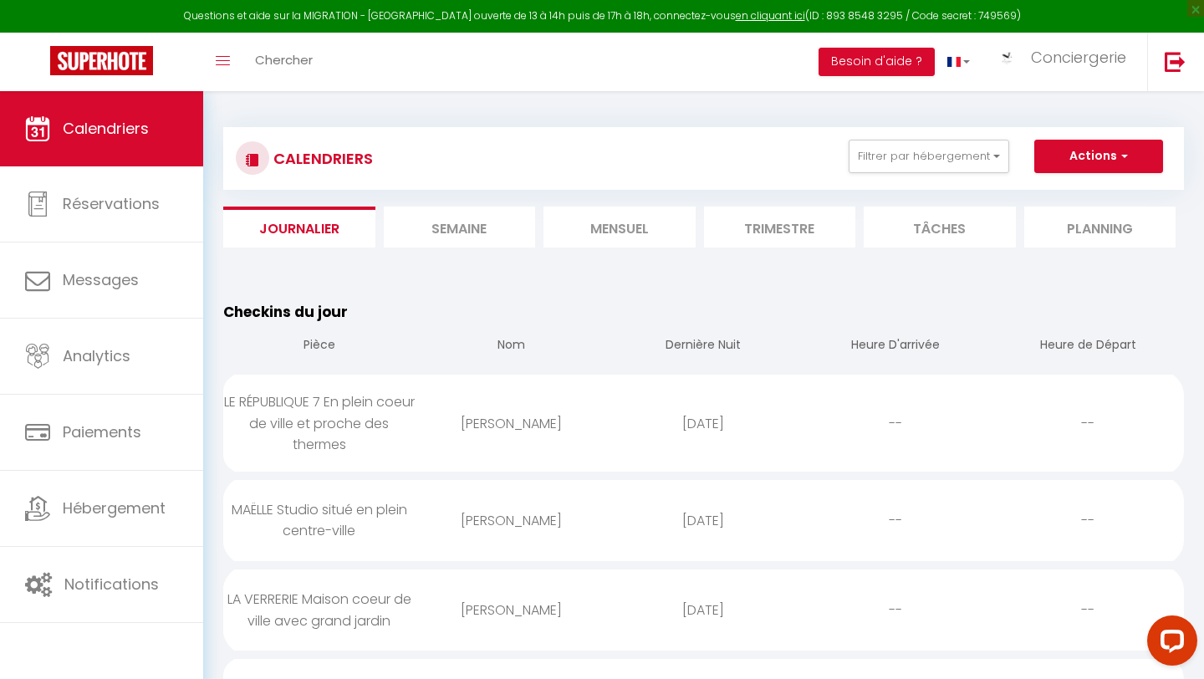
click at [618, 233] on li "Mensuel" at bounding box center [620, 227] width 152 height 41
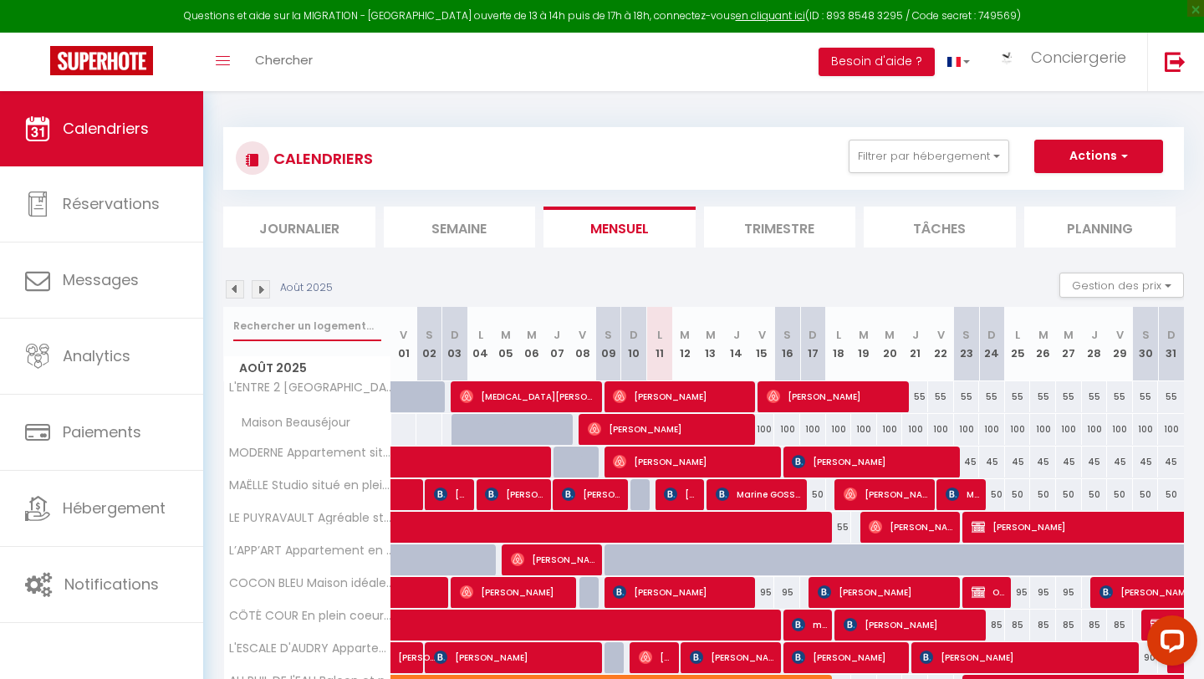
click at [351, 332] on input "text" at bounding box center [307, 326] width 148 height 30
type input "m"
click at [290, 329] on input "m" at bounding box center [307, 326] width 148 height 30
click at [263, 292] on img at bounding box center [261, 289] width 18 height 18
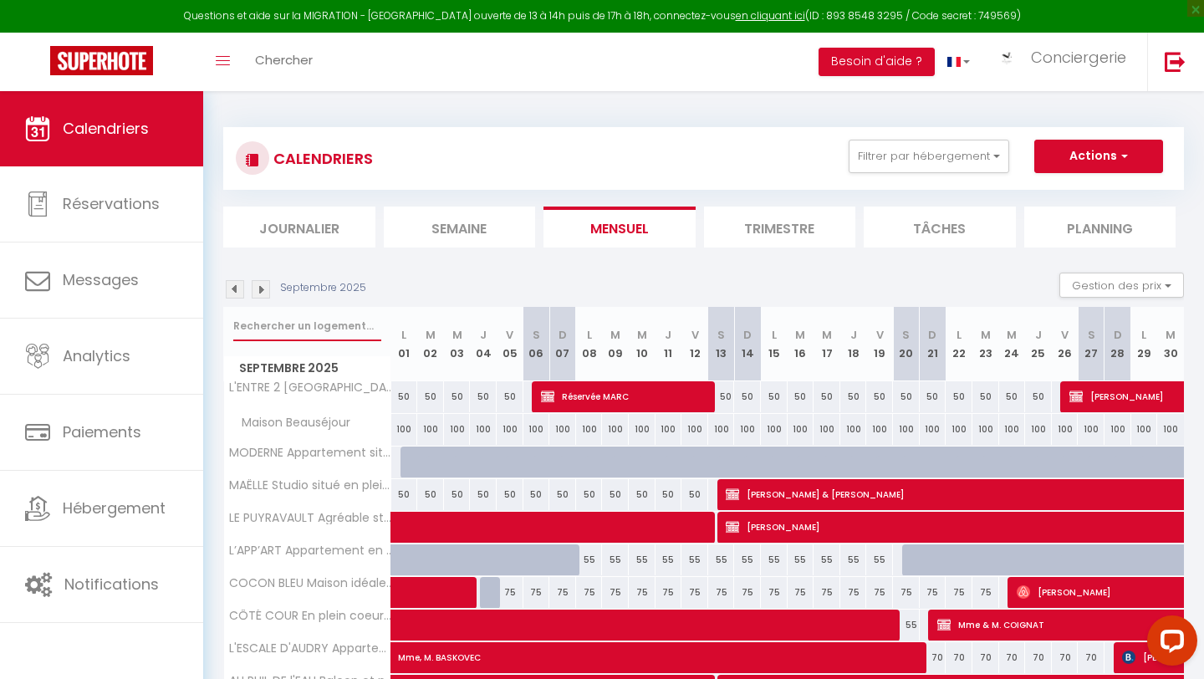
click at [273, 325] on input "text" at bounding box center [307, 326] width 148 height 30
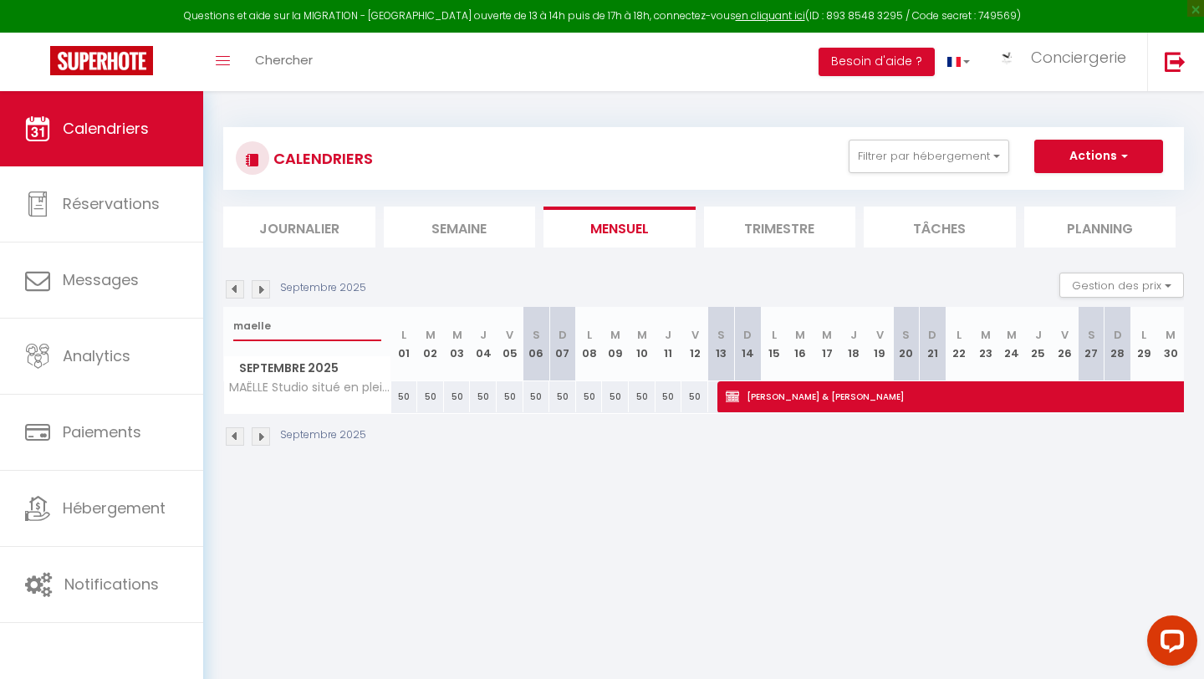
type input "maelle"
click at [307, 221] on li "Journalier" at bounding box center [299, 227] width 152 height 41
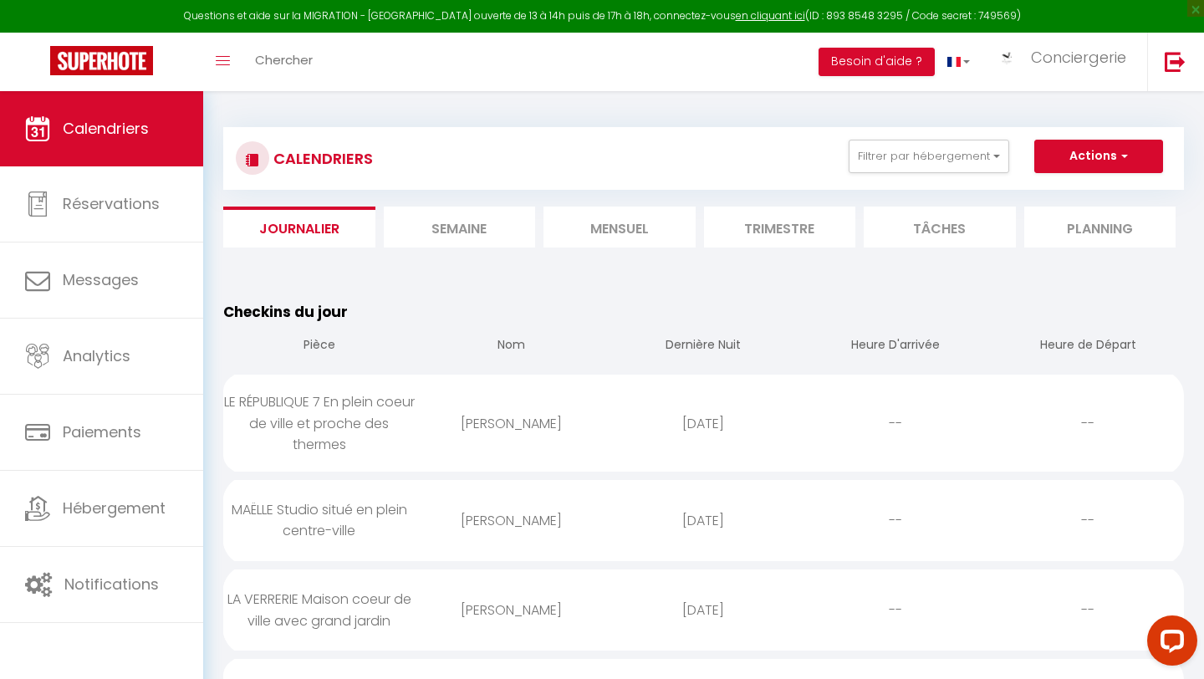
click at [461, 238] on li "Semaine" at bounding box center [460, 227] width 152 height 41
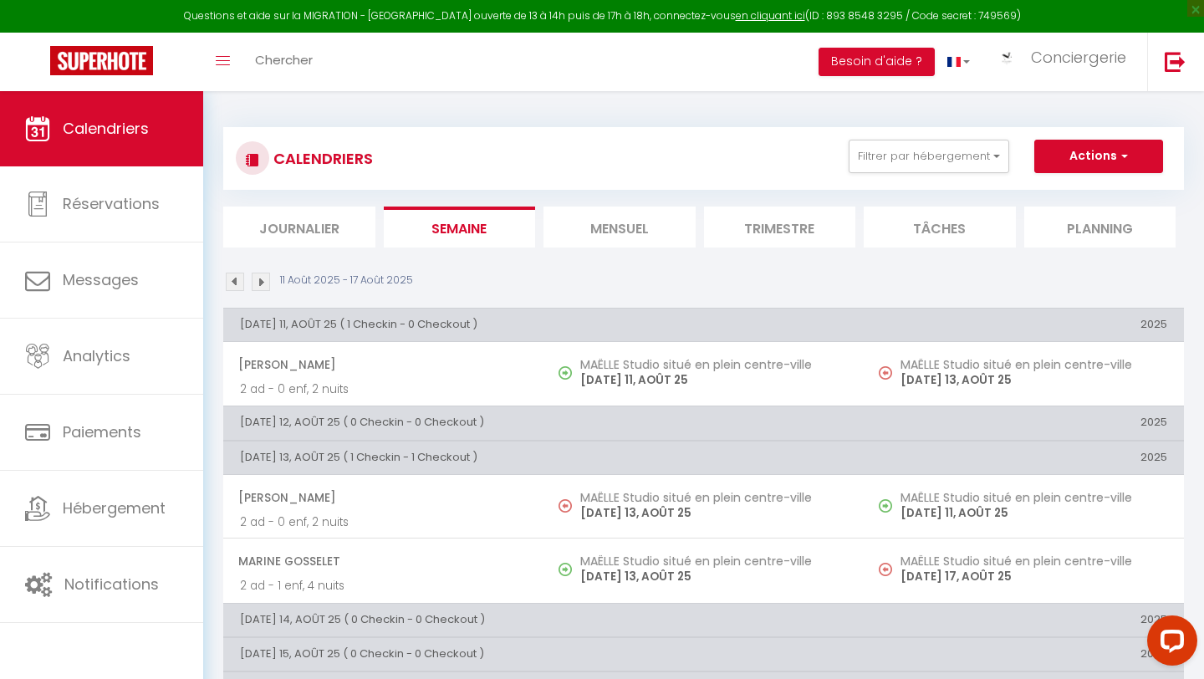
click at [236, 283] on img at bounding box center [235, 282] width 18 height 18
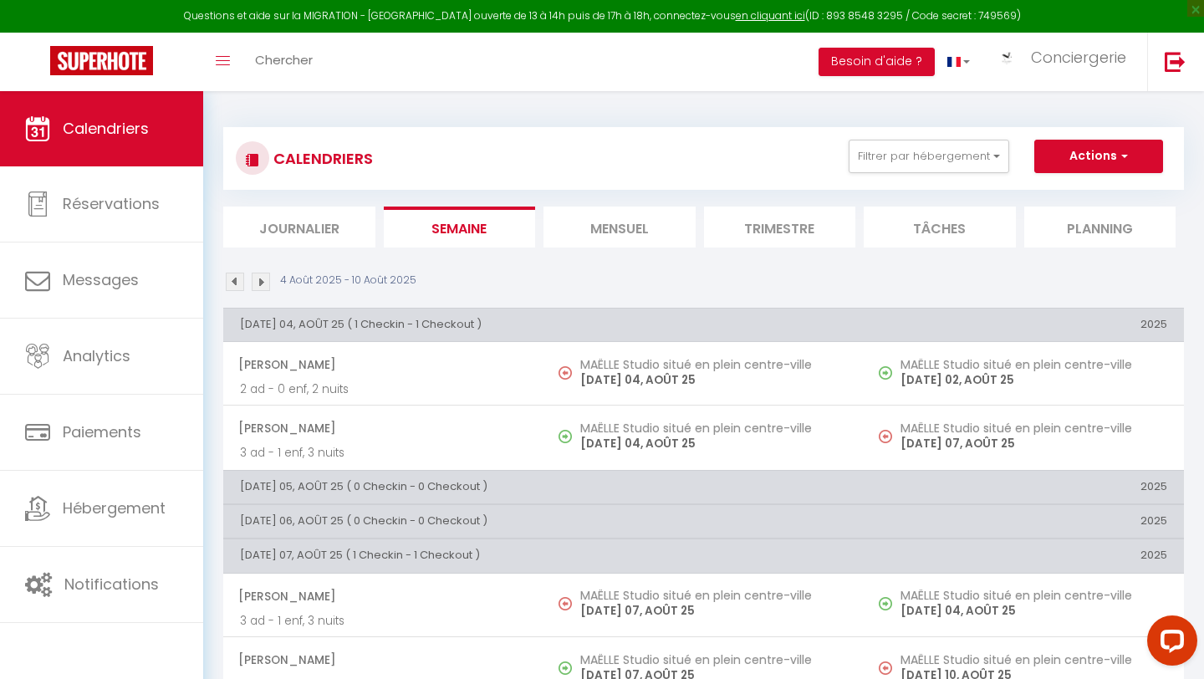
click at [257, 284] on img at bounding box center [261, 282] width 18 height 18
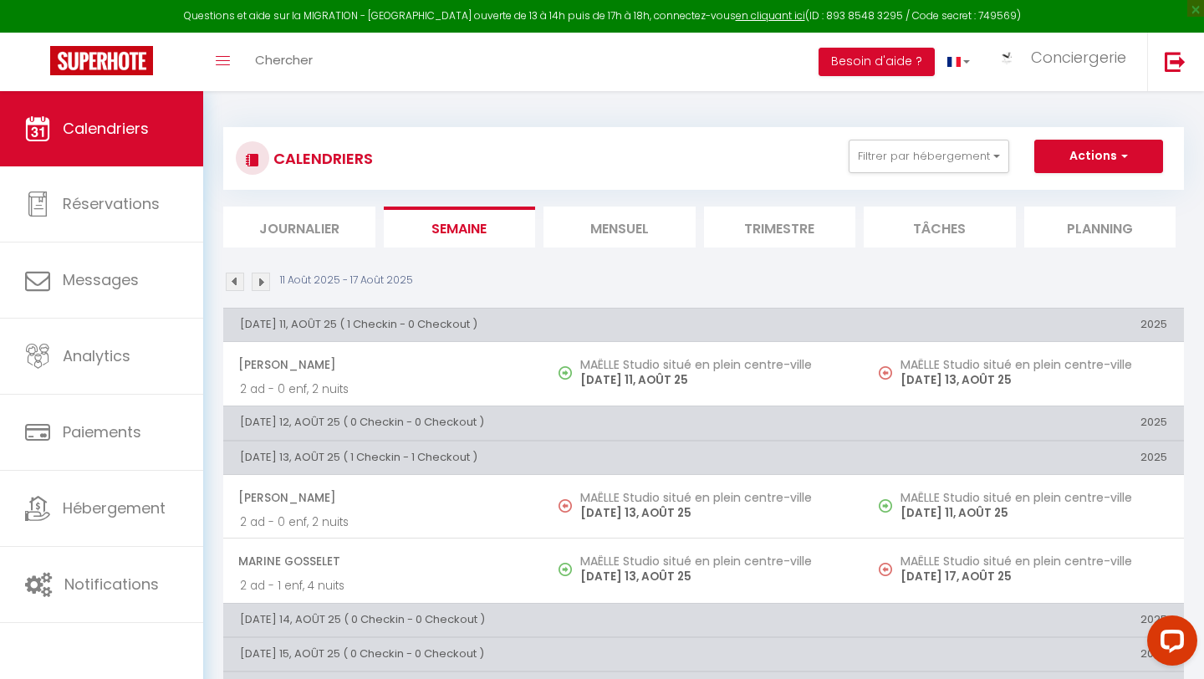
click at [257, 284] on img at bounding box center [261, 282] width 18 height 18
